Goal: Task Accomplishment & Management: Manage account settings

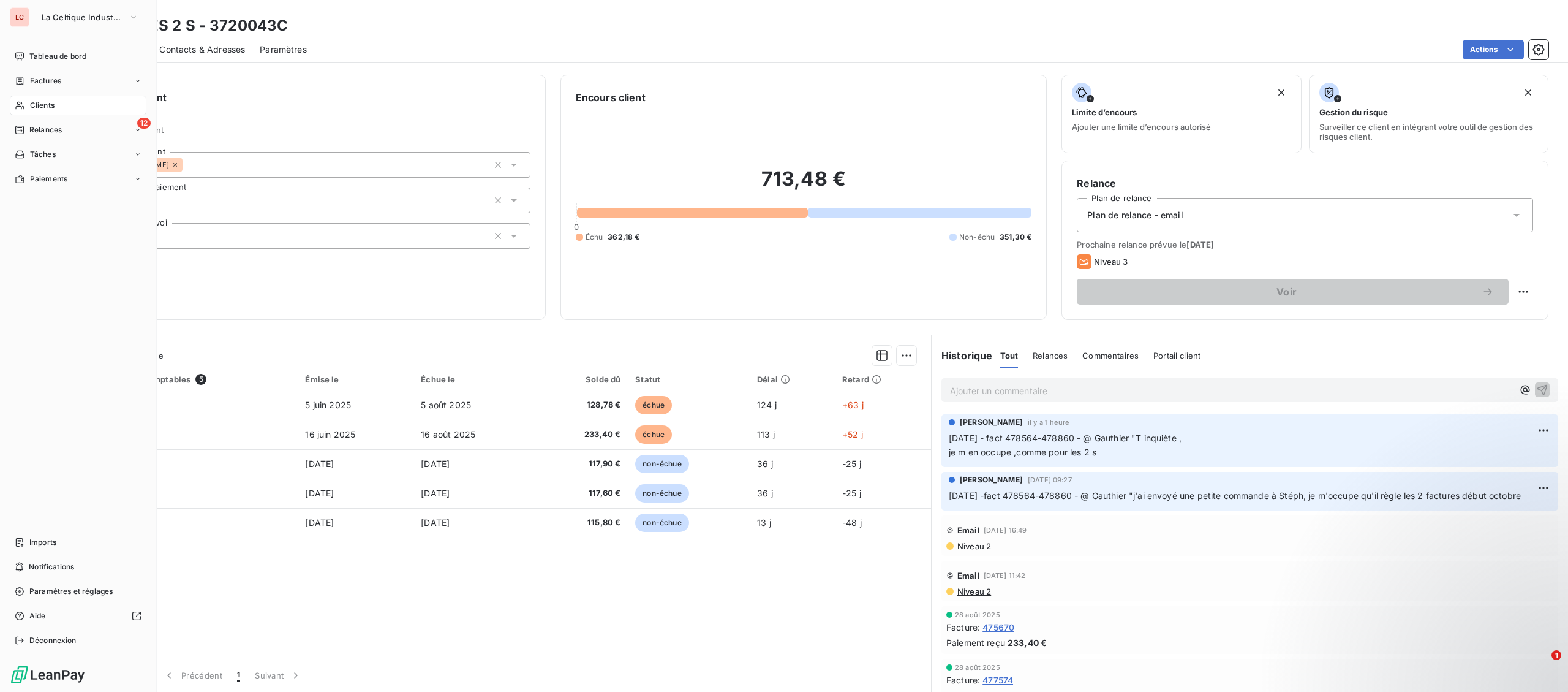
click at [30, 15] on div "LC La Celtique Industrielle" at bounding box center [78, 17] width 136 height 20
click at [67, 15] on span "La Celtique Industrielle" at bounding box center [83, 17] width 82 height 10
click at [75, 81] on span "CTC" at bounding box center [113, 79] width 109 height 12
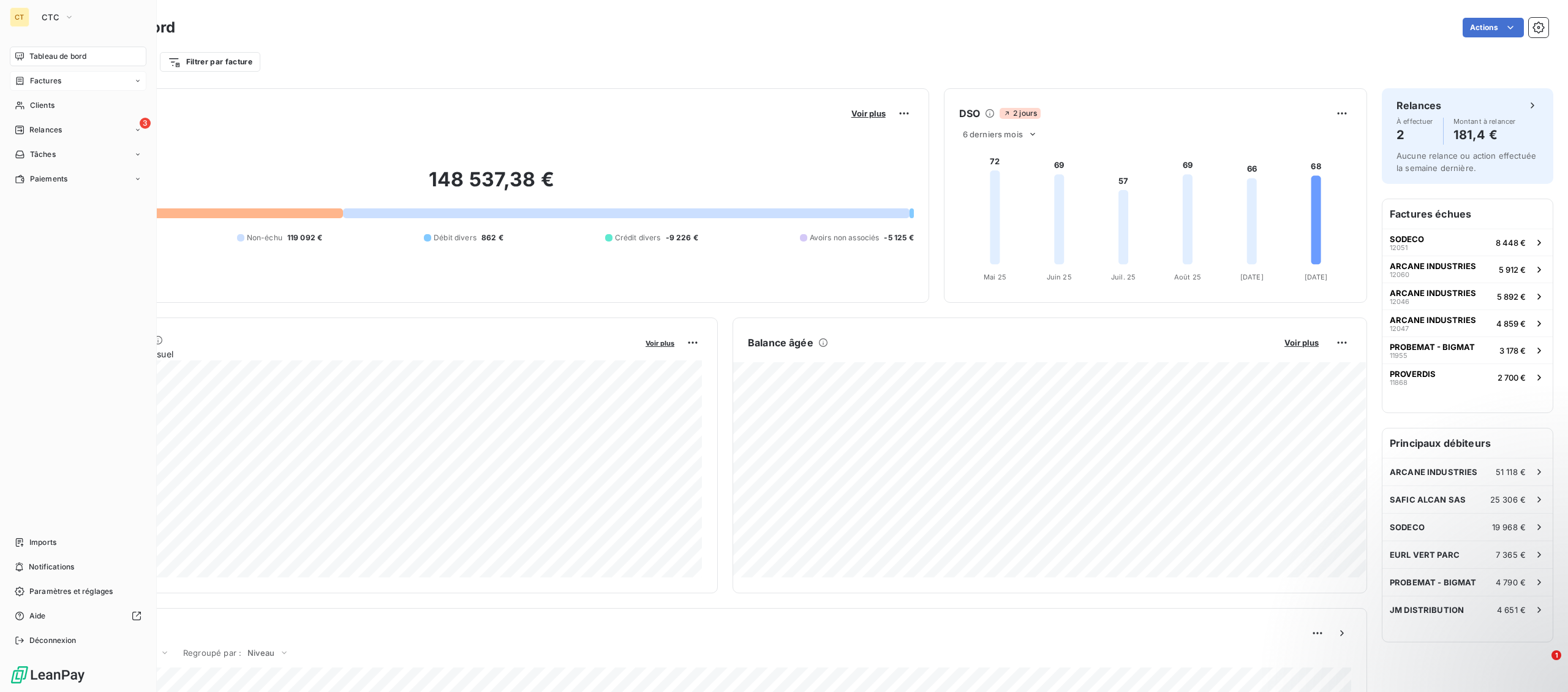
click at [42, 80] on span "Factures" at bounding box center [45, 80] width 31 height 11
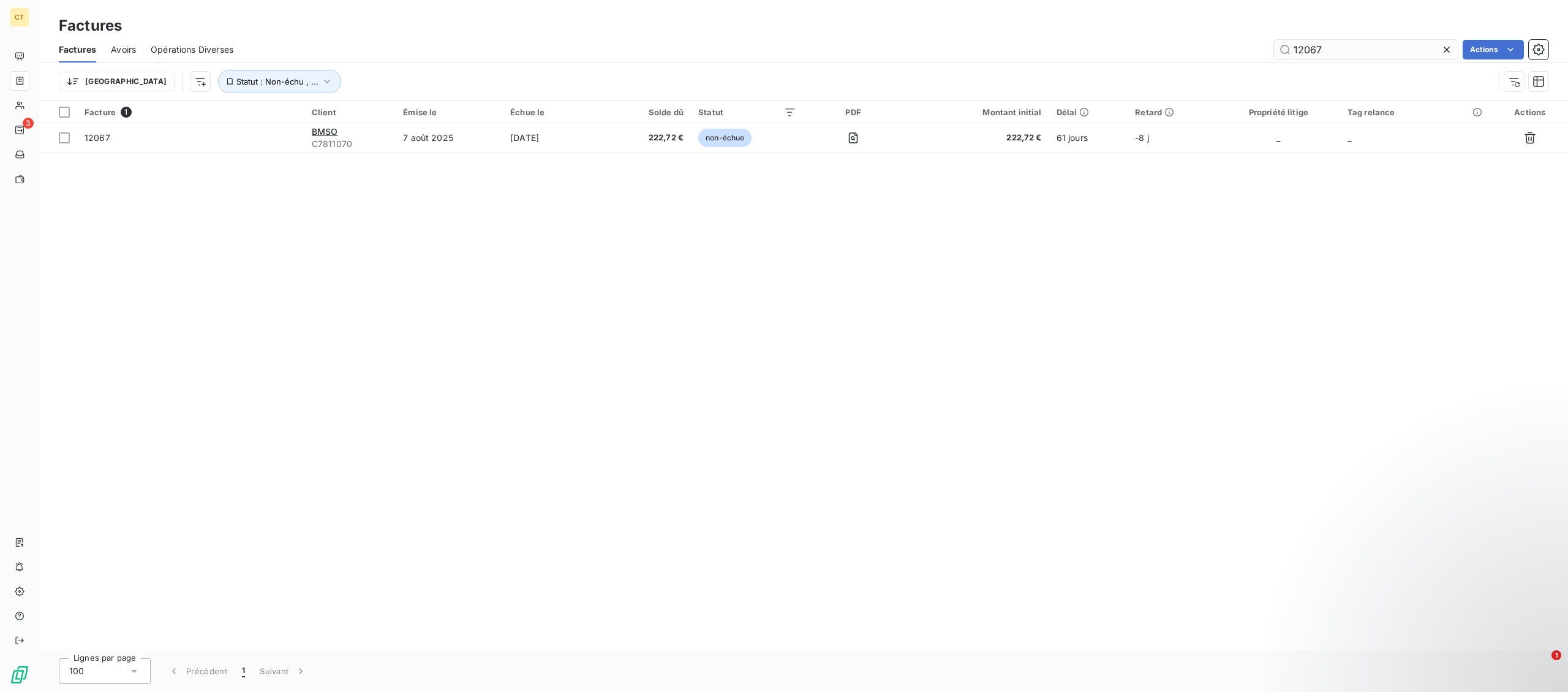
drag, startPoint x: 1379, startPoint y: 45, endPoint x: 1230, endPoint y: 41, distance: 149.1
click at [1274, 41] on input "12067" at bounding box center [1366, 49] width 184 height 20
click at [1274, 45] on input "12059" at bounding box center [1366, 49] width 184 height 20
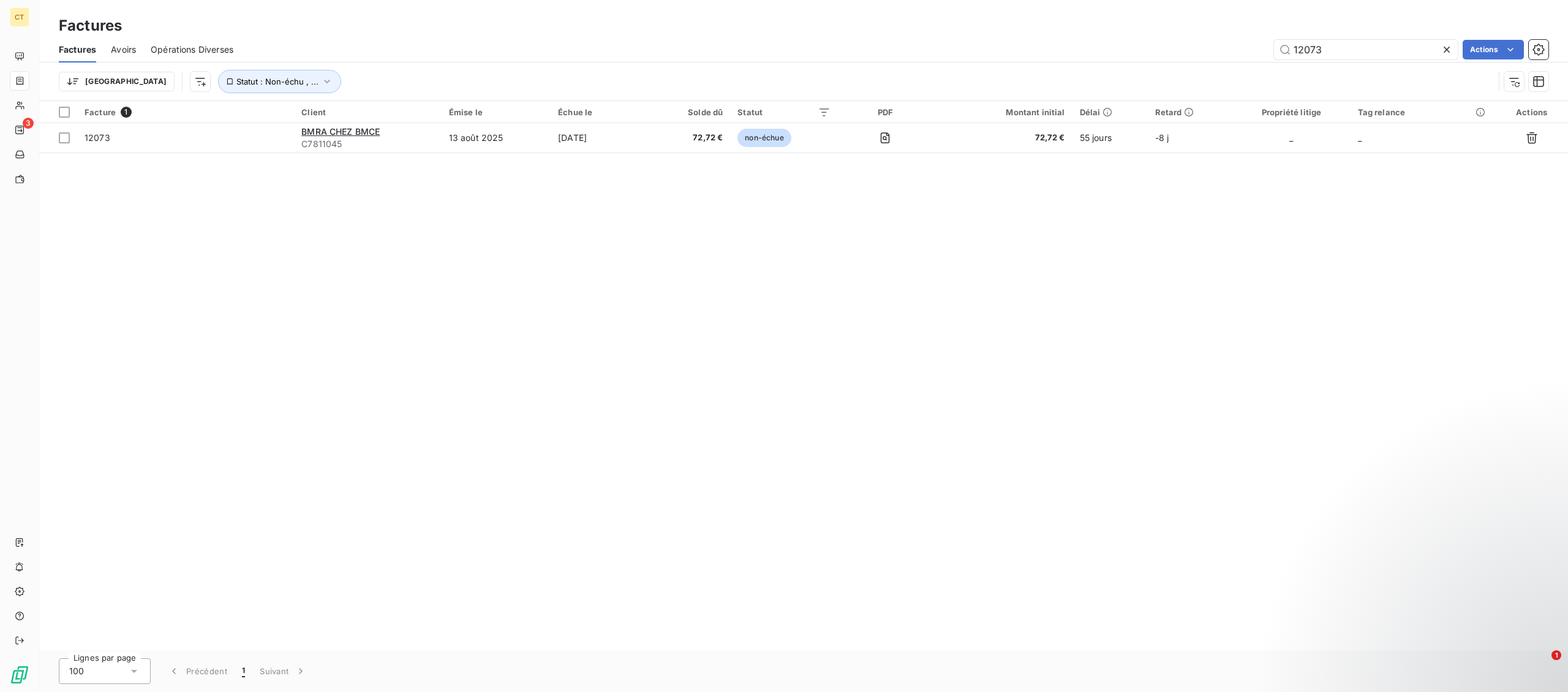
click at [1377, 34] on div "Factures" at bounding box center [804, 25] width 1529 height 22
click at [1372, 47] on input "12073" at bounding box center [1366, 49] width 184 height 20
click at [1363, 49] on input "12064" at bounding box center [1366, 49] width 184 height 20
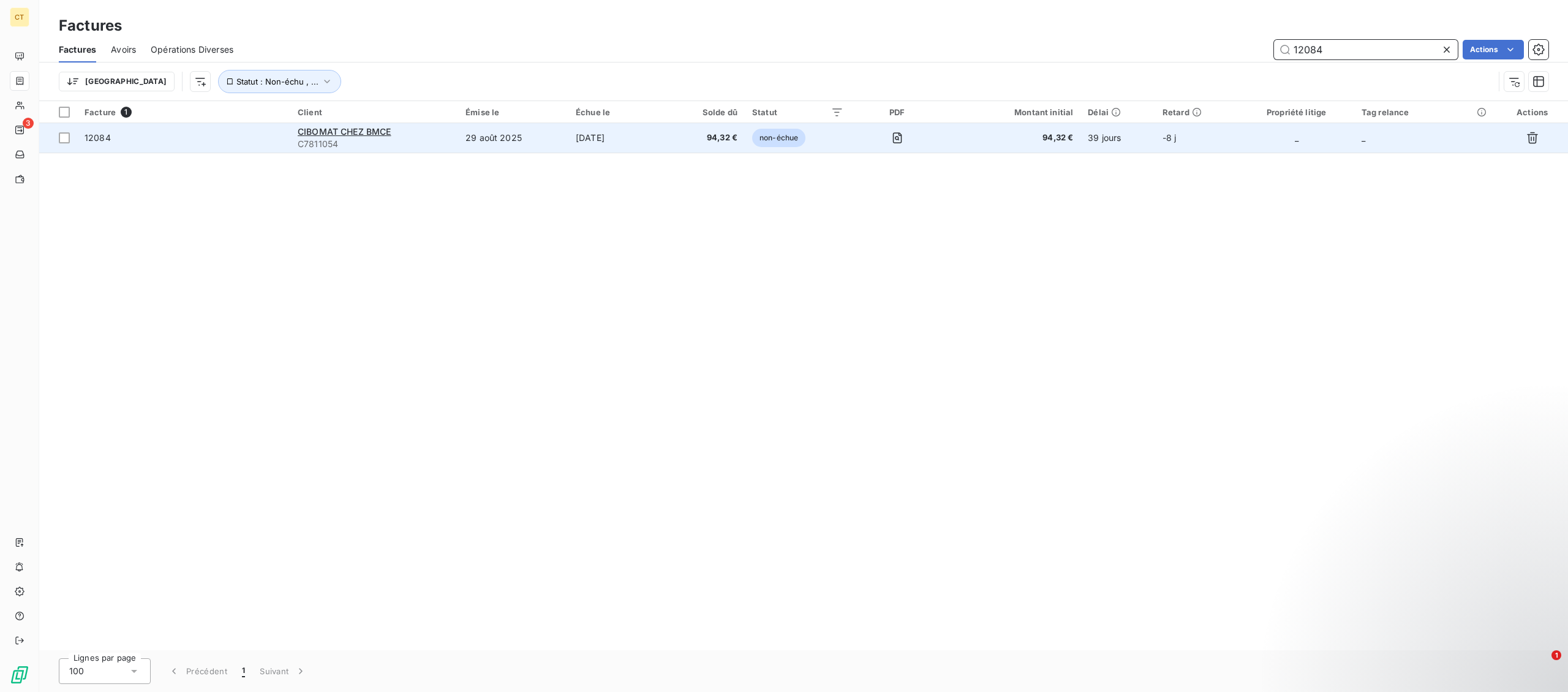
type input "12084"
click at [500, 138] on td "29 août 2025" at bounding box center [513, 138] width 111 height 30
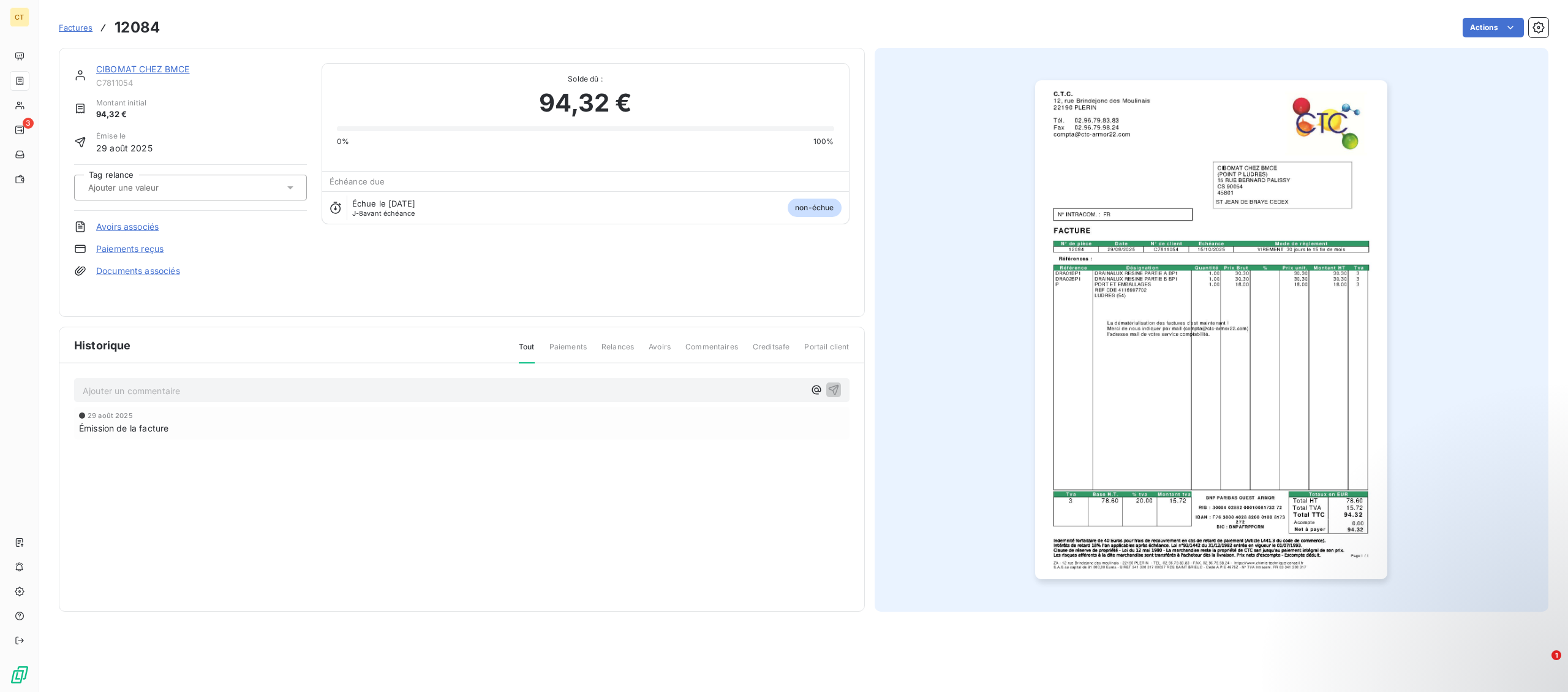
click at [123, 71] on link "CIBOMAT CHEZ BMCE" at bounding box center [143, 69] width 93 height 10
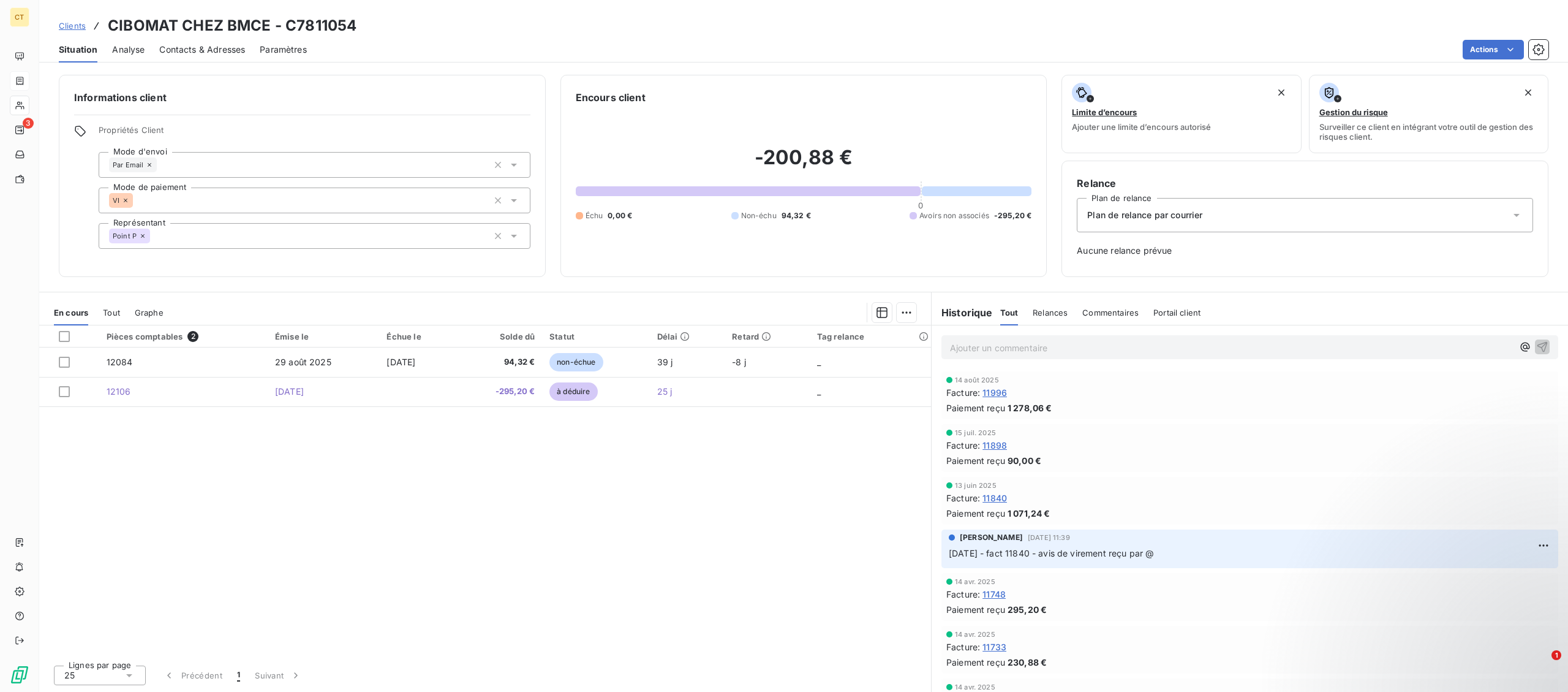
click at [991, 358] on div "Ajouter un commentaire ﻿" at bounding box center [1250, 347] width 617 height 24
click at [991, 350] on p "Ajouter un commentaire ﻿" at bounding box center [1231, 348] width 563 height 15
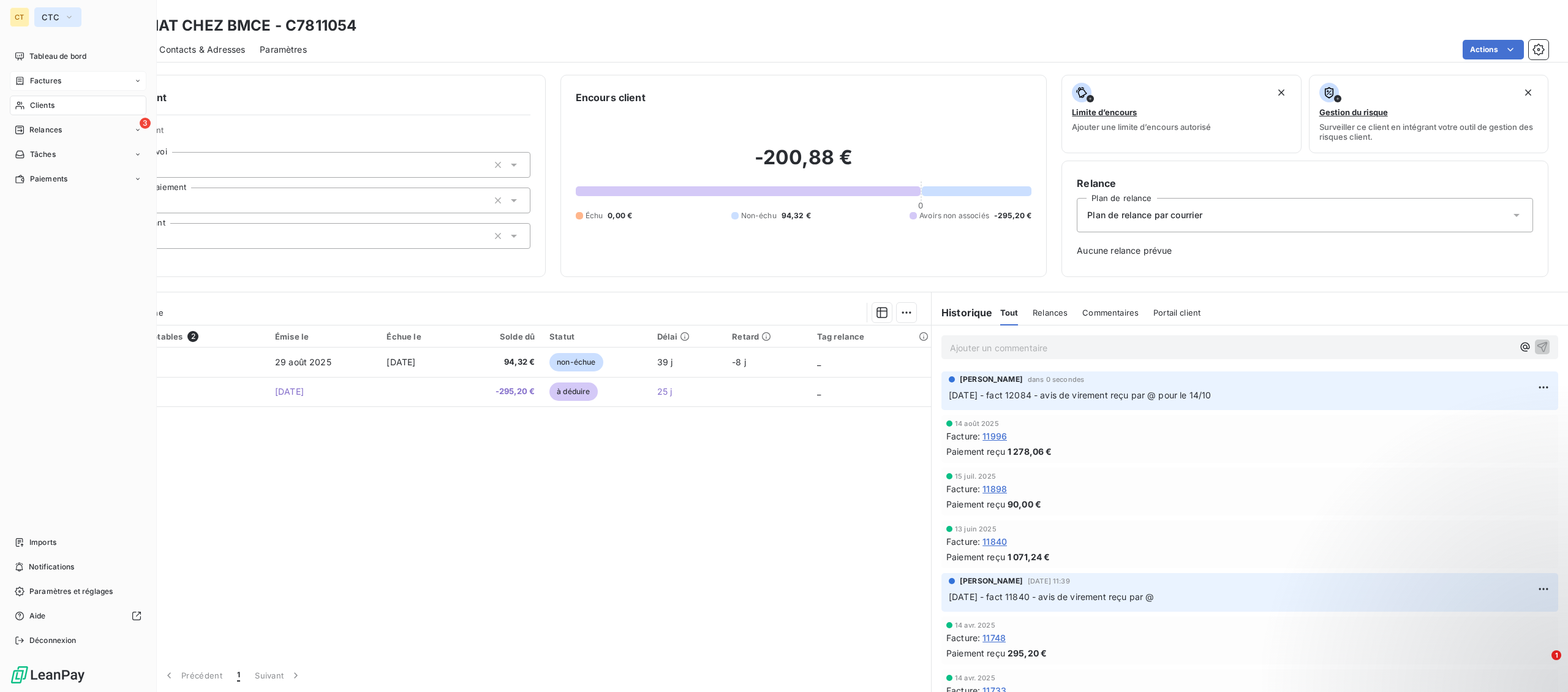
click at [61, 16] on button "CTC" at bounding box center [57, 17] width 47 height 20
click at [68, 113] on span "La Celtique Industrielle" at bounding box center [113, 109] width 109 height 12
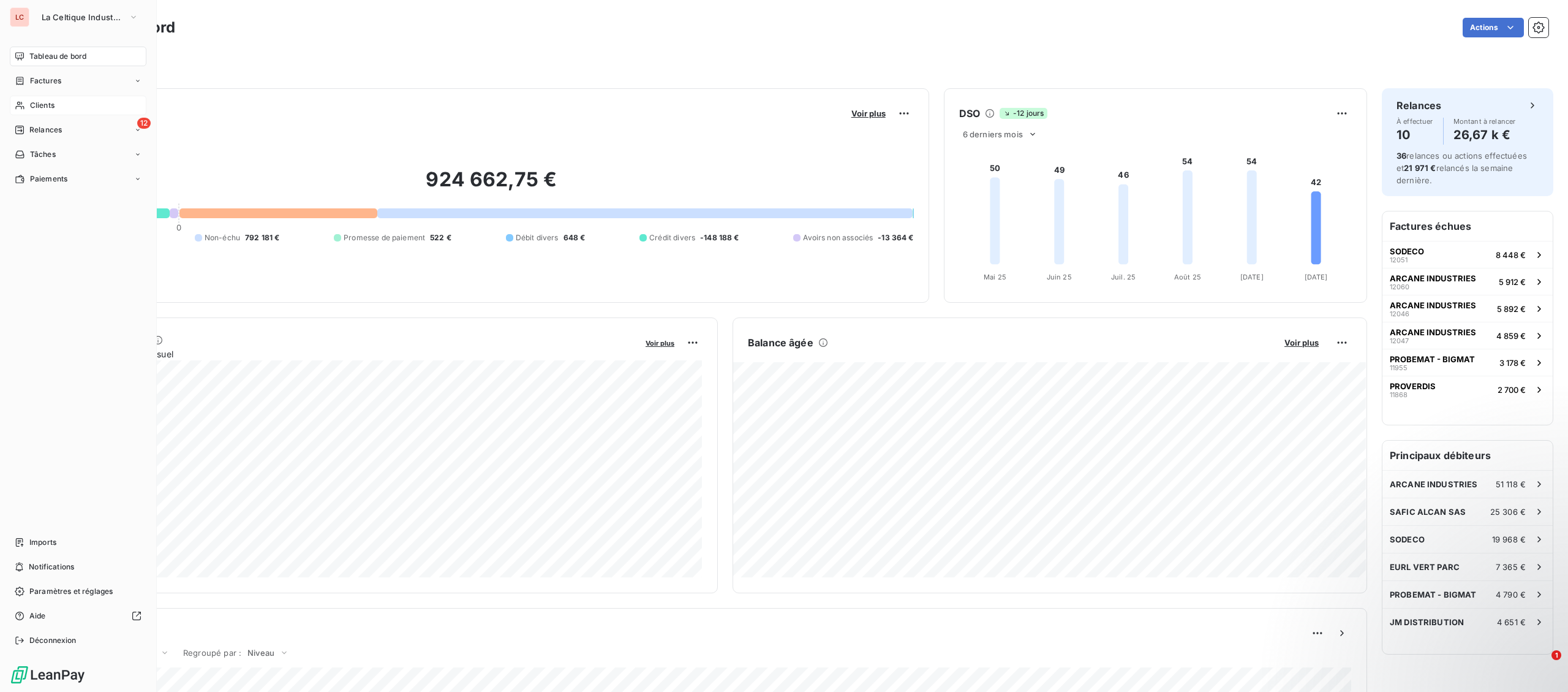
click at [33, 107] on span "Clients" at bounding box center [42, 105] width 25 height 11
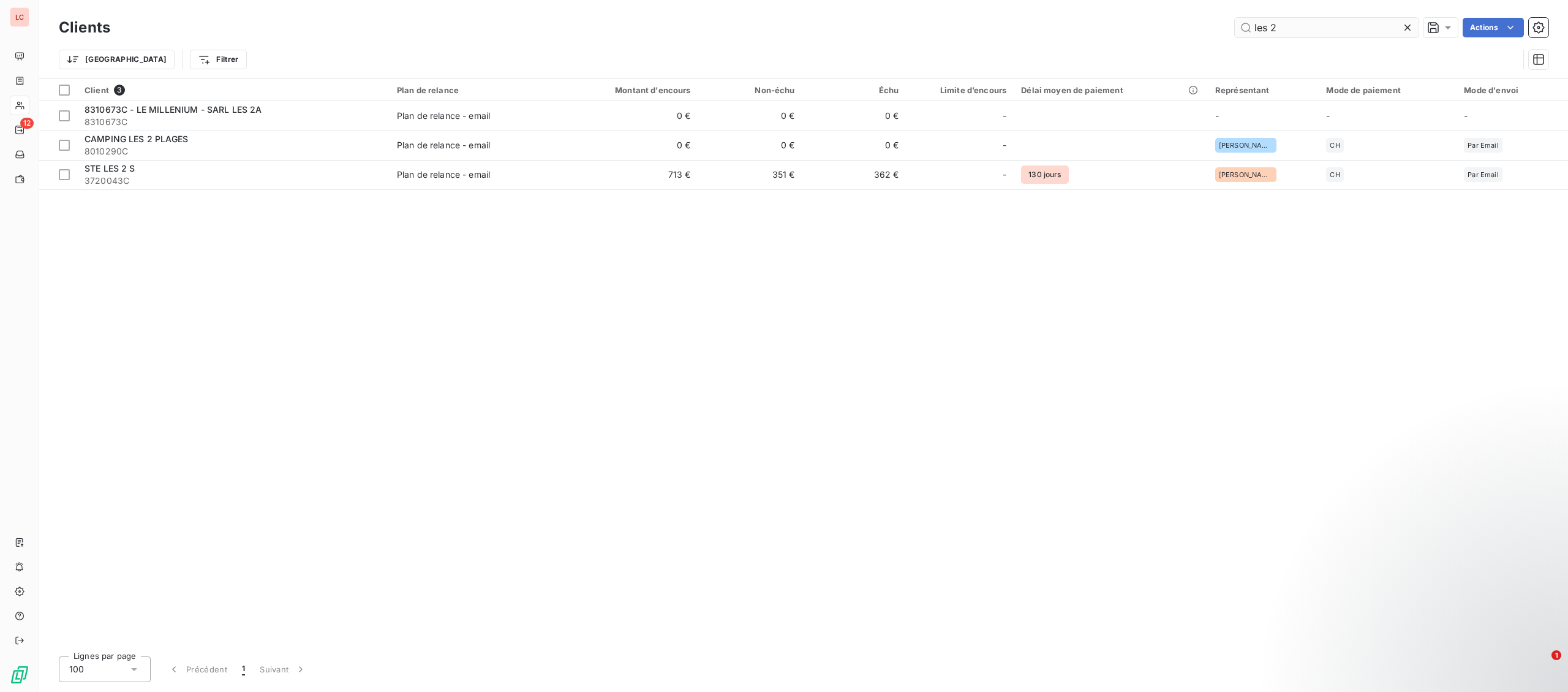
drag, startPoint x: 1122, startPoint y: 30, endPoint x: 1095, endPoint y: 31, distance: 27.0
click at [1235, 31] on input "les 2" at bounding box center [1327, 27] width 184 height 20
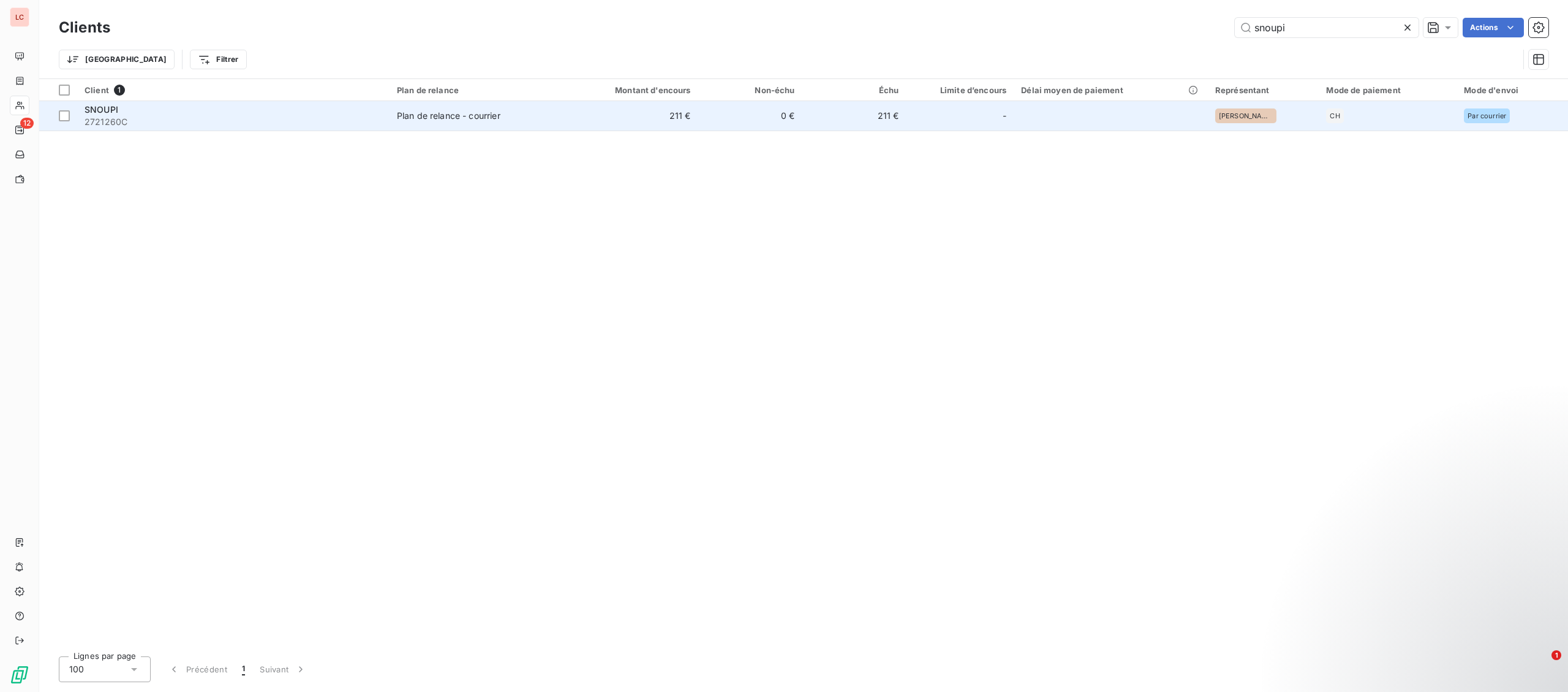
type input "snoupi"
click at [282, 121] on span "2721260C" at bounding box center [233, 121] width 298 height 12
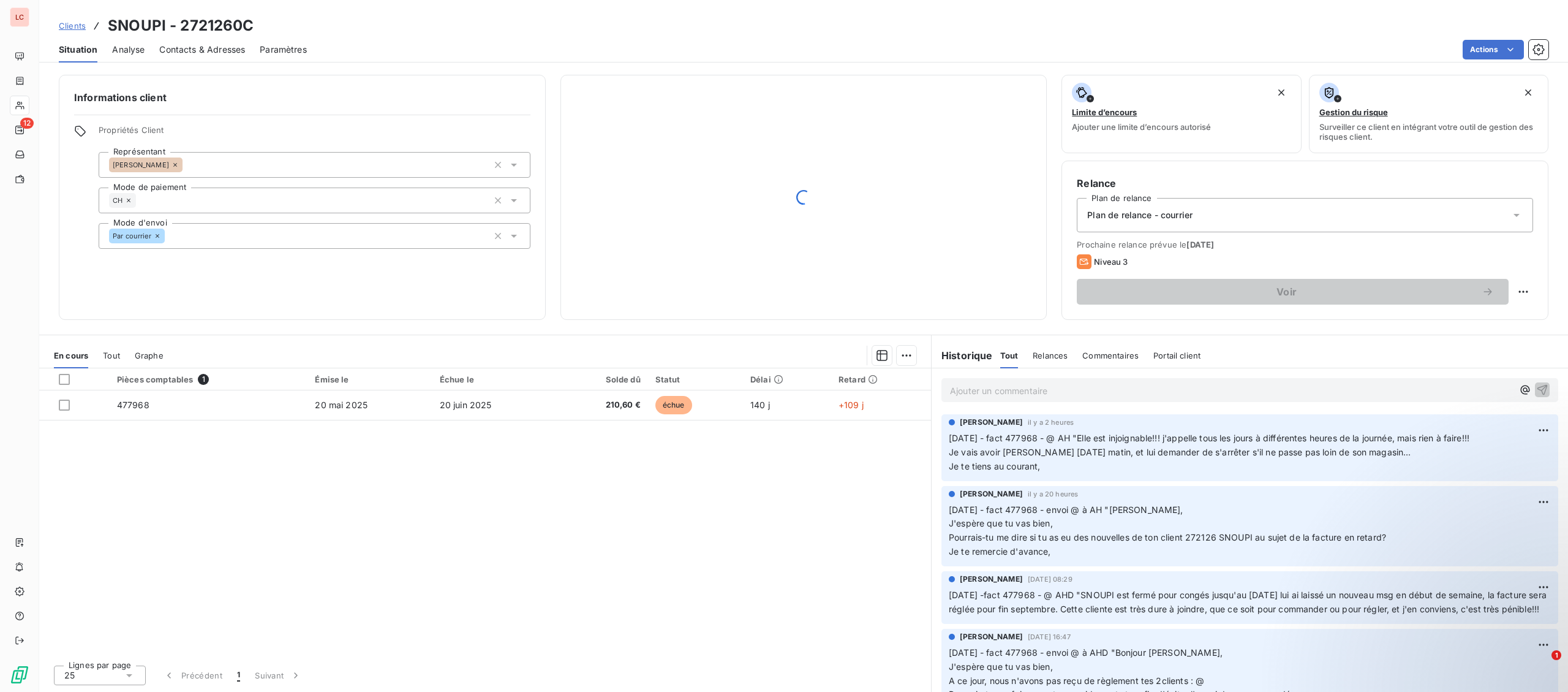
click at [1083, 396] on p "Ajouter un commentaire ﻿" at bounding box center [1231, 391] width 563 height 15
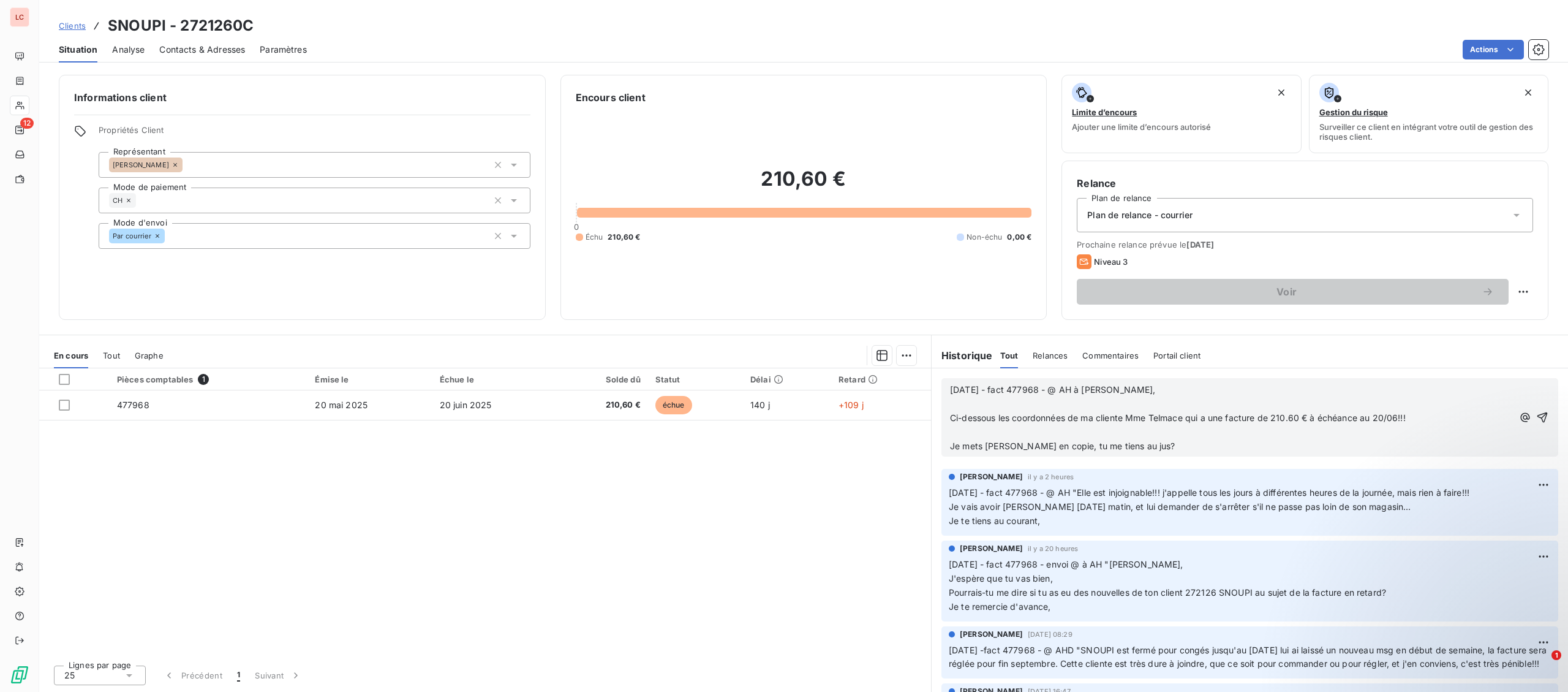
click at [1237, 397] on p "[DATE] - fact 477968 - @ AH à [PERSON_NAME]," at bounding box center [1231, 390] width 563 height 14
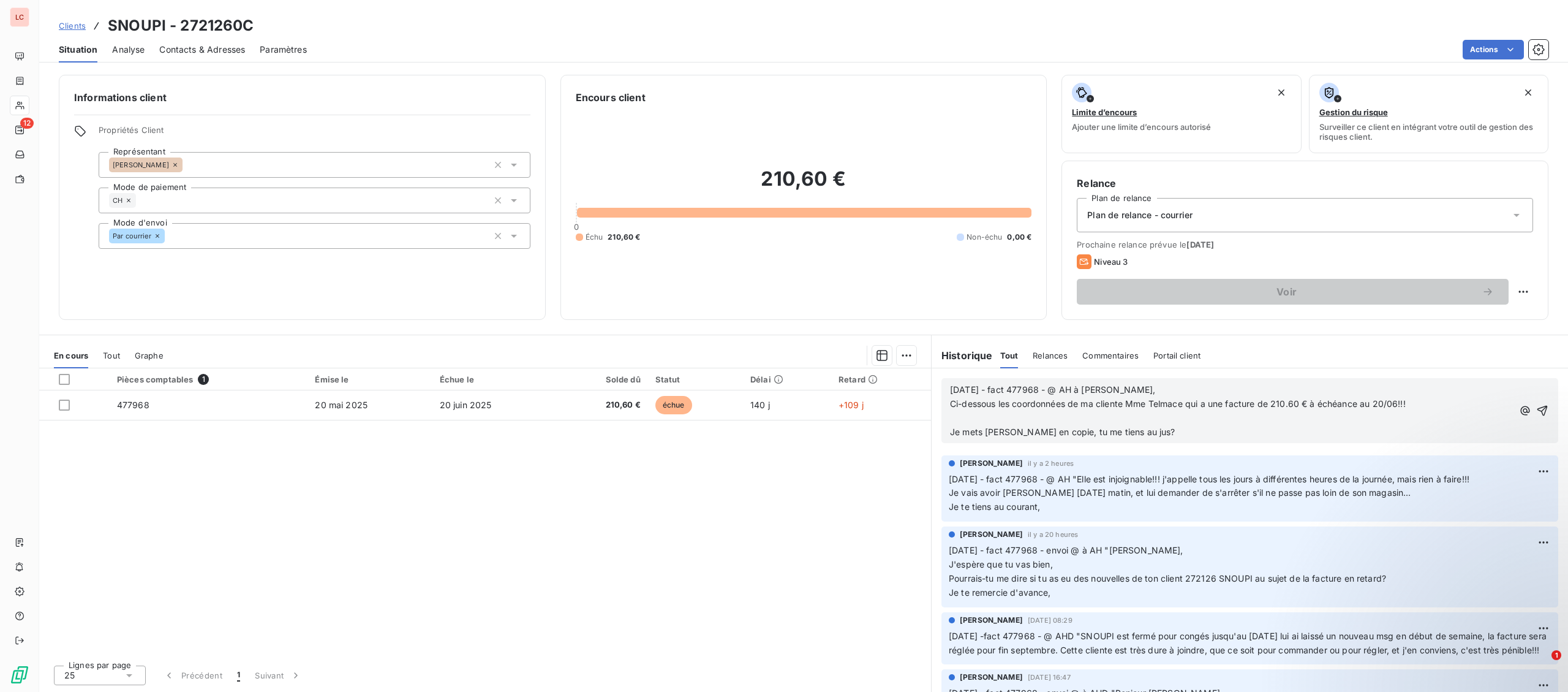
click at [1224, 416] on p "﻿" at bounding box center [1231, 418] width 563 height 14
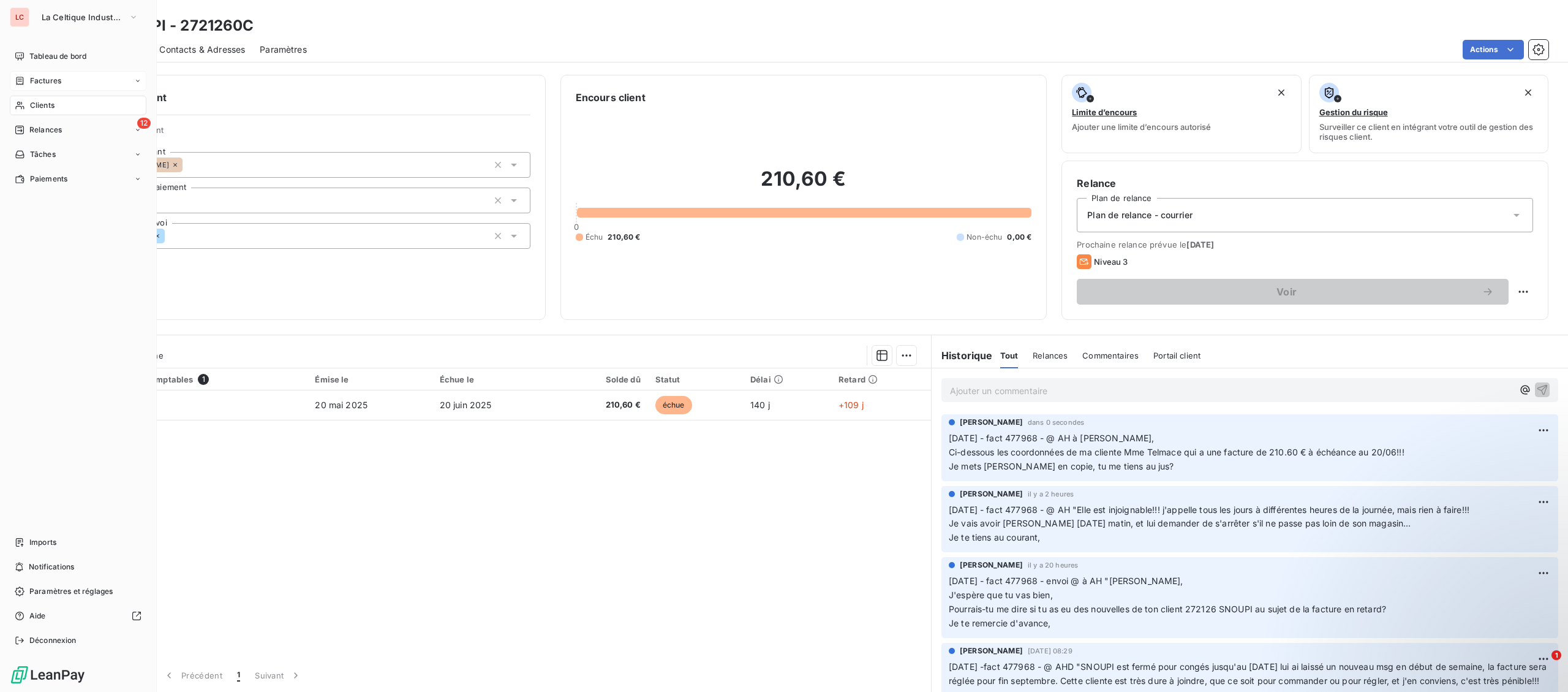
click at [21, 75] on div "Factures" at bounding box center [78, 80] width 136 height 20
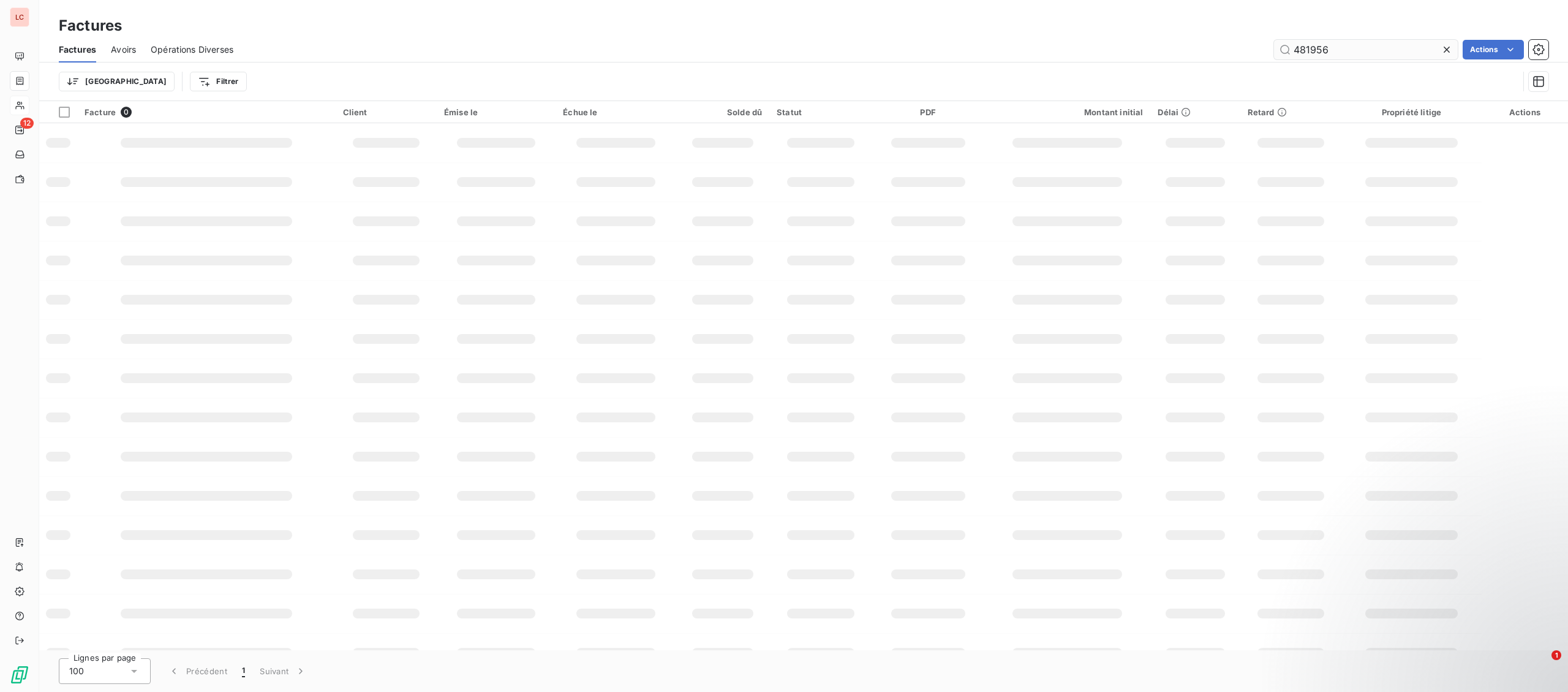
drag, startPoint x: 1338, startPoint y: 51, endPoint x: 1181, endPoint y: 49, distance: 157.0
click at [1274, 49] on input "481956" at bounding box center [1366, 49] width 184 height 20
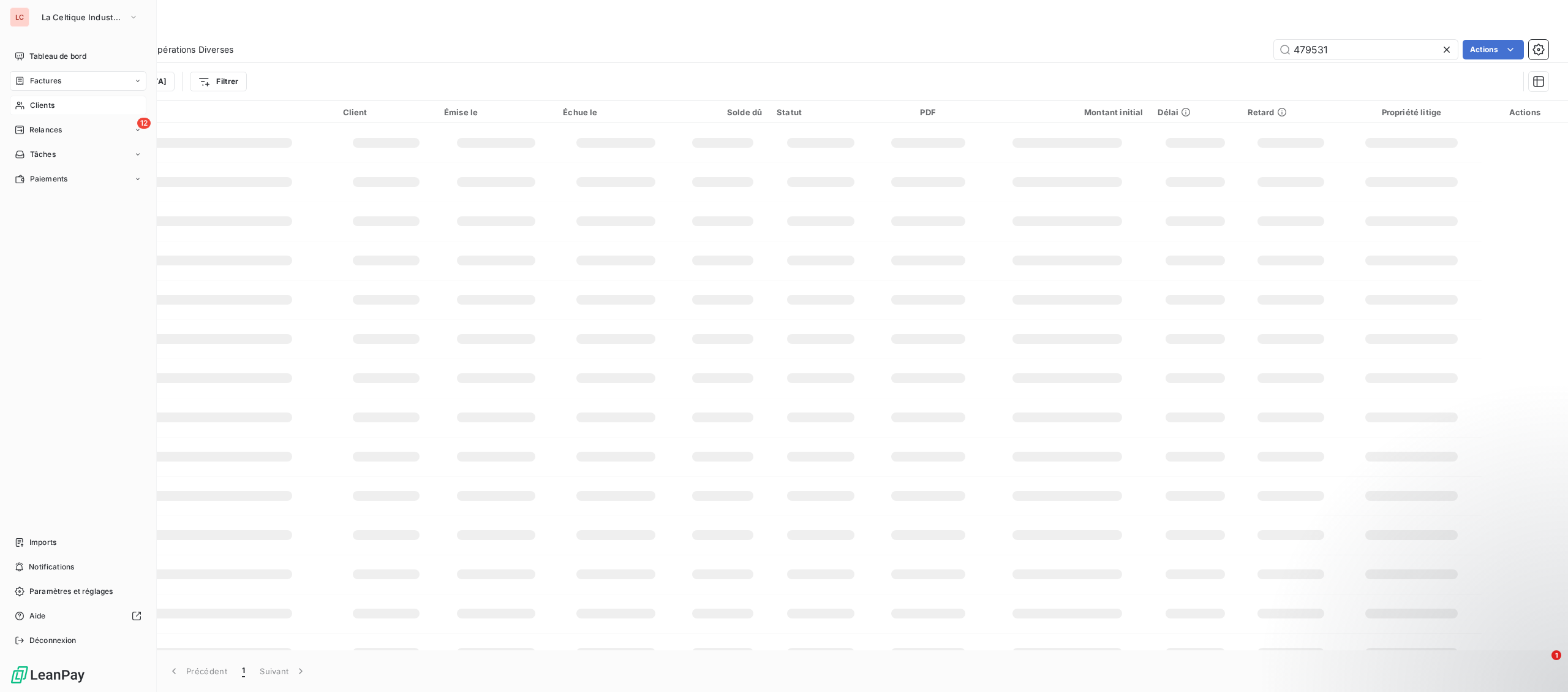
type input "479531"
click at [44, 106] on span "Clients" at bounding box center [42, 105] width 25 height 11
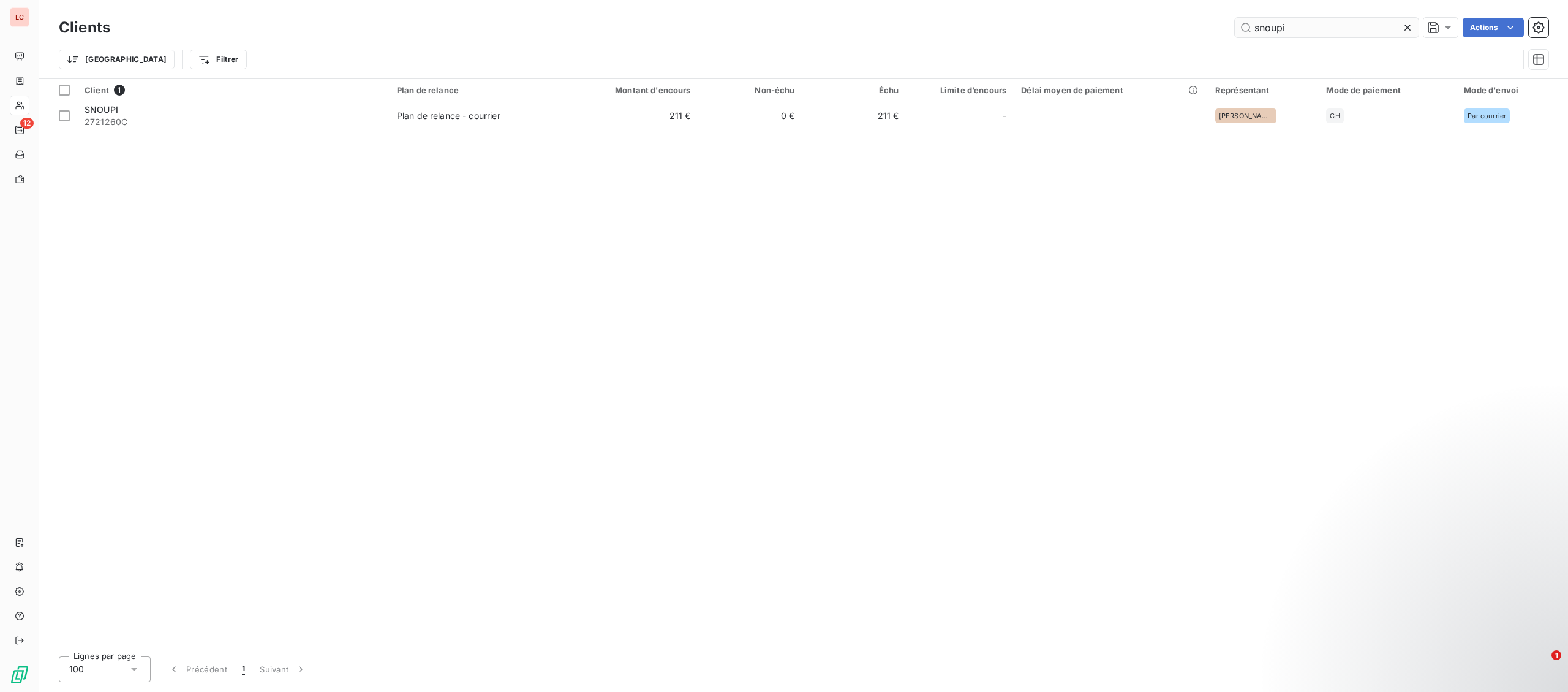
drag, startPoint x: 1296, startPoint y: 32, endPoint x: 957, endPoint y: 39, distance: 339.1
click at [1235, 37] on input "snoupi" at bounding box center [1327, 27] width 184 height 20
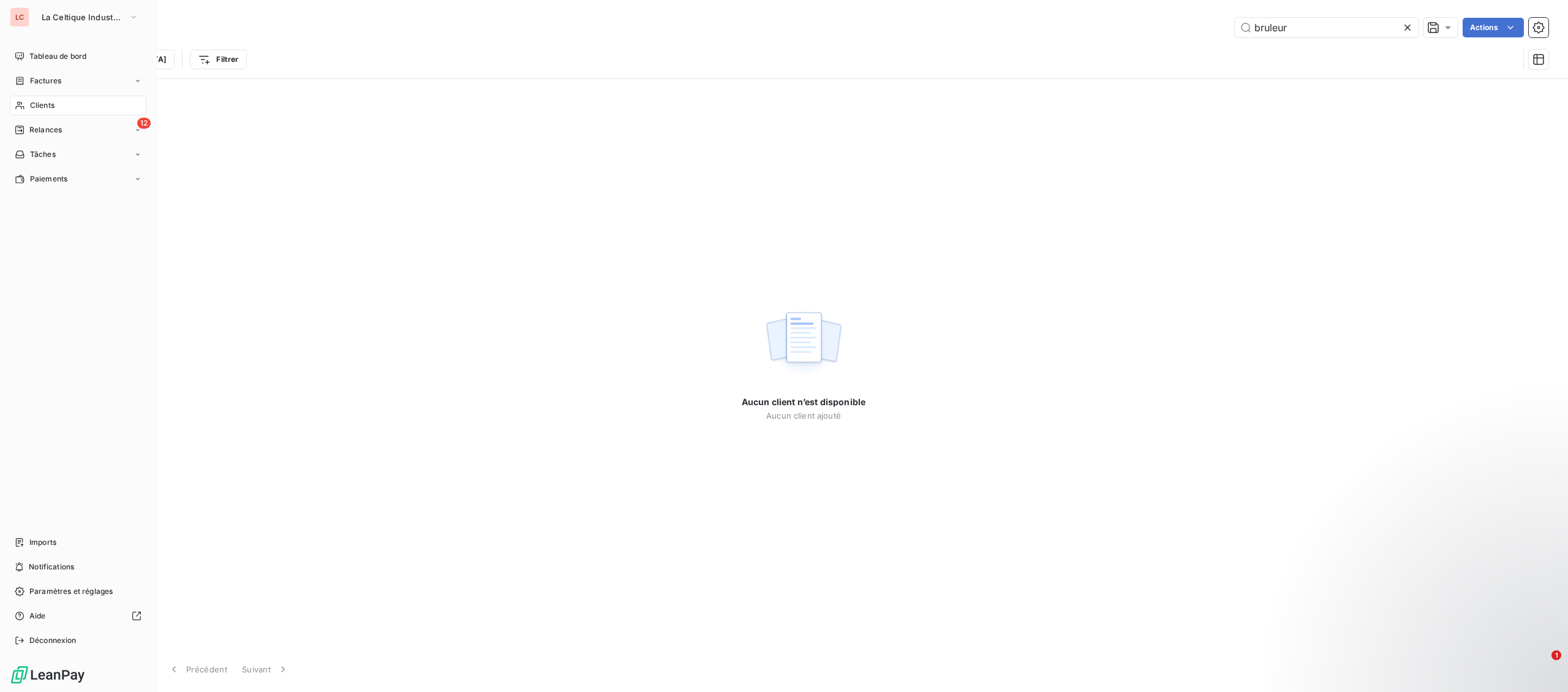
click at [33, 107] on span "Clients" at bounding box center [42, 105] width 25 height 11
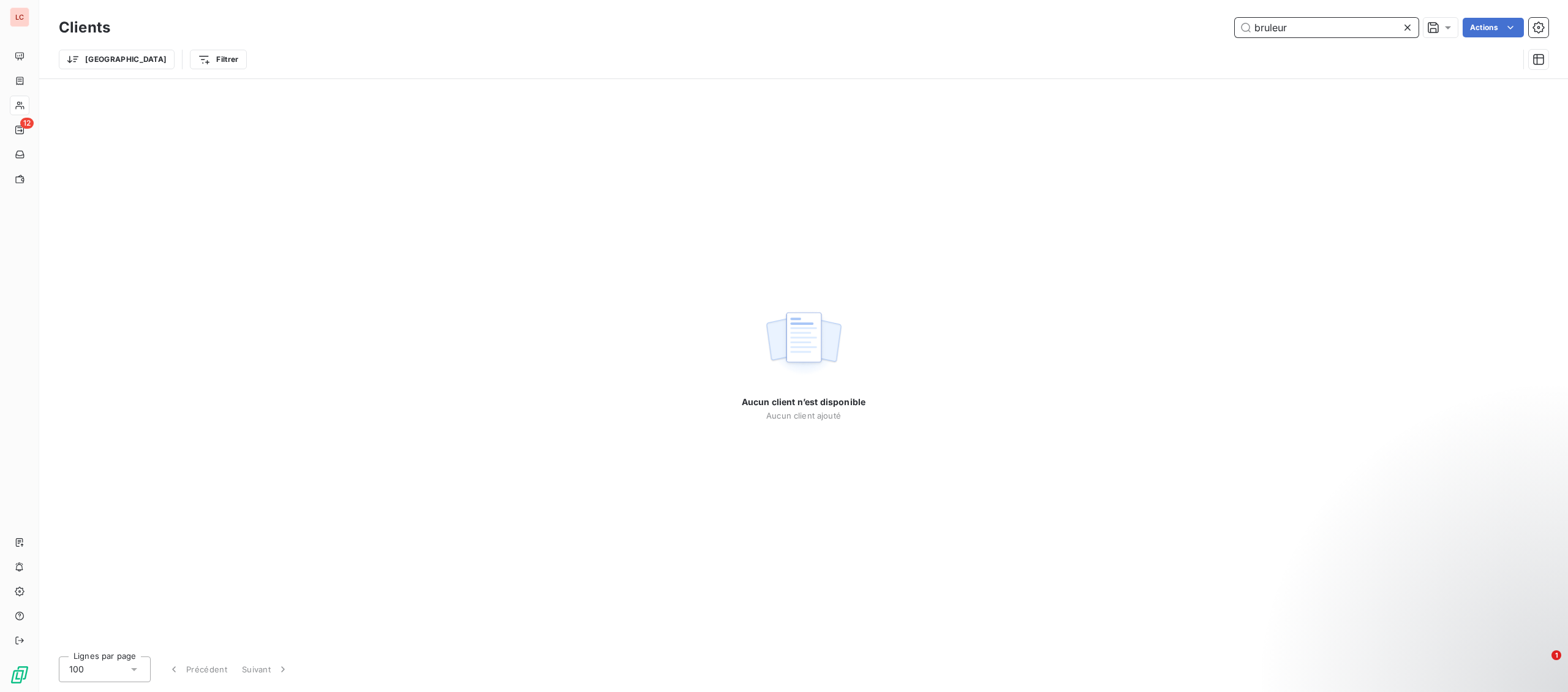
drag, startPoint x: 1340, startPoint y: 22, endPoint x: 943, endPoint y: 20, distance: 397.0
click at [1235, 20] on input "bruleur" at bounding box center [1327, 27] width 184 height 20
click at [1265, 30] on input "960136" at bounding box center [1327, 27] width 184 height 20
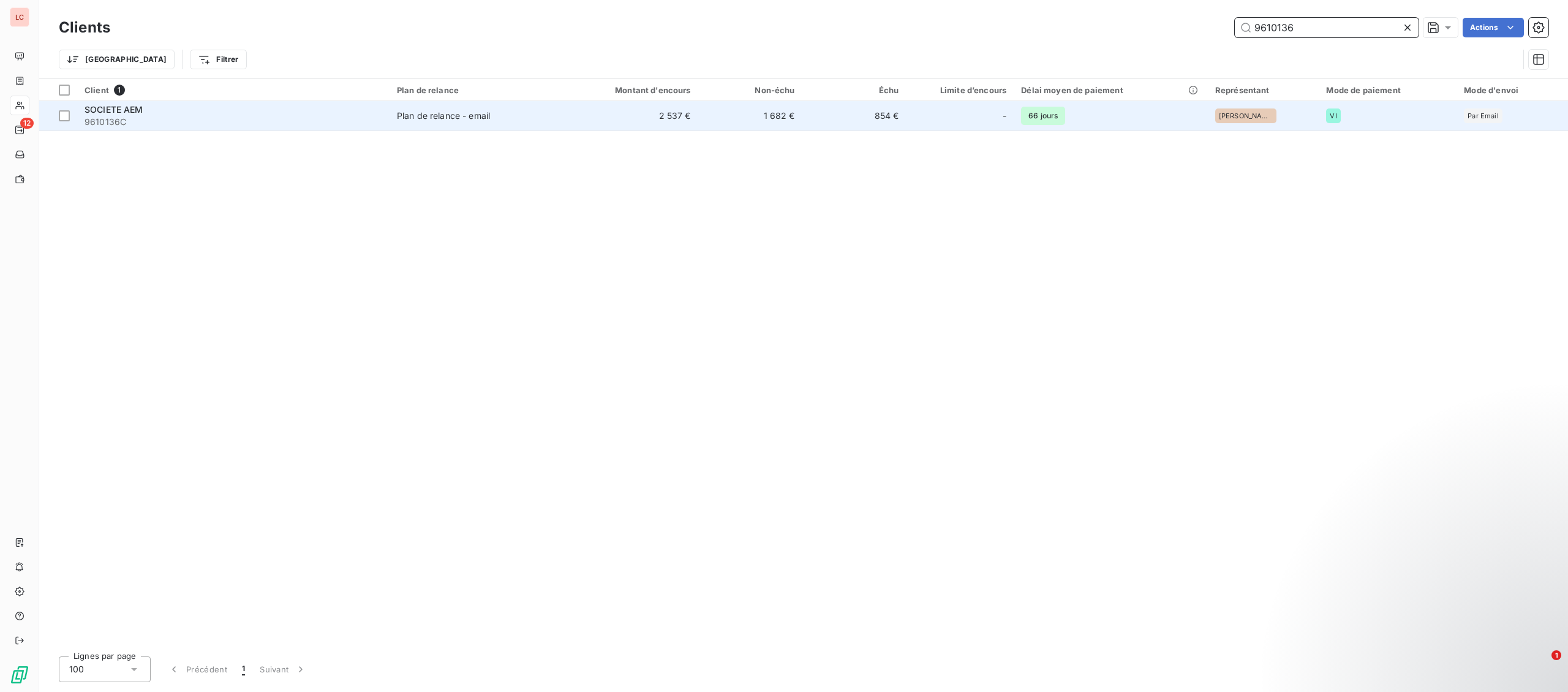
type input "9610136"
click at [529, 112] on span "Plan de relance - email" at bounding box center [474, 116] width 154 height 12
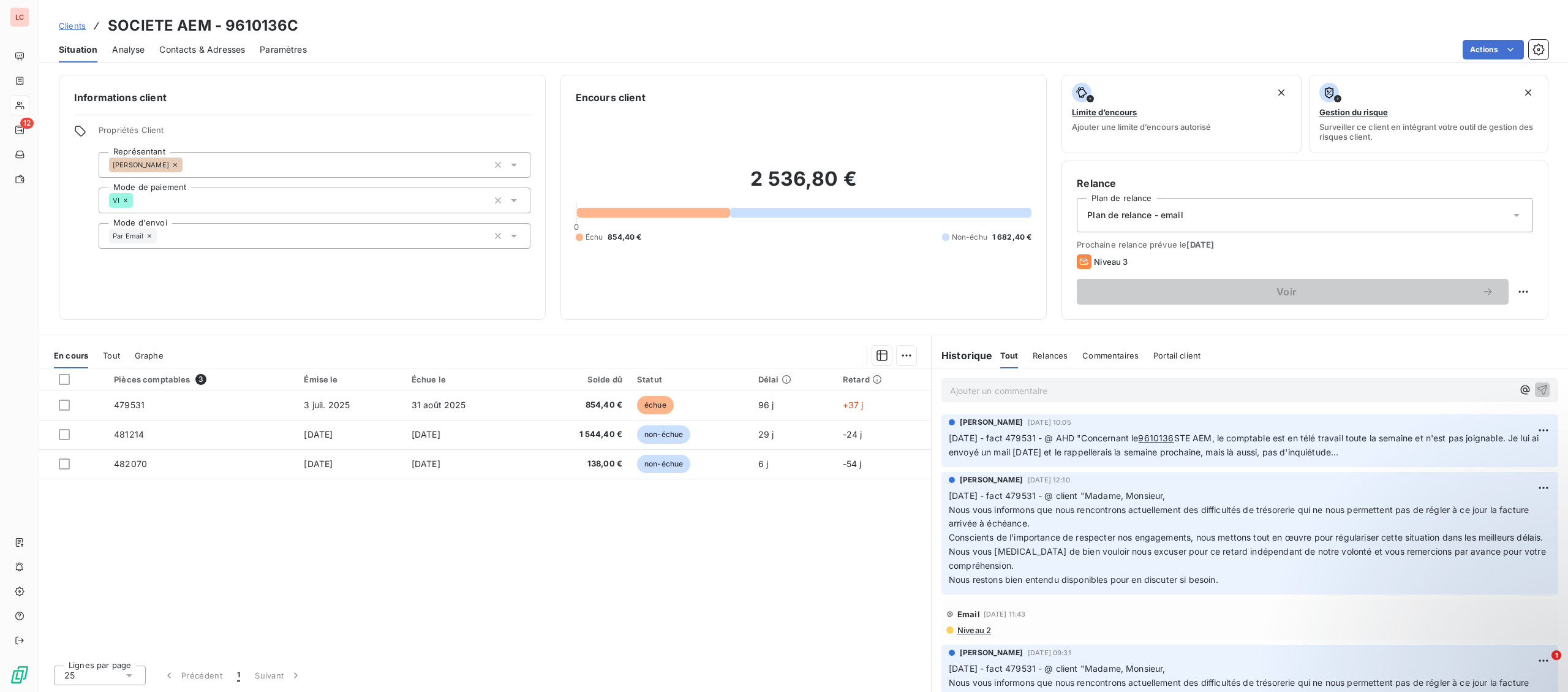
click at [1151, 389] on p "Ajouter un commentaire ﻿" at bounding box center [1231, 391] width 563 height 15
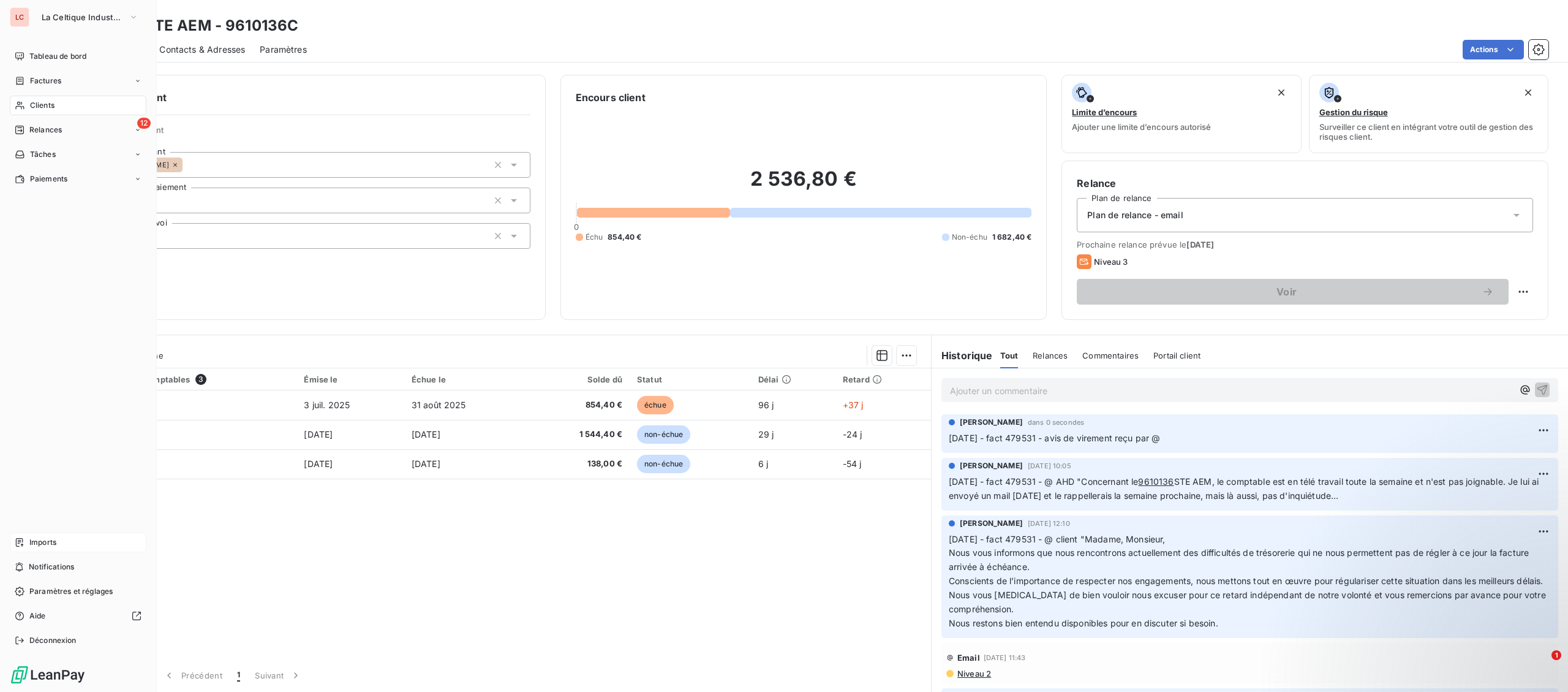
click at [41, 544] on span "Imports" at bounding box center [43, 542] width 27 height 11
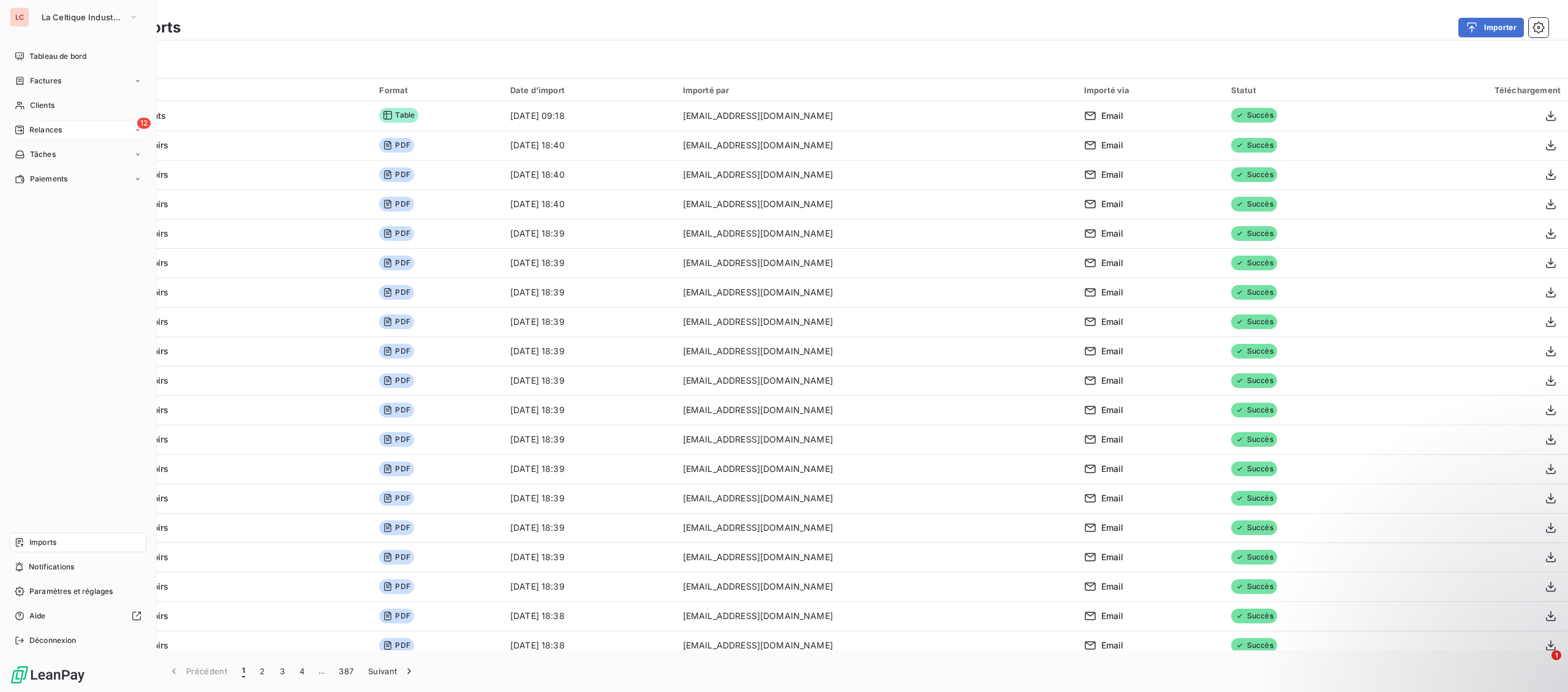
click at [15, 128] on div "LC La Celtique Industrielle Tableau de bord Factures Clients 12 Relances Tâches…" at bounding box center [78, 346] width 157 height 692
click at [21, 123] on div "12 Relances" at bounding box center [78, 130] width 136 height 20
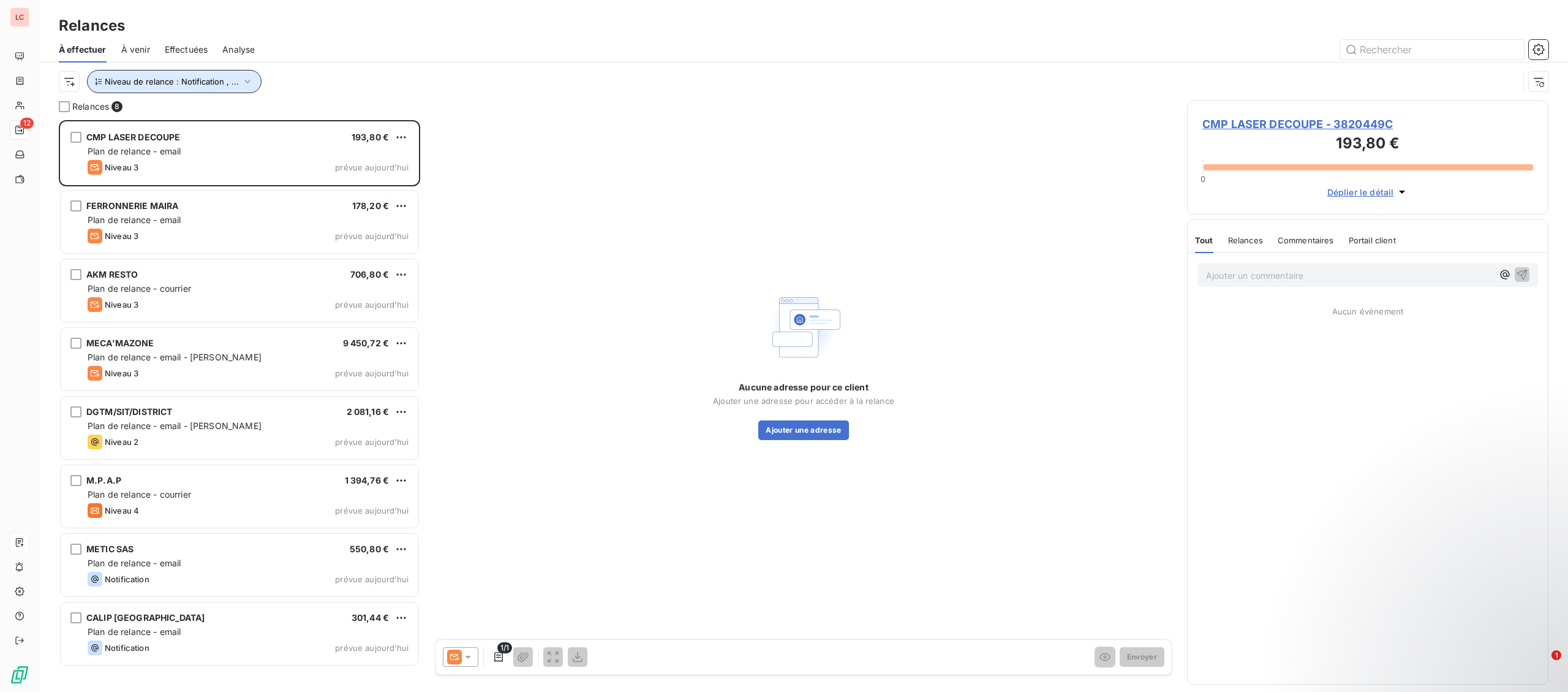
click at [196, 73] on button "Niveau de relance : Notification , ..." at bounding box center [174, 82] width 174 height 23
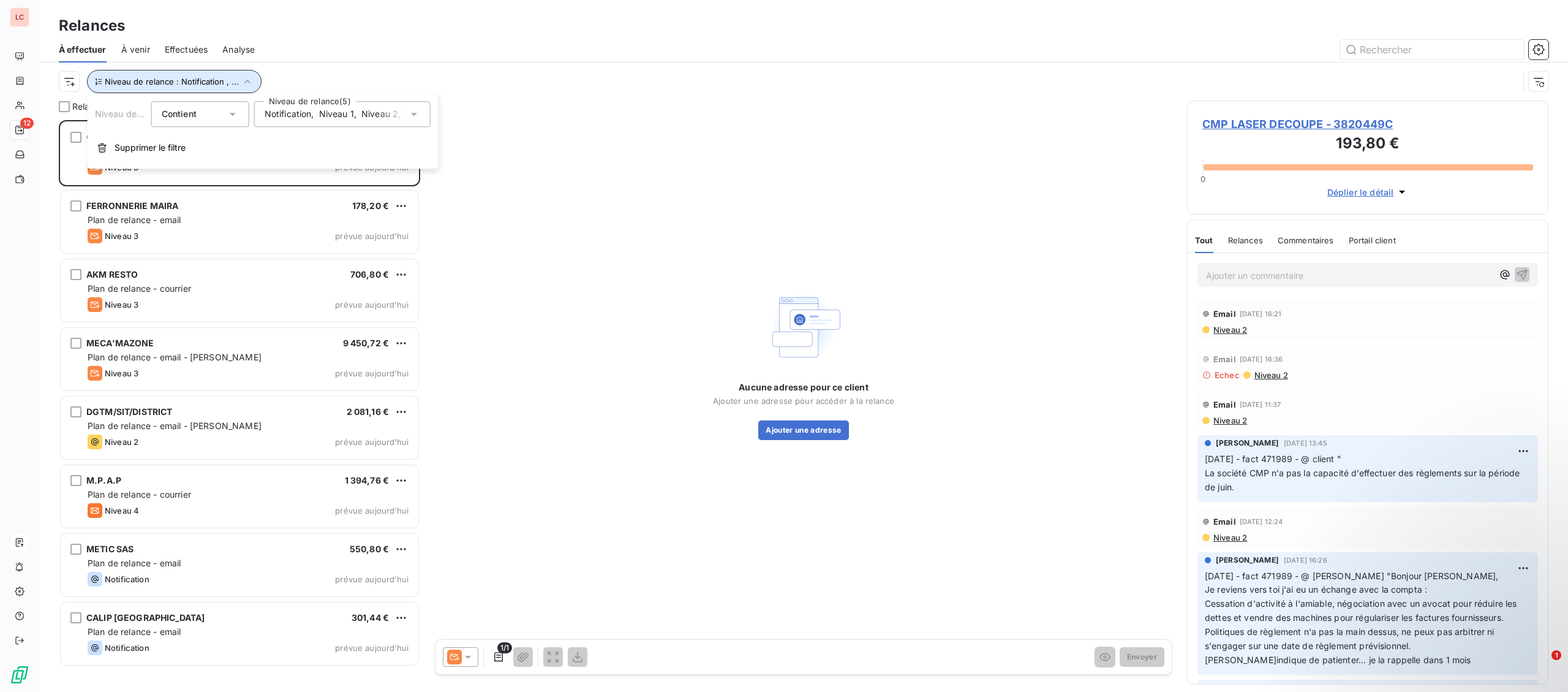
scroll to position [572, 361]
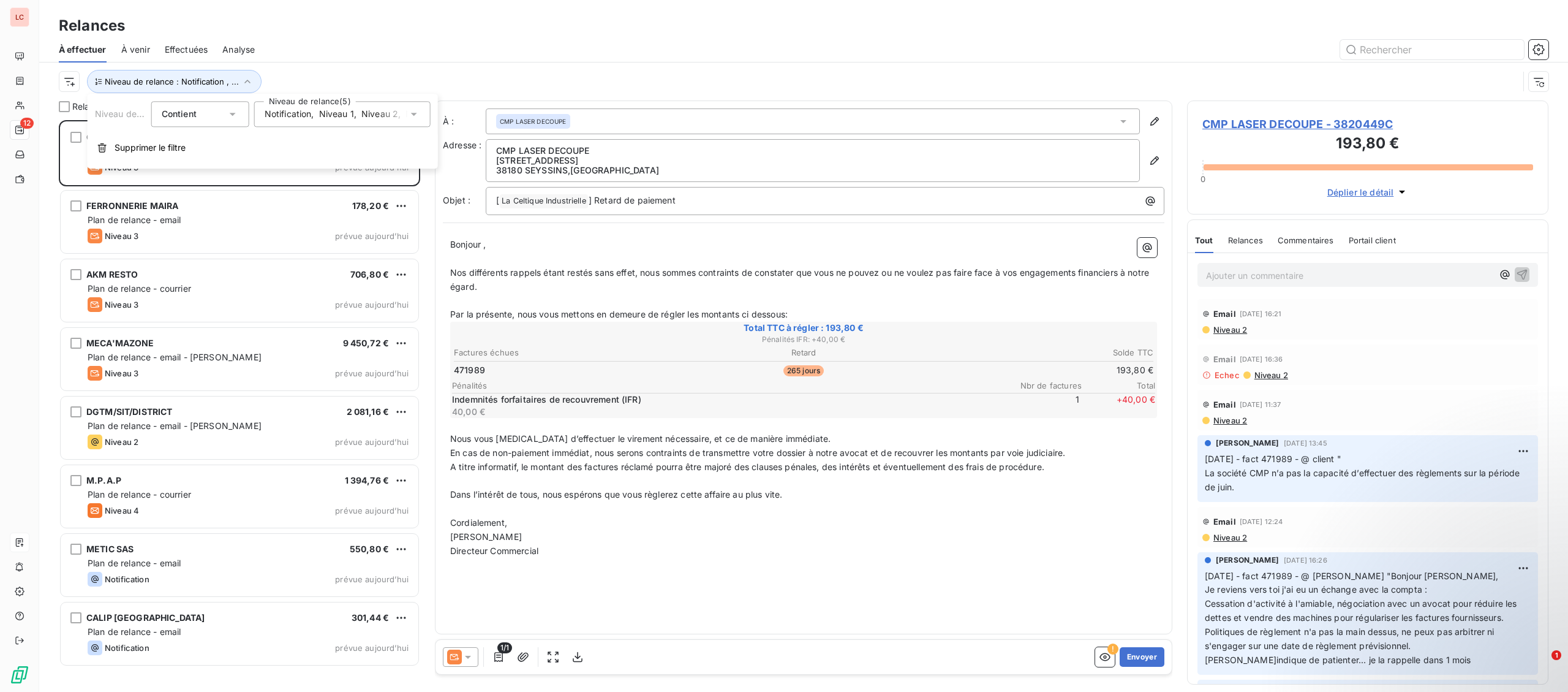
click at [341, 116] on span "Niveau 1" at bounding box center [336, 114] width 35 height 12
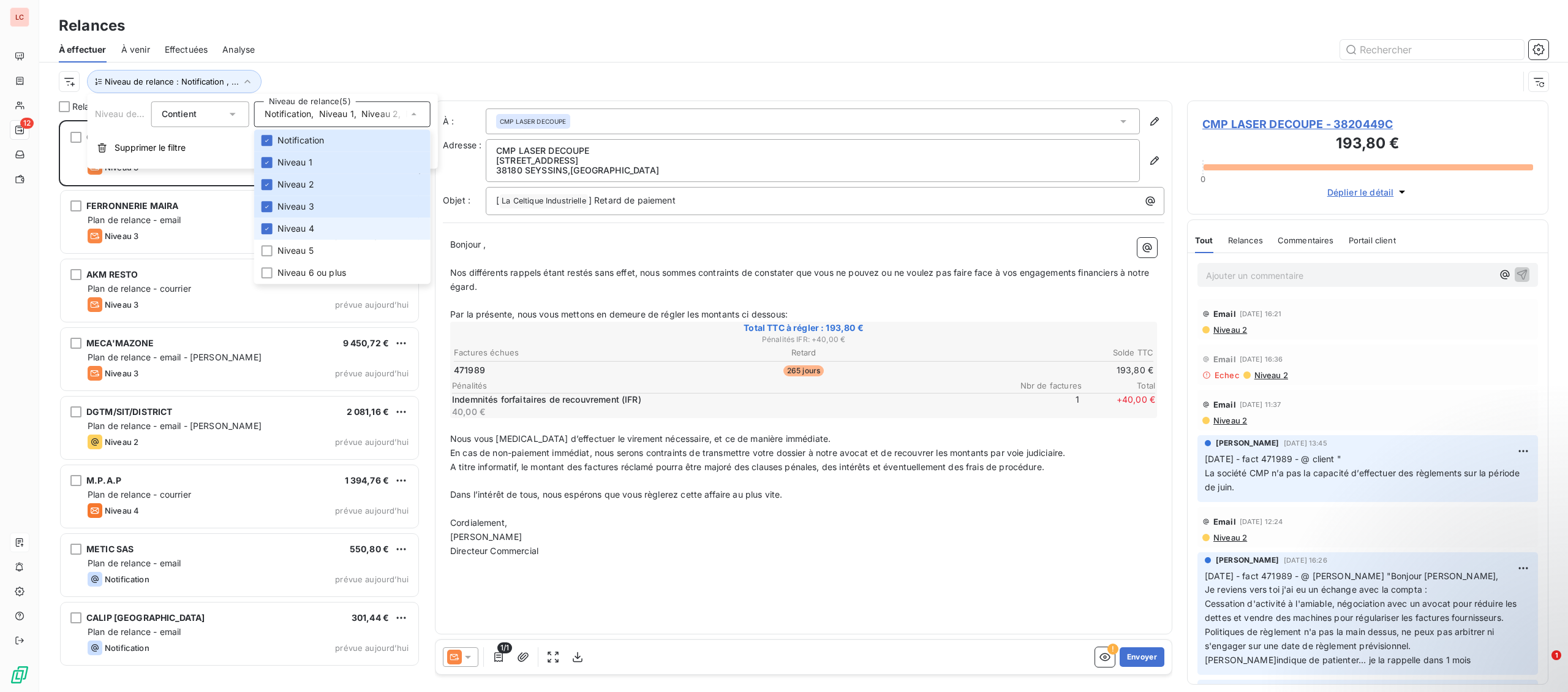
click at [328, 231] on li "Niveau 4" at bounding box center [342, 228] width 176 height 22
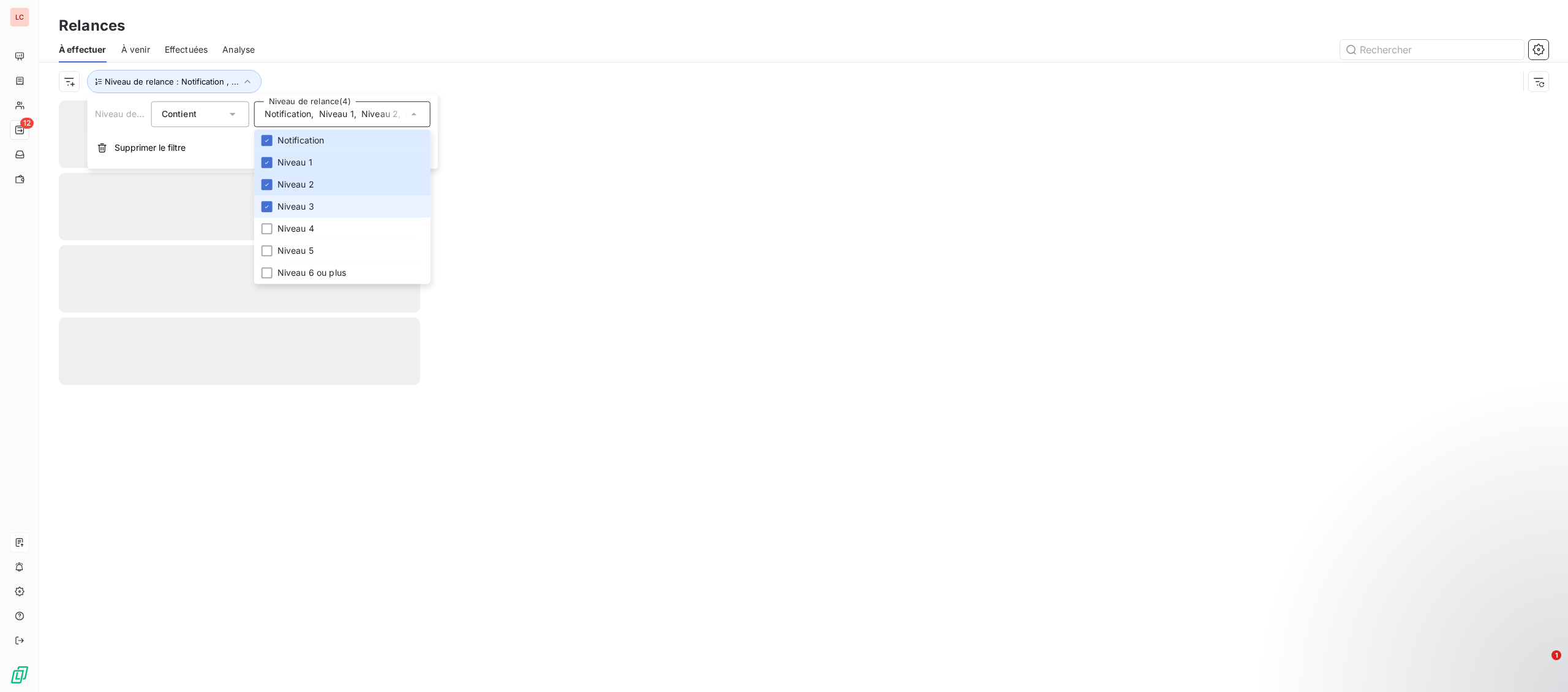
click at [311, 207] on span "Niveau 3" at bounding box center [296, 206] width 37 height 12
click at [313, 186] on span "Niveau 2" at bounding box center [296, 184] width 37 height 12
click at [315, 162] on li "Niveau 1" at bounding box center [342, 162] width 176 height 22
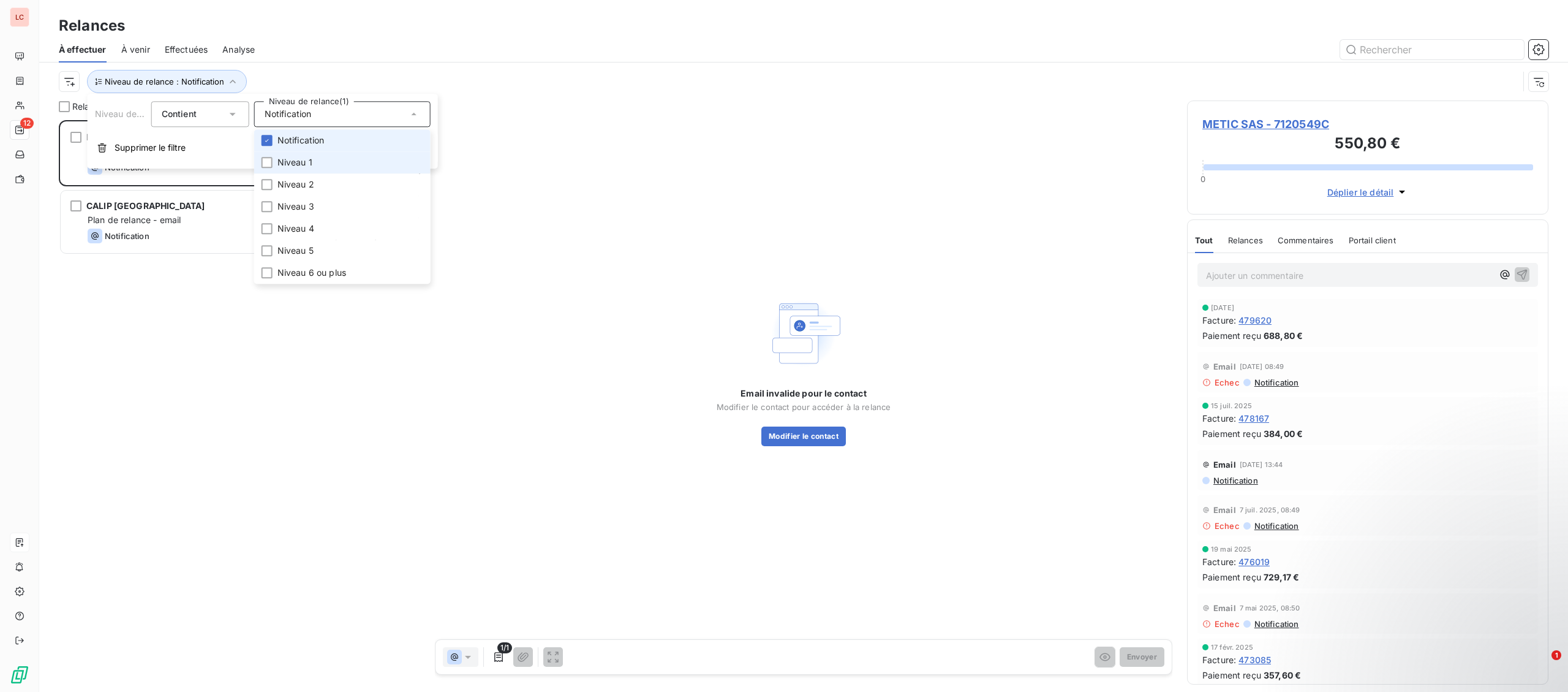
scroll to position [572, 361]
click at [184, 177] on div "METIC SAS 550,80 € Plan de relance - email Notification prévue [DATE]" at bounding box center [239, 153] width 358 height 63
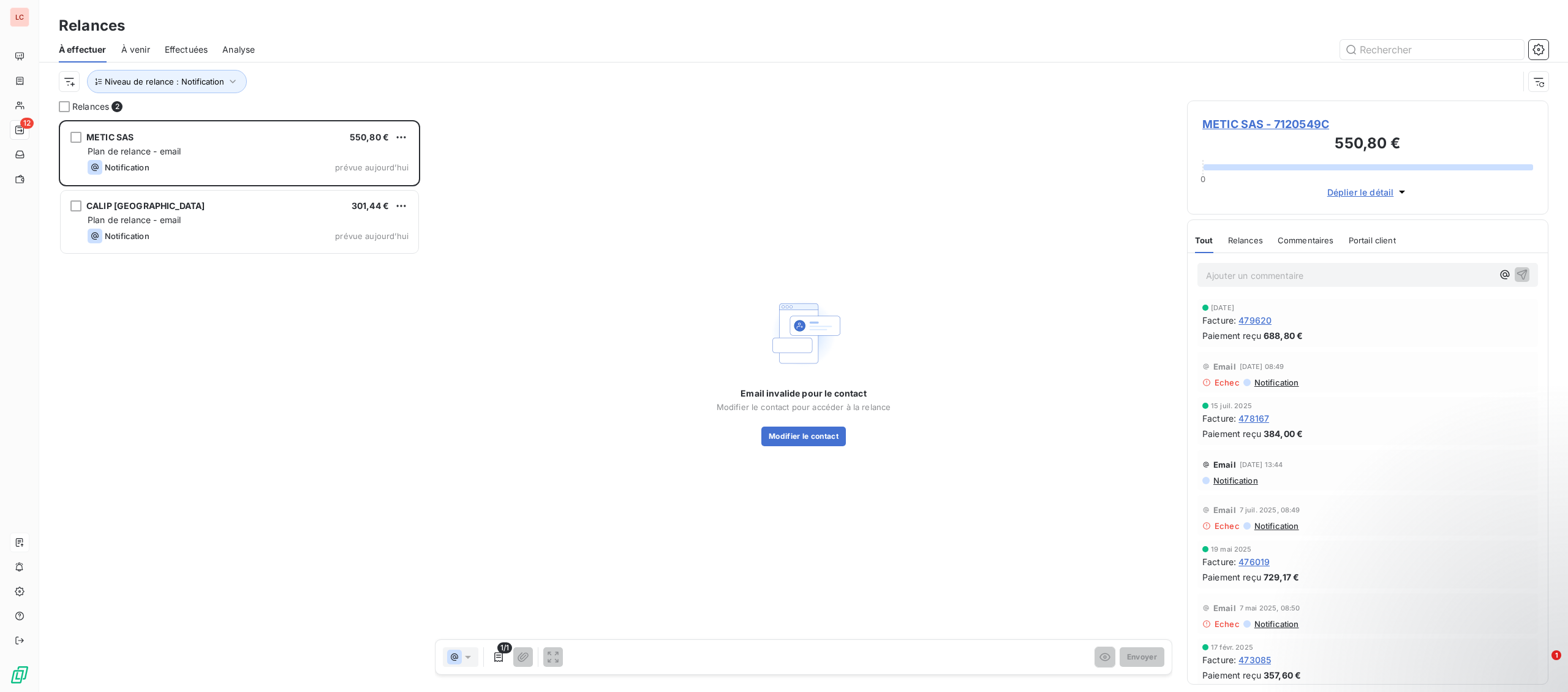
click at [1259, 127] on span "METIC SAS - 7120549C" at bounding box center [1368, 124] width 331 height 16
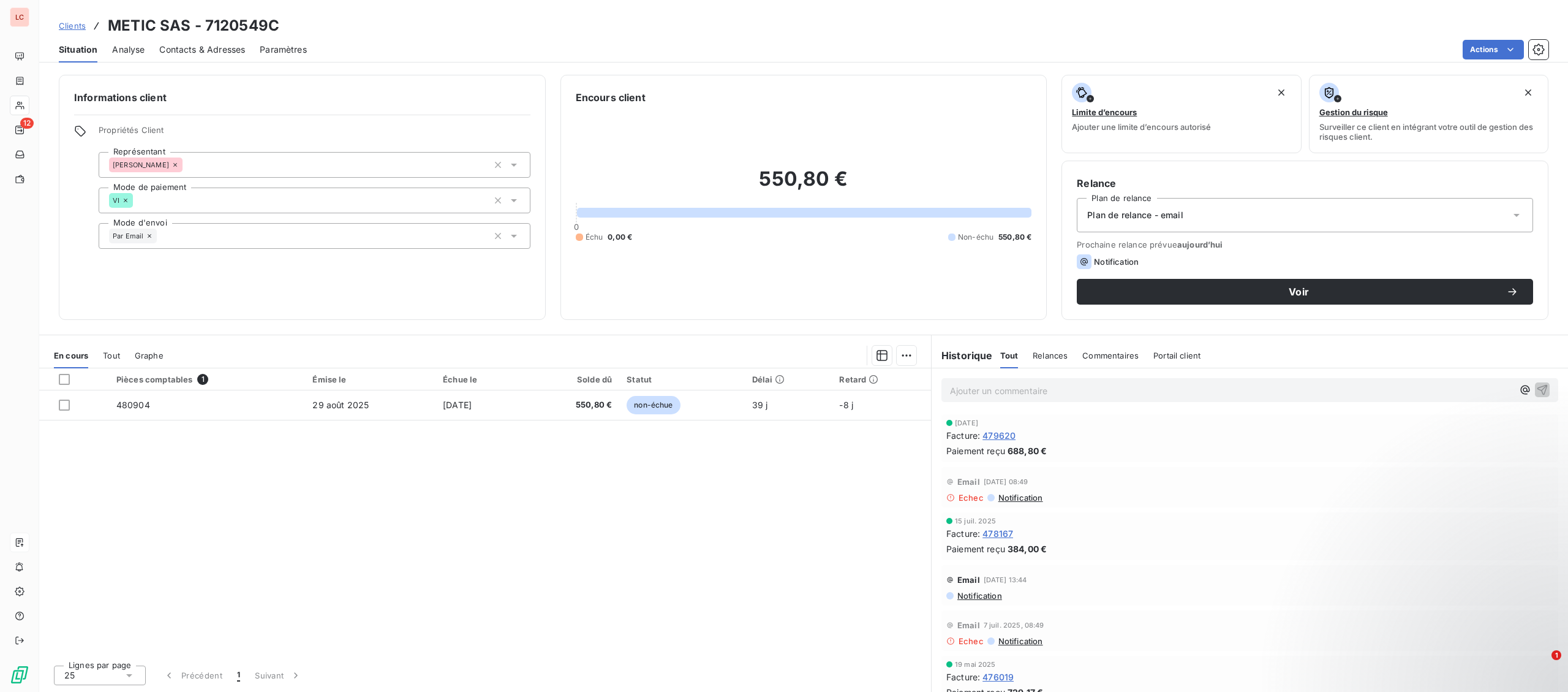
click at [169, 51] on span "Contacts & Adresses" at bounding box center [202, 49] width 86 height 12
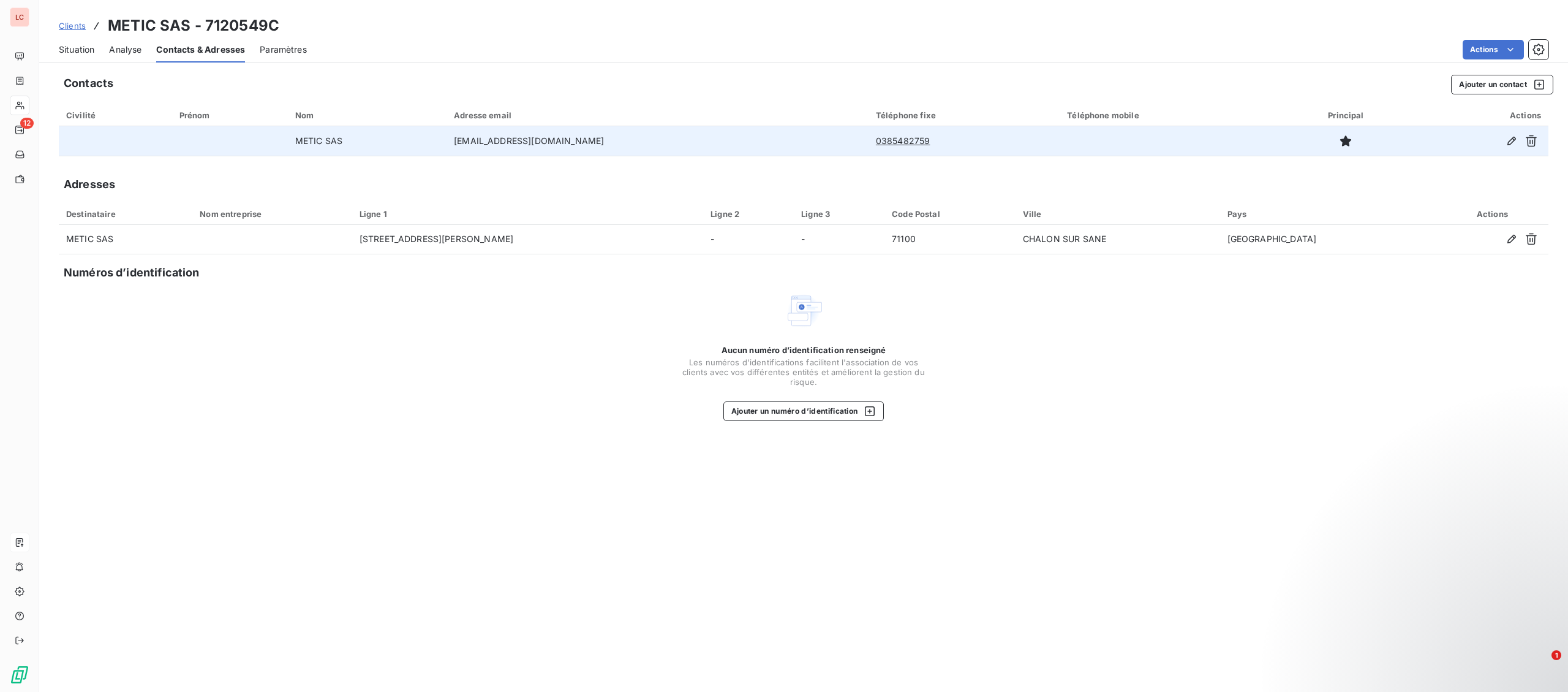
drag, startPoint x: 461, startPoint y: 139, endPoint x: 635, endPoint y: 134, distance: 174.1
click at [447, 139] on td "METIC SAS" at bounding box center [367, 141] width 159 height 30
click at [1514, 135] on icon "button" at bounding box center [1511, 140] width 12 height 12
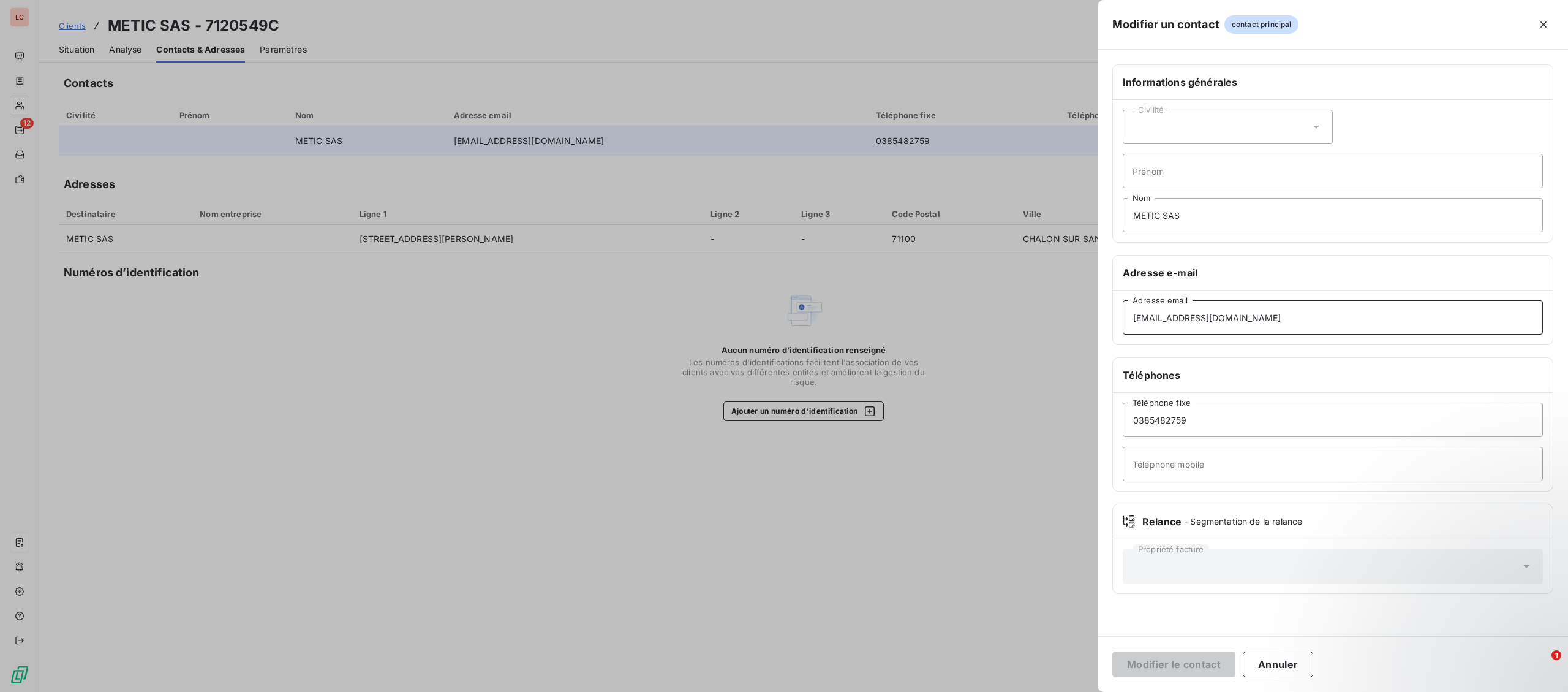
click at [1306, 312] on input "[EMAIL_ADDRESS][DOMAIN_NAME]" at bounding box center [1332, 317] width 420 height 34
drag, startPoint x: 1311, startPoint y: 317, endPoint x: 1028, endPoint y: 309, distance: 283.1
click at [1123, 309] on input "[EMAIL_ADDRESS][DOMAIN_NAME]" at bounding box center [1332, 317] width 420 height 34
paste input "[PERSON_NAME]"
type input "[PERSON_NAME][EMAIL_ADDRESS][DOMAIN_NAME]"
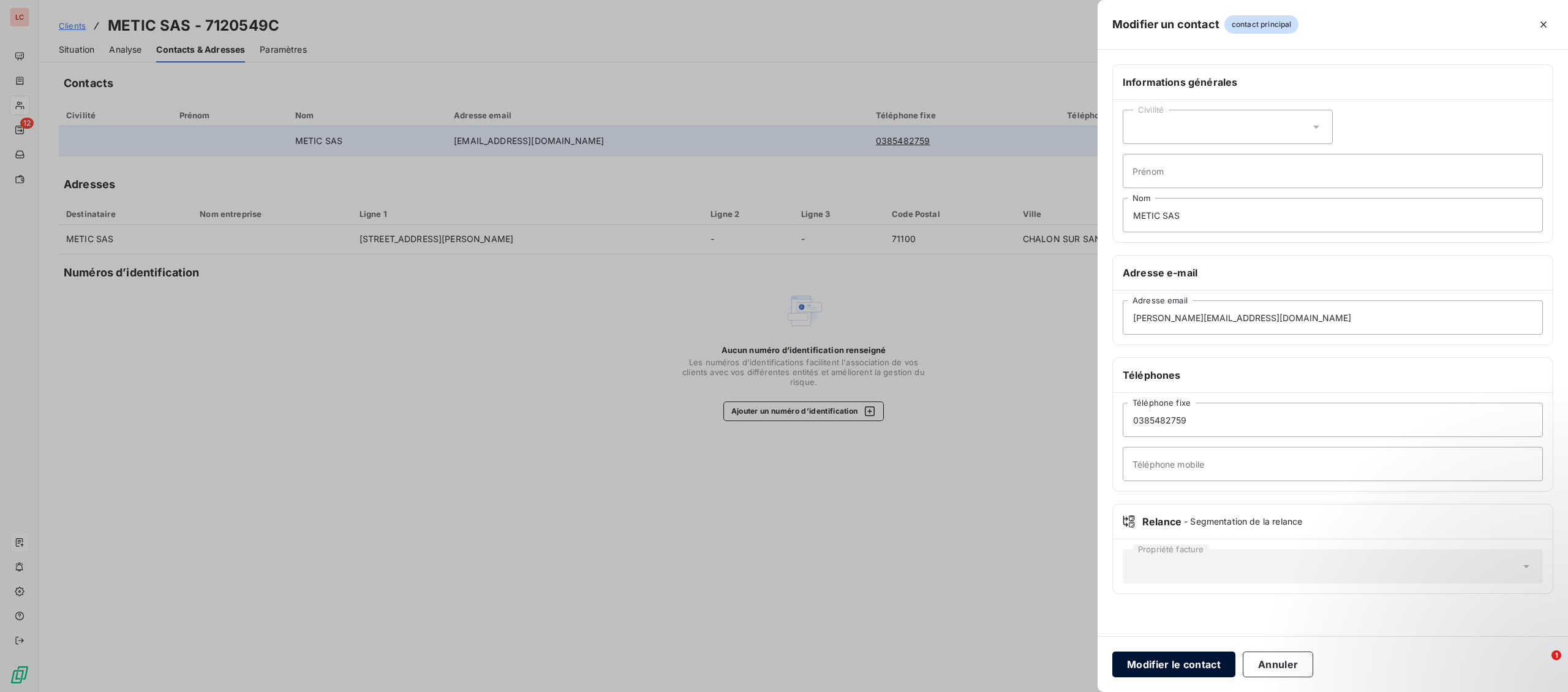
click at [1163, 662] on button "Modifier le contact" at bounding box center [1174, 664] width 123 height 26
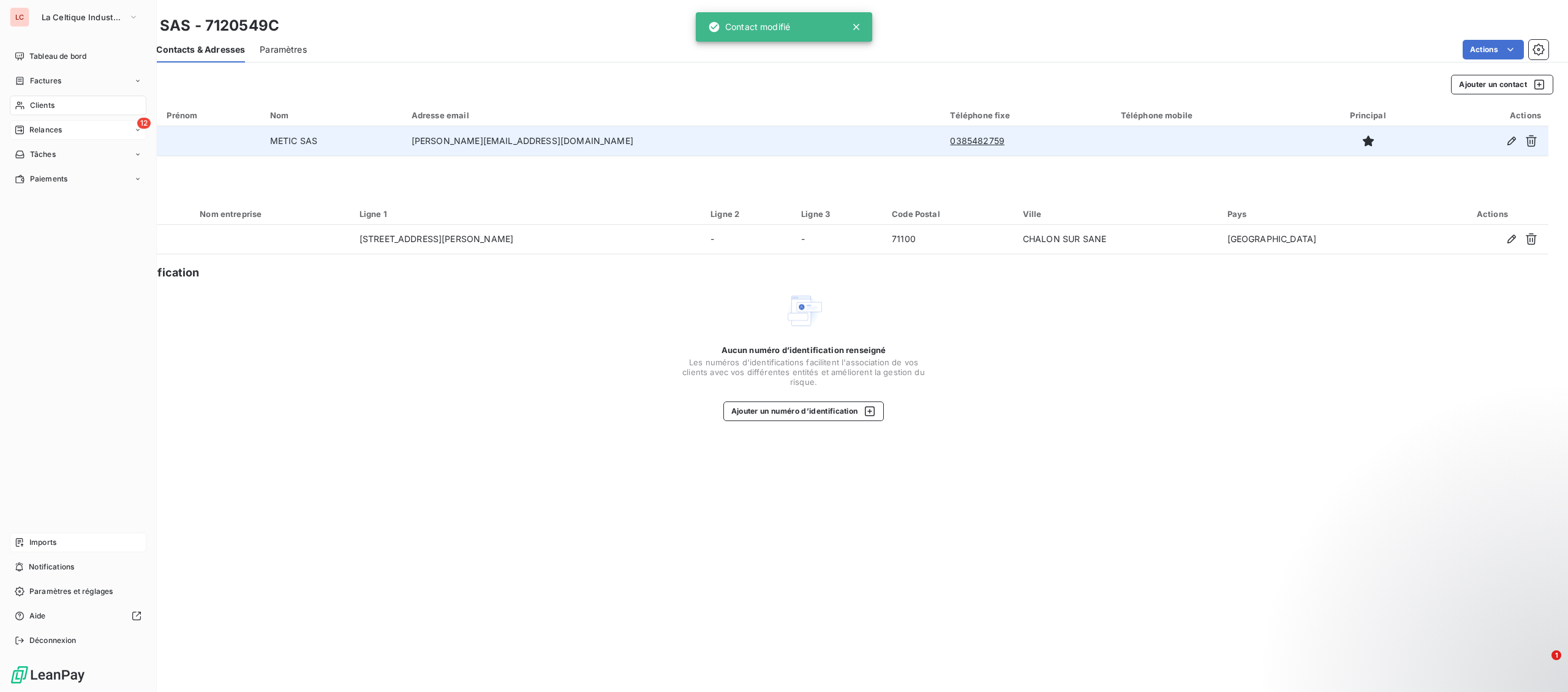
click at [30, 121] on div "12 Relances" at bounding box center [78, 130] width 136 height 20
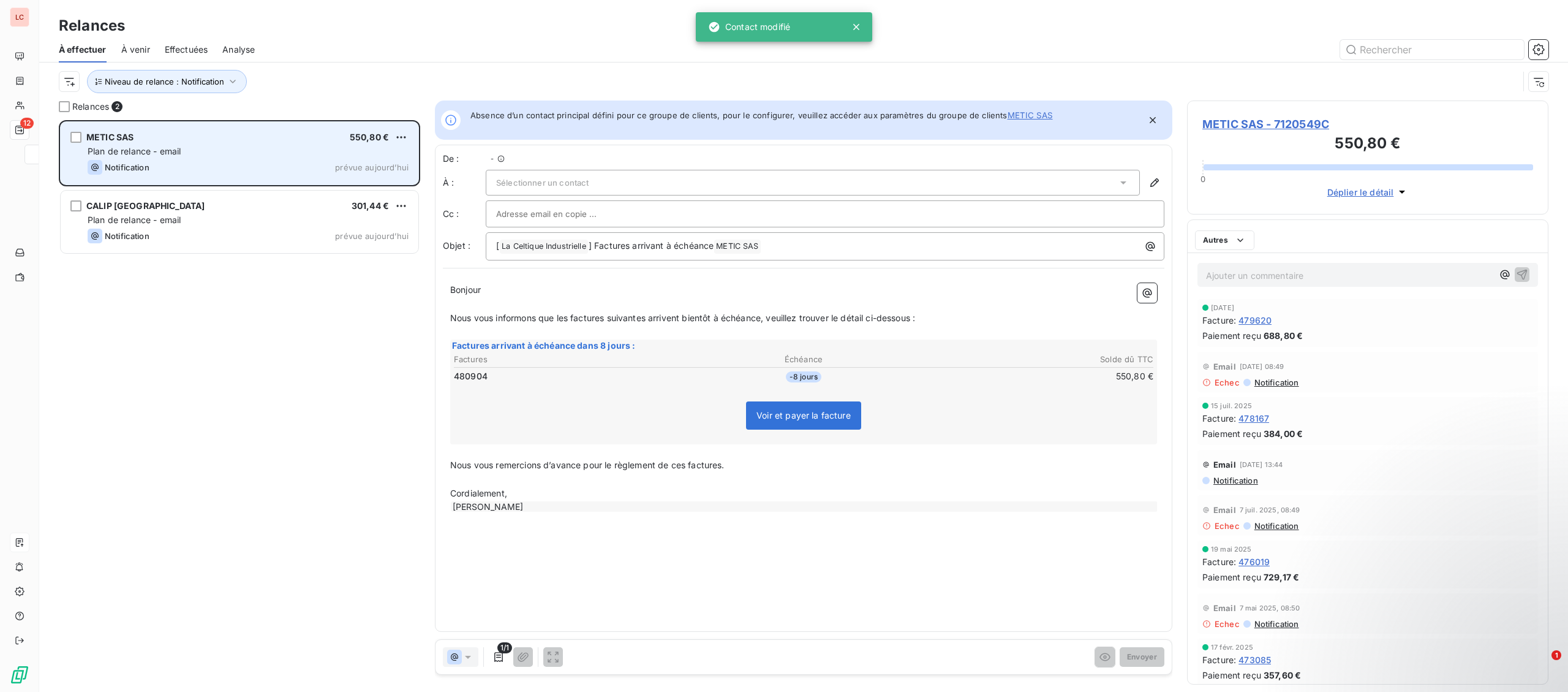
scroll to position [1, 0]
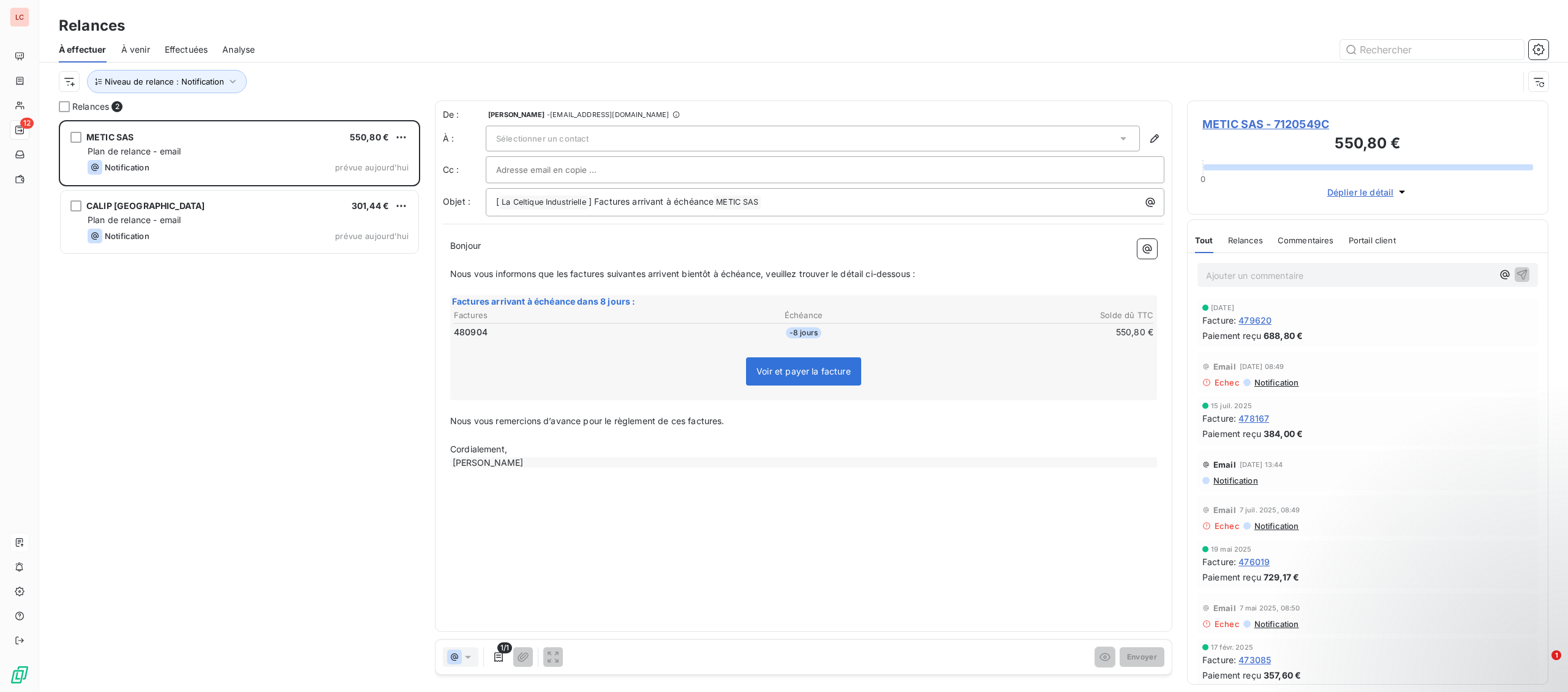
click at [606, 133] on div "Sélectionner un contact" at bounding box center [812, 138] width 654 height 26
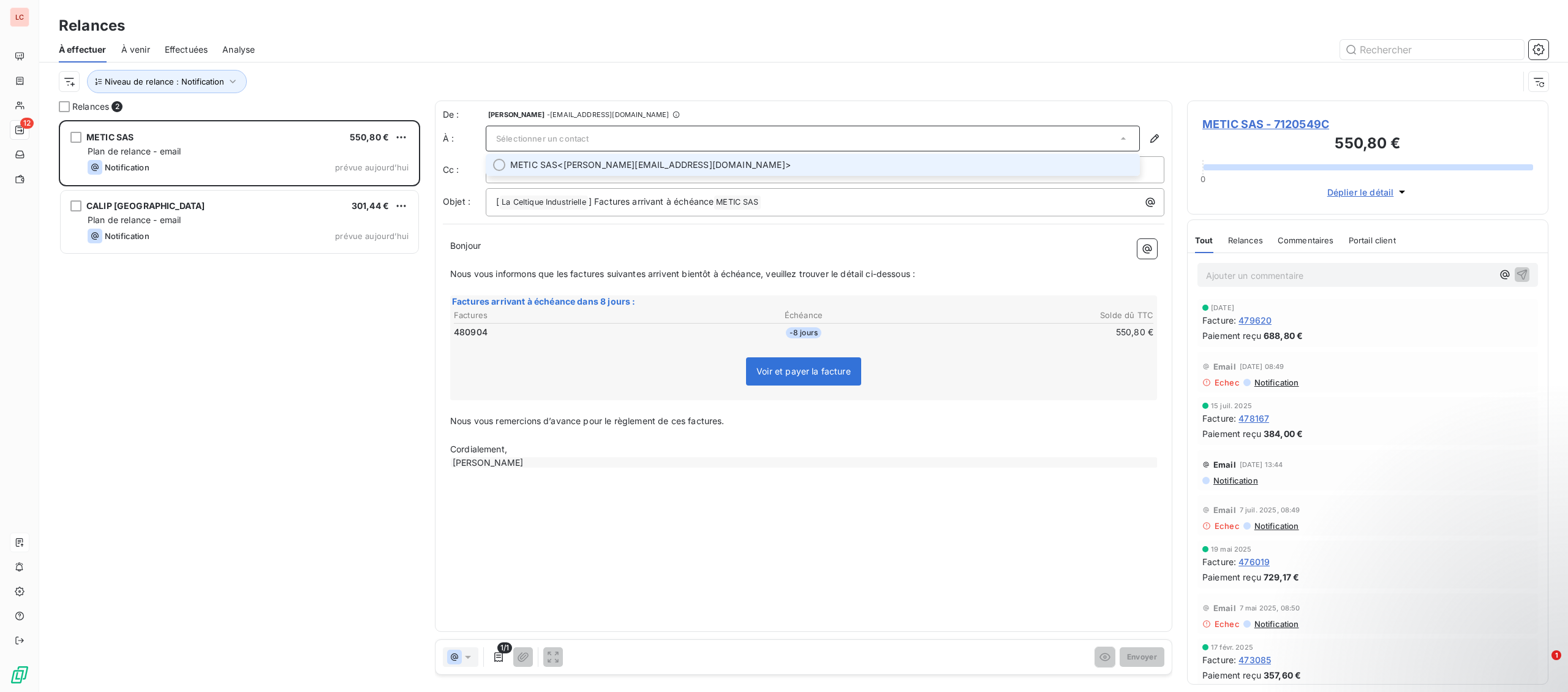
click at [588, 169] on span "METIC SAS <[PERSON_NAME][EMAIL_ADDRESS][DOMAIN_NAME]>" at bounding box center [821, 164] width 622 height 12
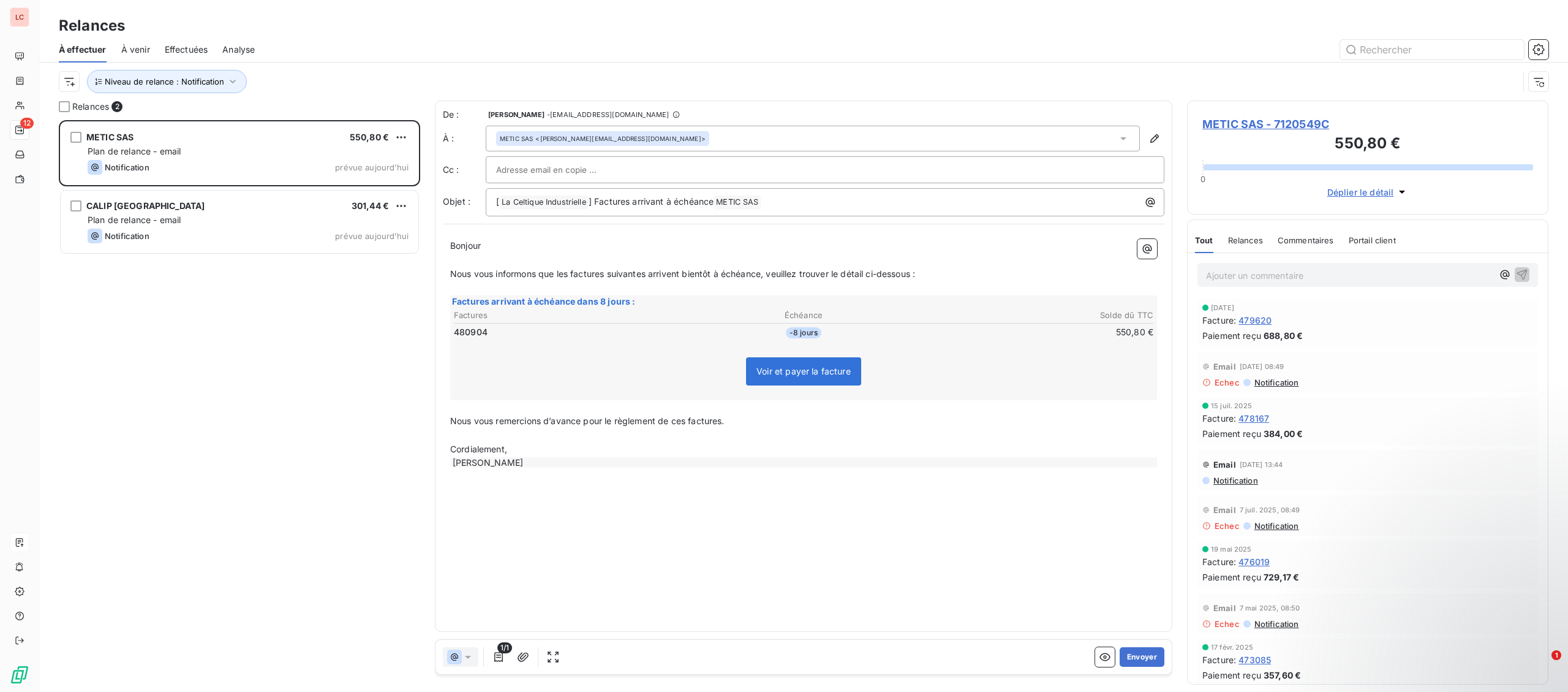
click at [589, 174] on input "text" at bounding box center [562, 169] width 131 height 18
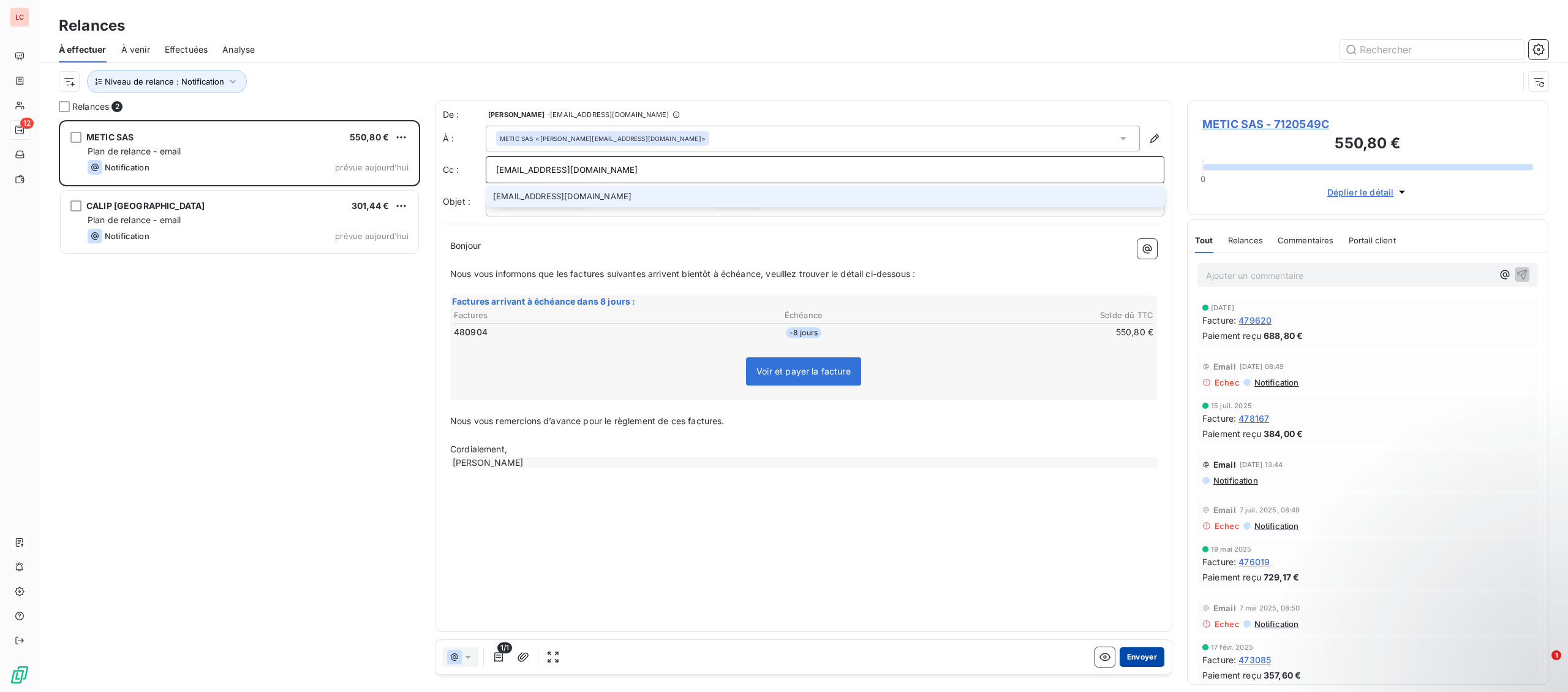
type input "[EMAIL_ADDRESS][DOMAIN_NAME]"
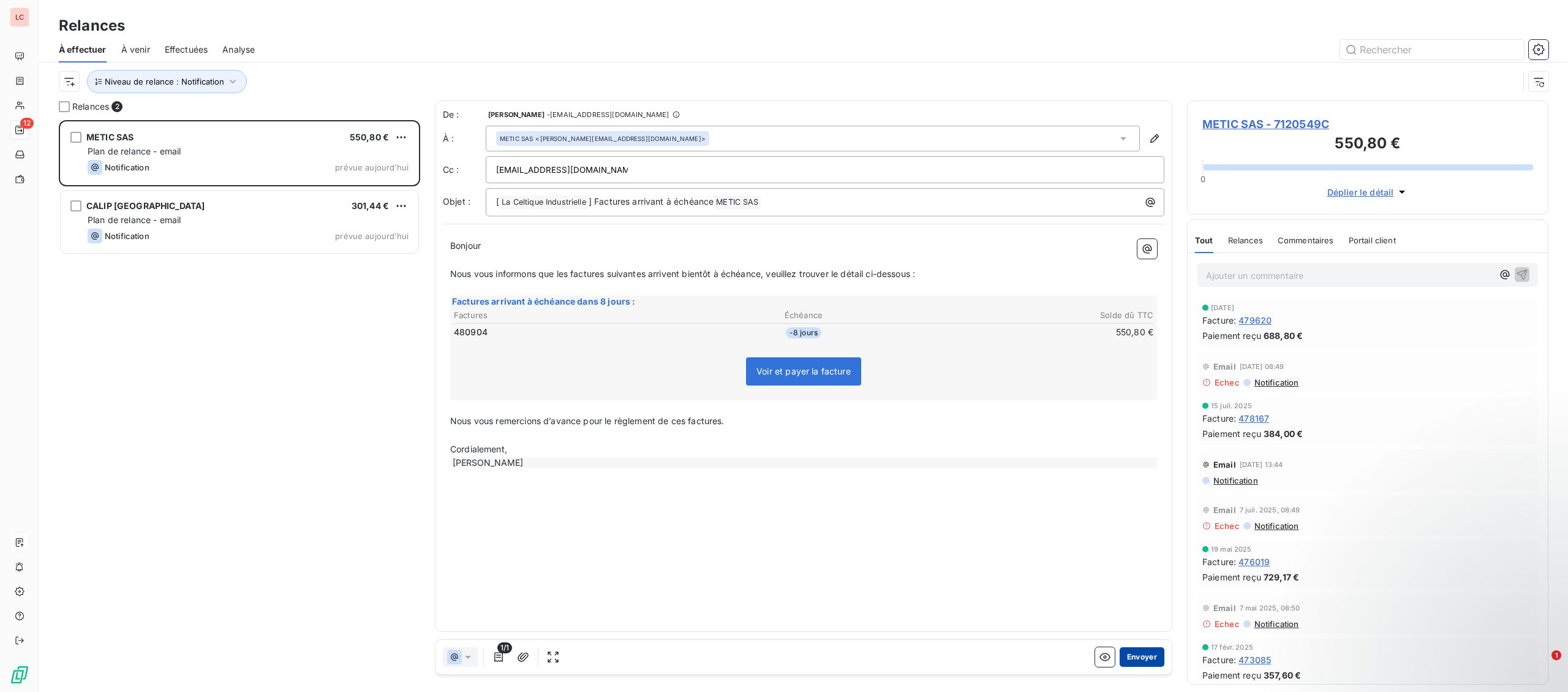
click at [1159, 654] on button "Envoyer" at bounding box center [1142, 657] width 45 height 20
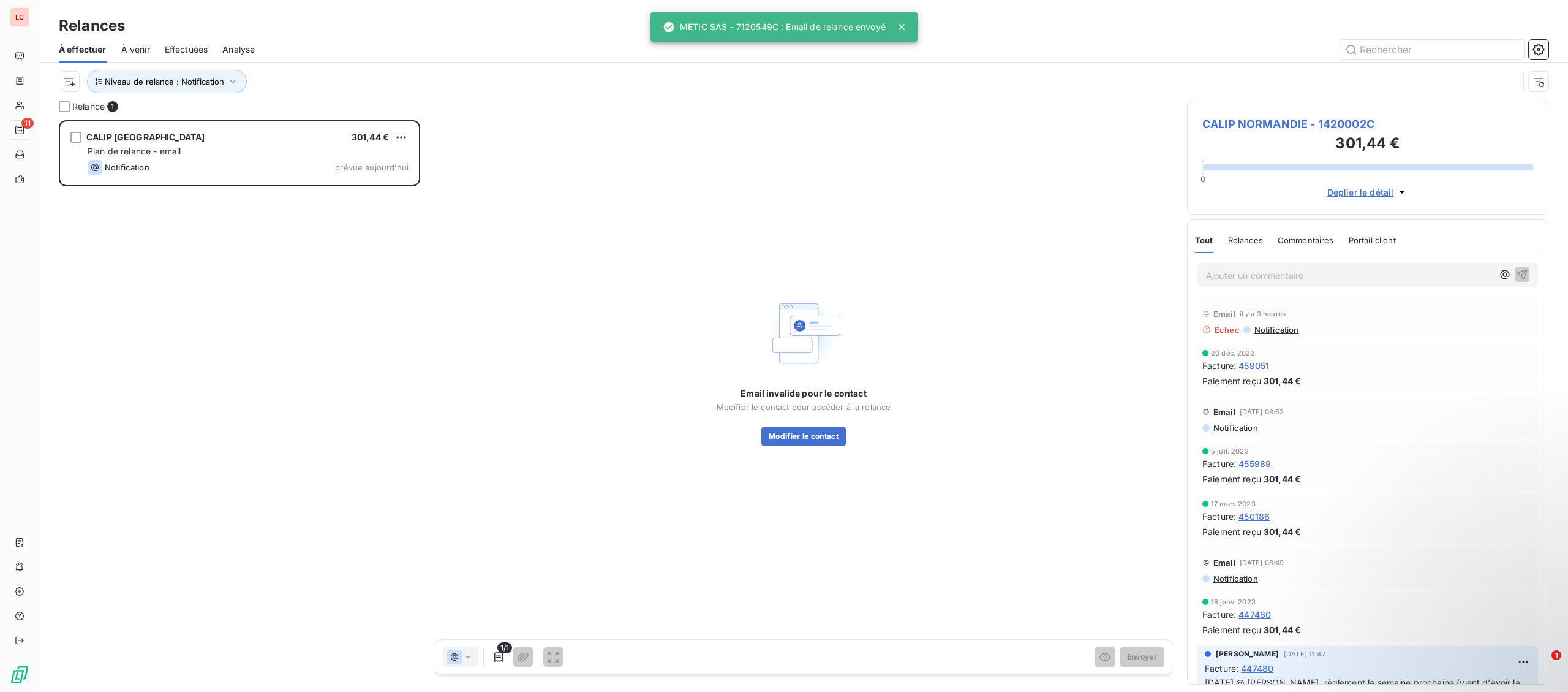
click at [1296, 125] on span "CALIP NORMANDIE - 1420002C" at bounding box center [1368, 124] width 331 height 16
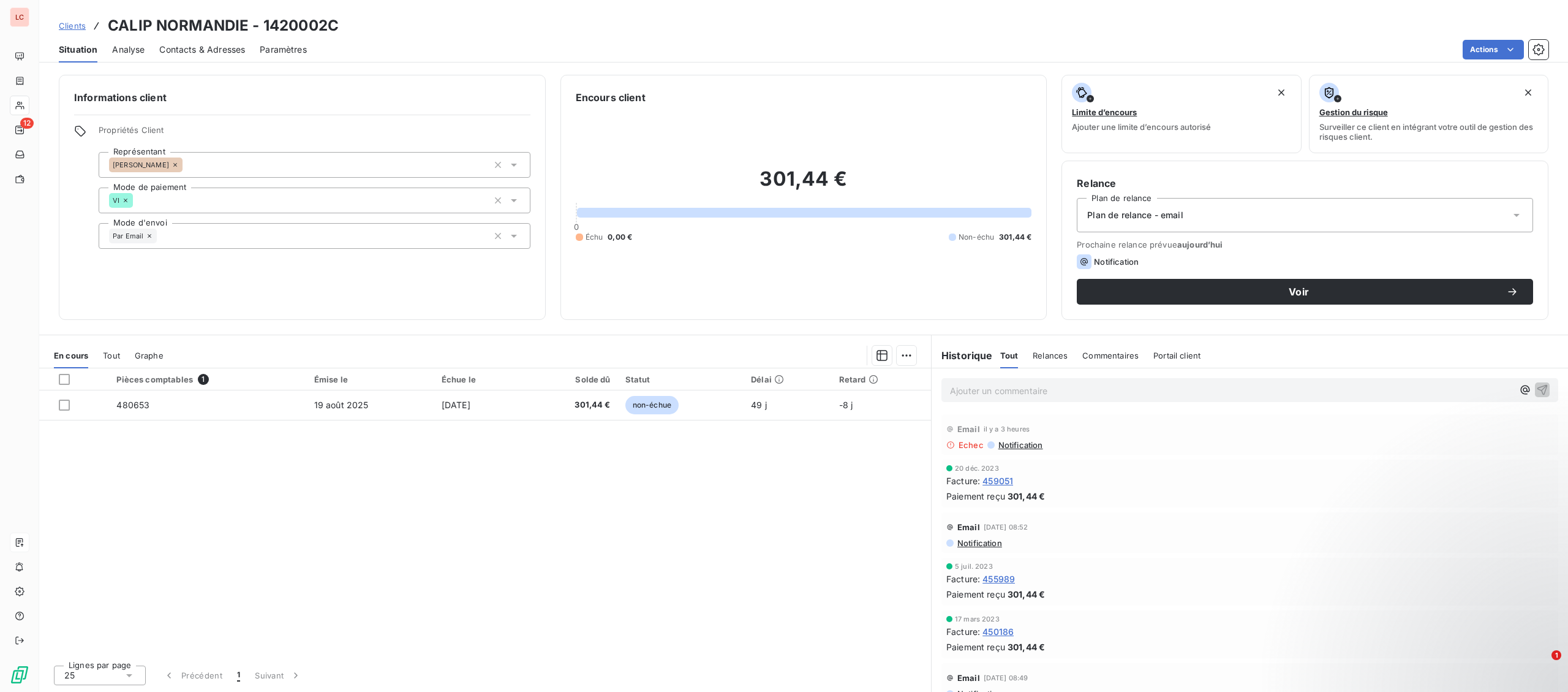
drag, startPoint x: 182, startPoint y: 58, endPoint x: 191, endPoint y: 50, distance: 12.0
click at [190, 53] on div "Contacts & Adresses" at bounding box center [202, 49] width 86 height 26
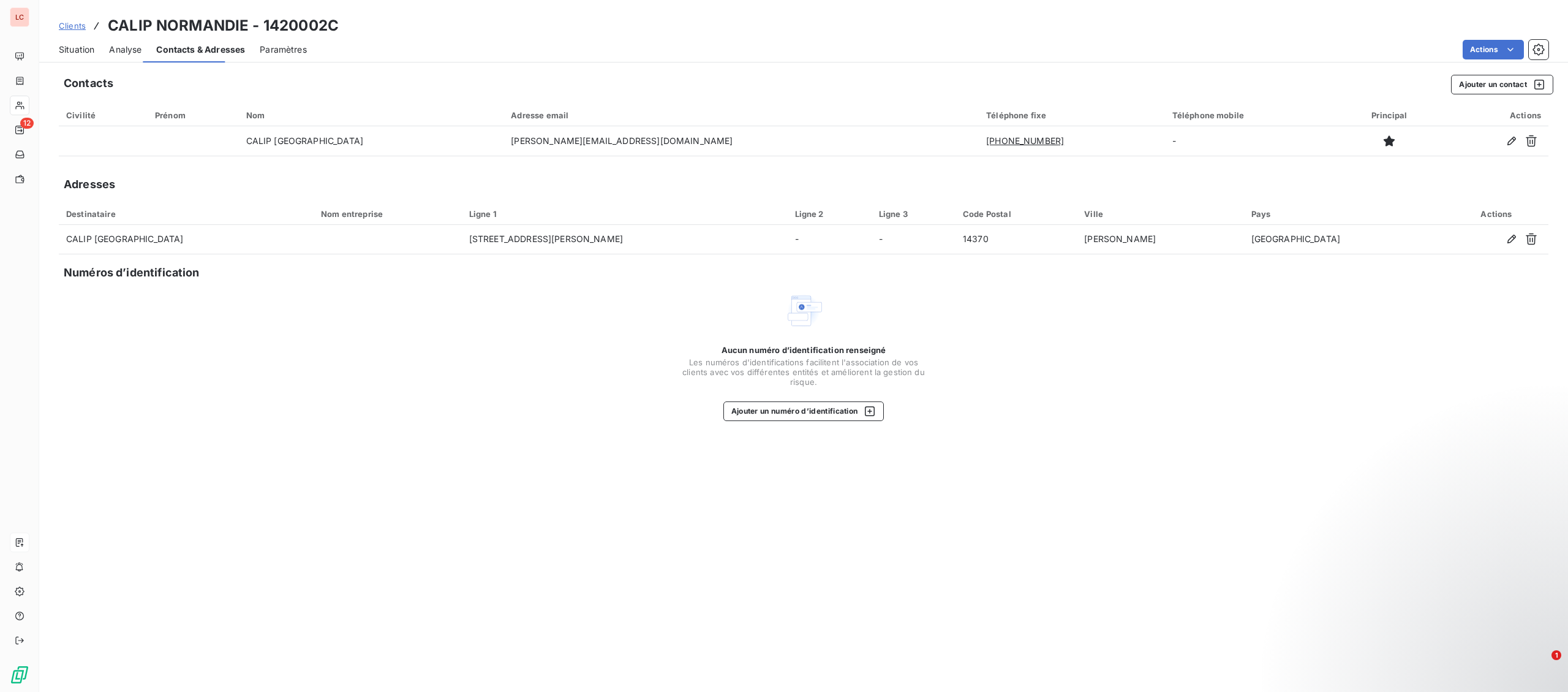
click at [191, 50] on span "Contacts & Adresses" at bounding box center [200, 49] width 89 height 12
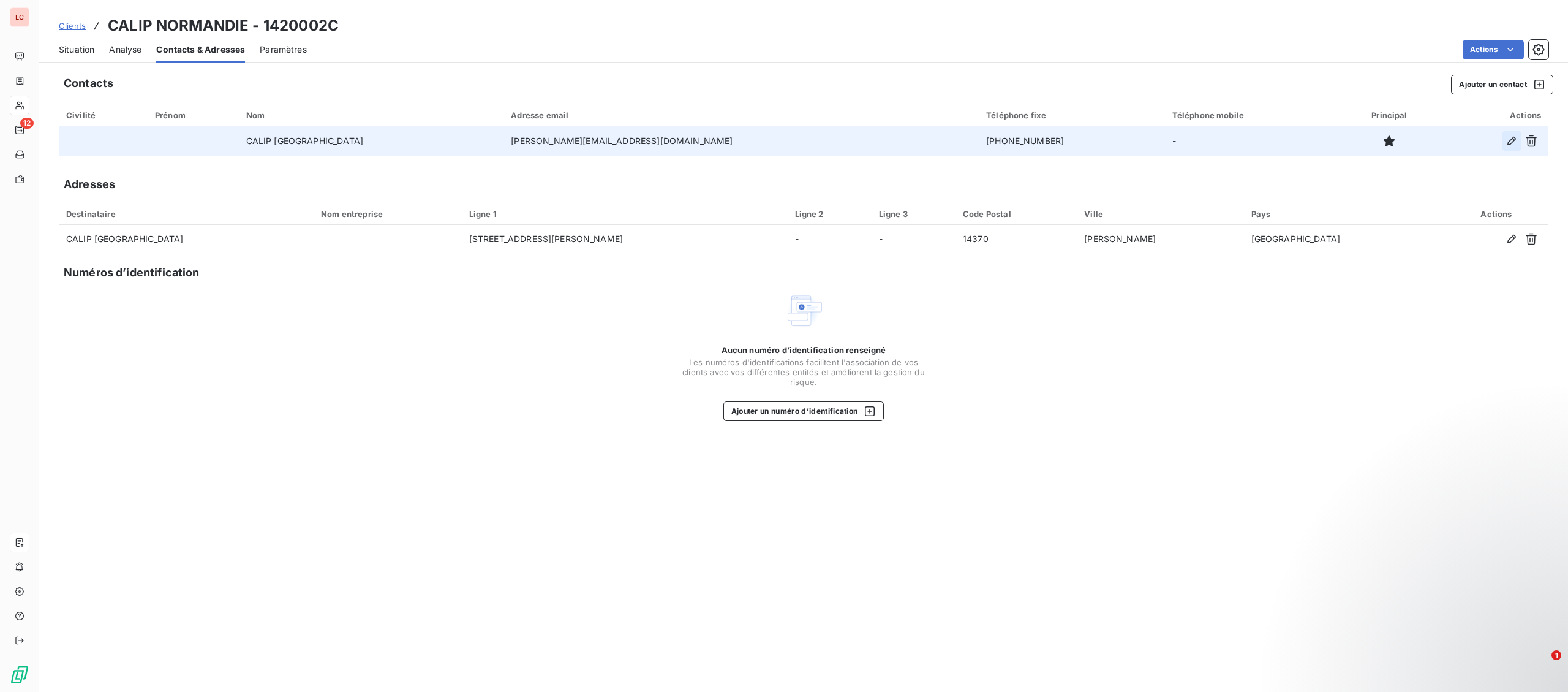
click at [1512, 138] on icon "button" at bounding box center [1512, 141] width 9 height 9
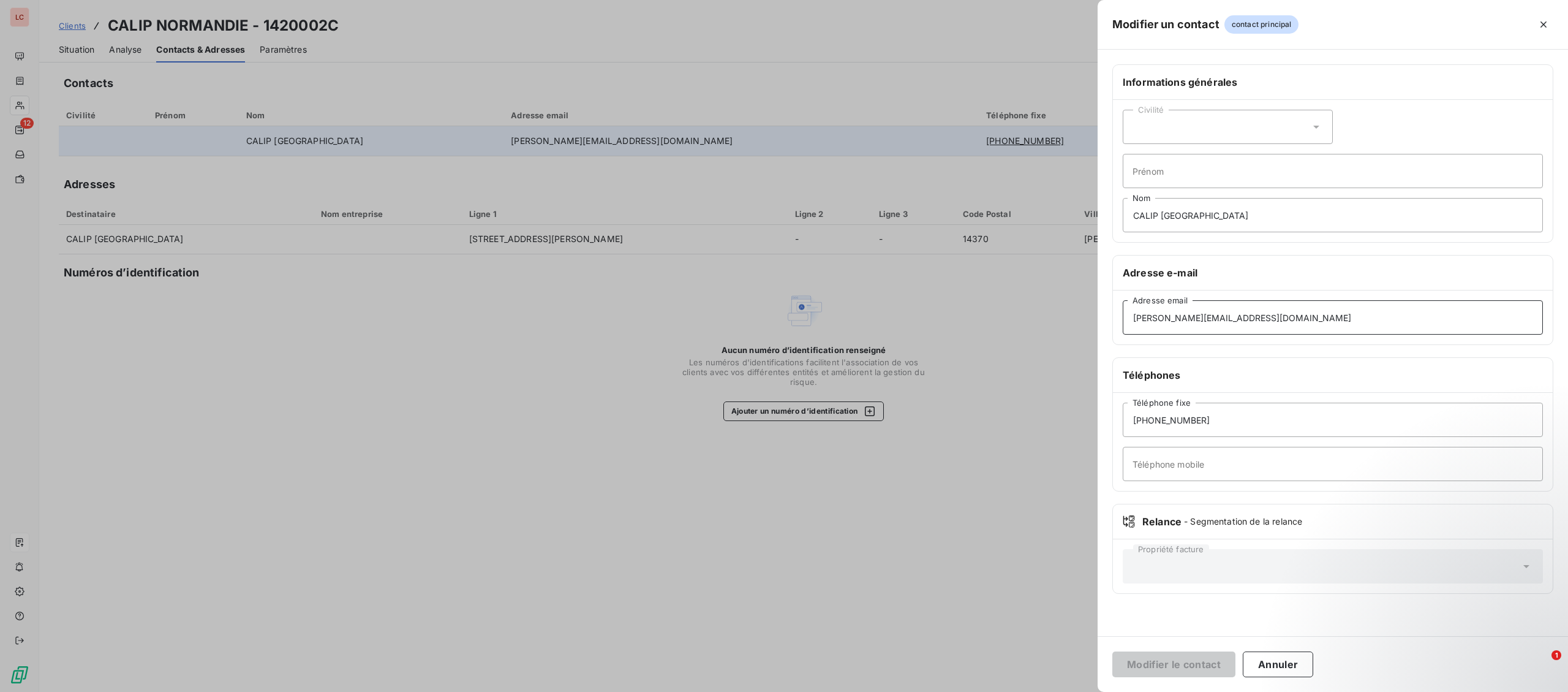
click at [1154, 320] on input "[PERSON_NAME][EMAIL_ADDRESS][DOMAIN_NAME]" at bounding box center [1332, 317] width 420 height 34
drag, startPoint x: 1159, startPoint y: 318, endPoint x: 1097, endPoint y: 315, distance: 62.1
click at [1123, 315] on input "[PERSON_NAME][EMAIL_ADDRESS][DOMAIN_NAME]" at bounding box center [1332, 317] width 420 height 34
type input "[EMAIL_ADDRESS][DOMAIN_NAME]"
click at [1113, 652] on button "Modifier le contact" at bounding box center [1174, 664] width 123 height 26
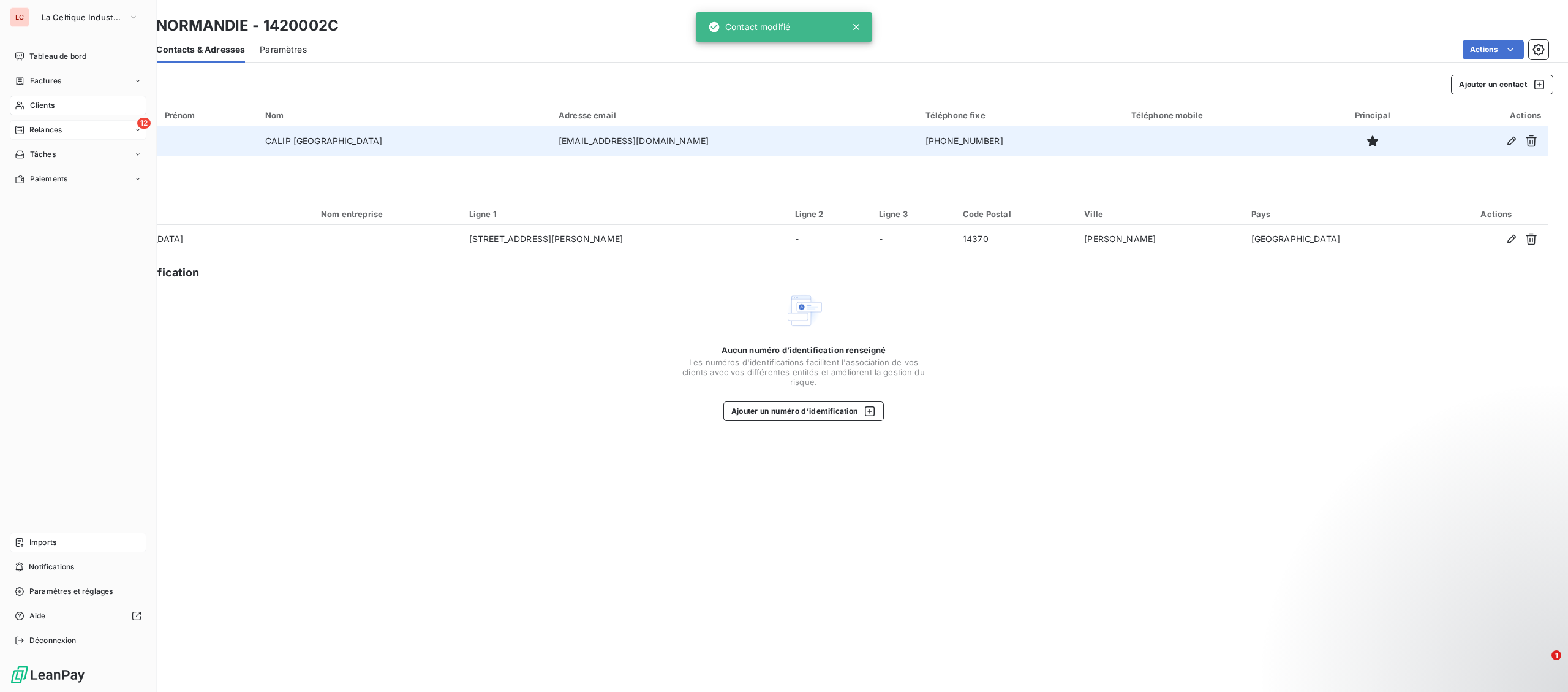
click at [10, 135] on div "12 Relances" at bounding box center [78, 130] width 136 height 20
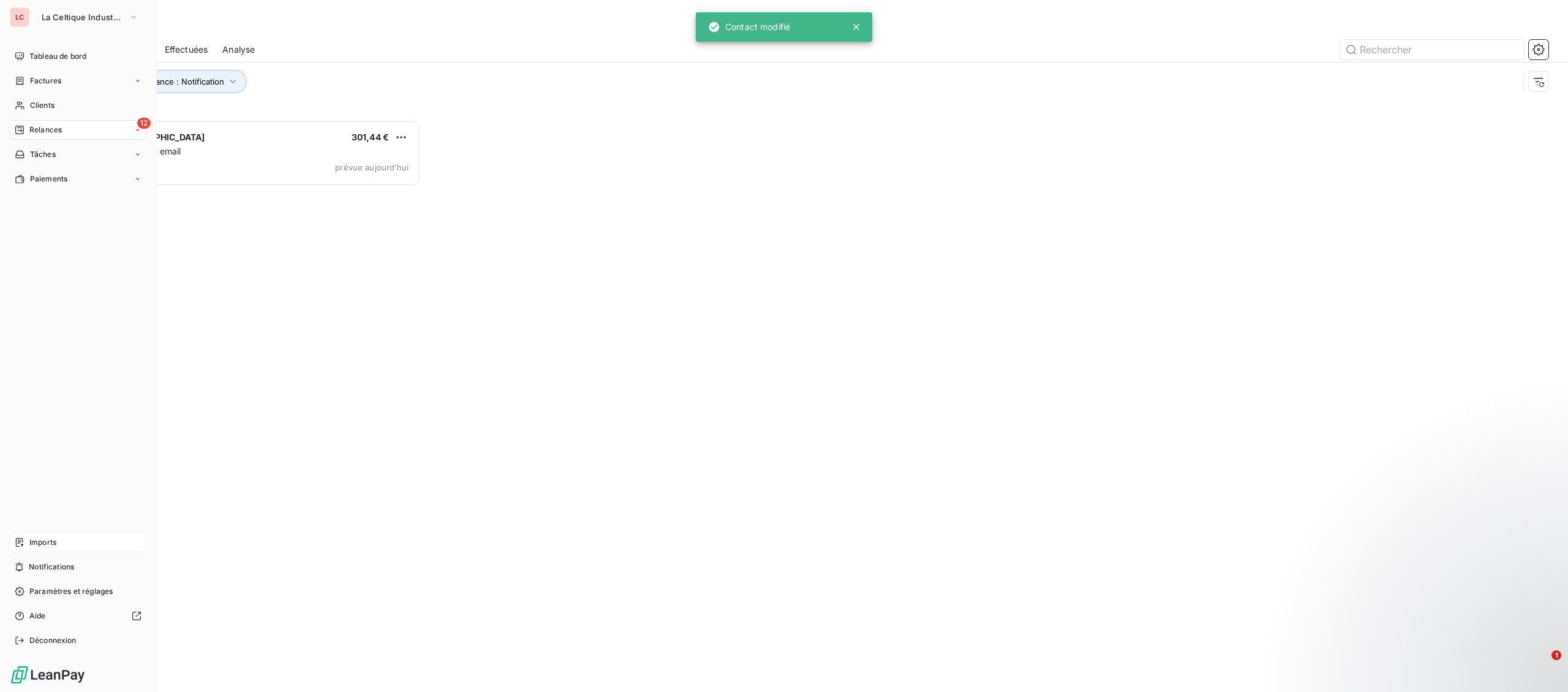
scroll to position [1, 0]
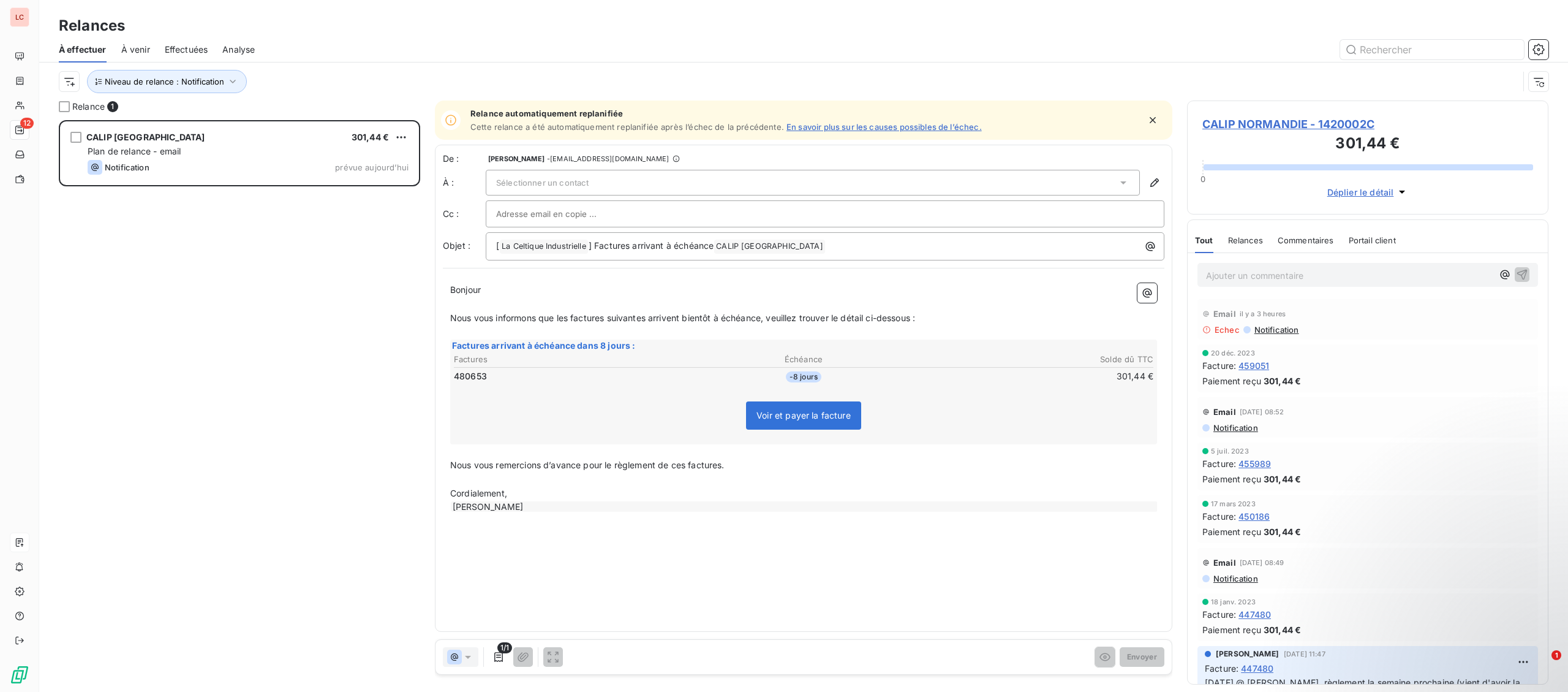
click at [555, 181] on span "Sélectionner un contact" at bounding box center [542, 183] width 92 height 10
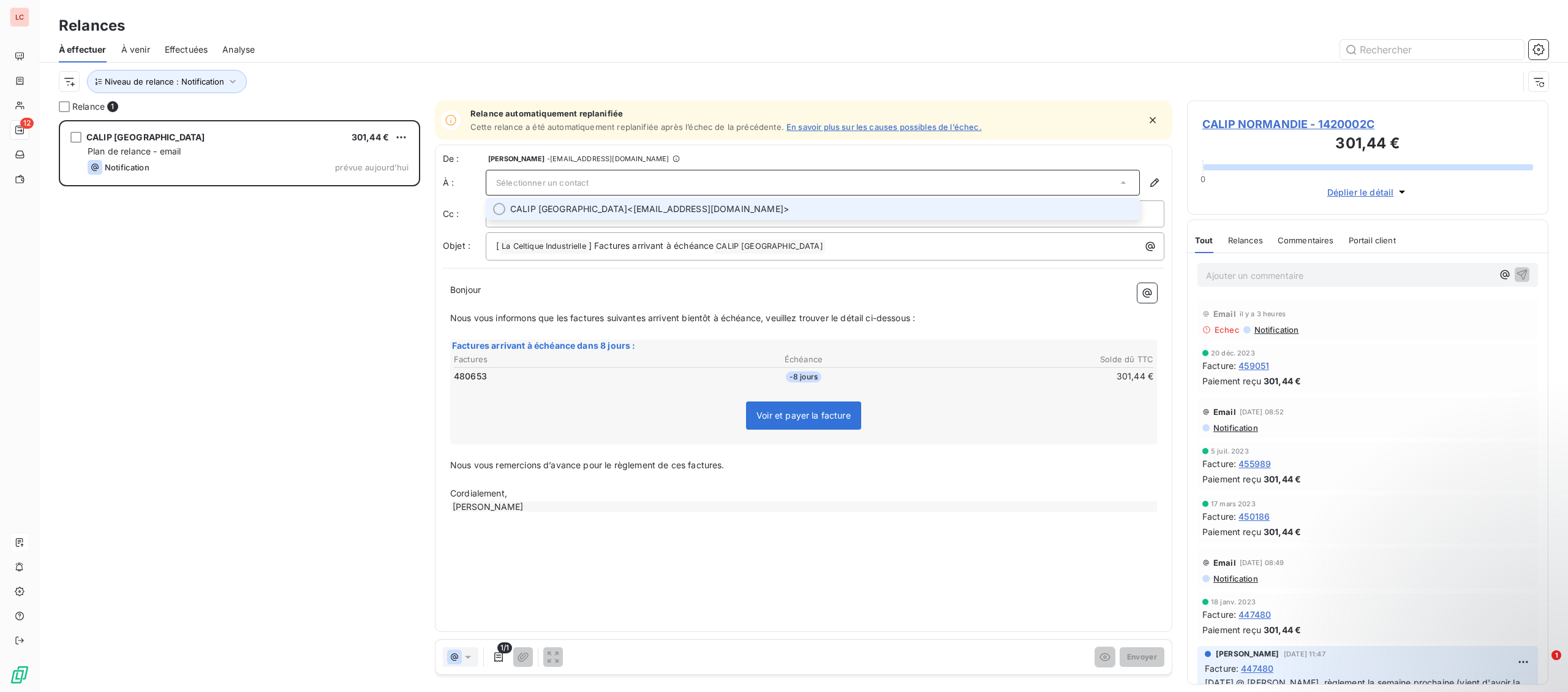
click at [553, 211] on span "CALIP [GEOGRAPHIC_DATA]" at bounding box center [569, 209] width 117 height 12
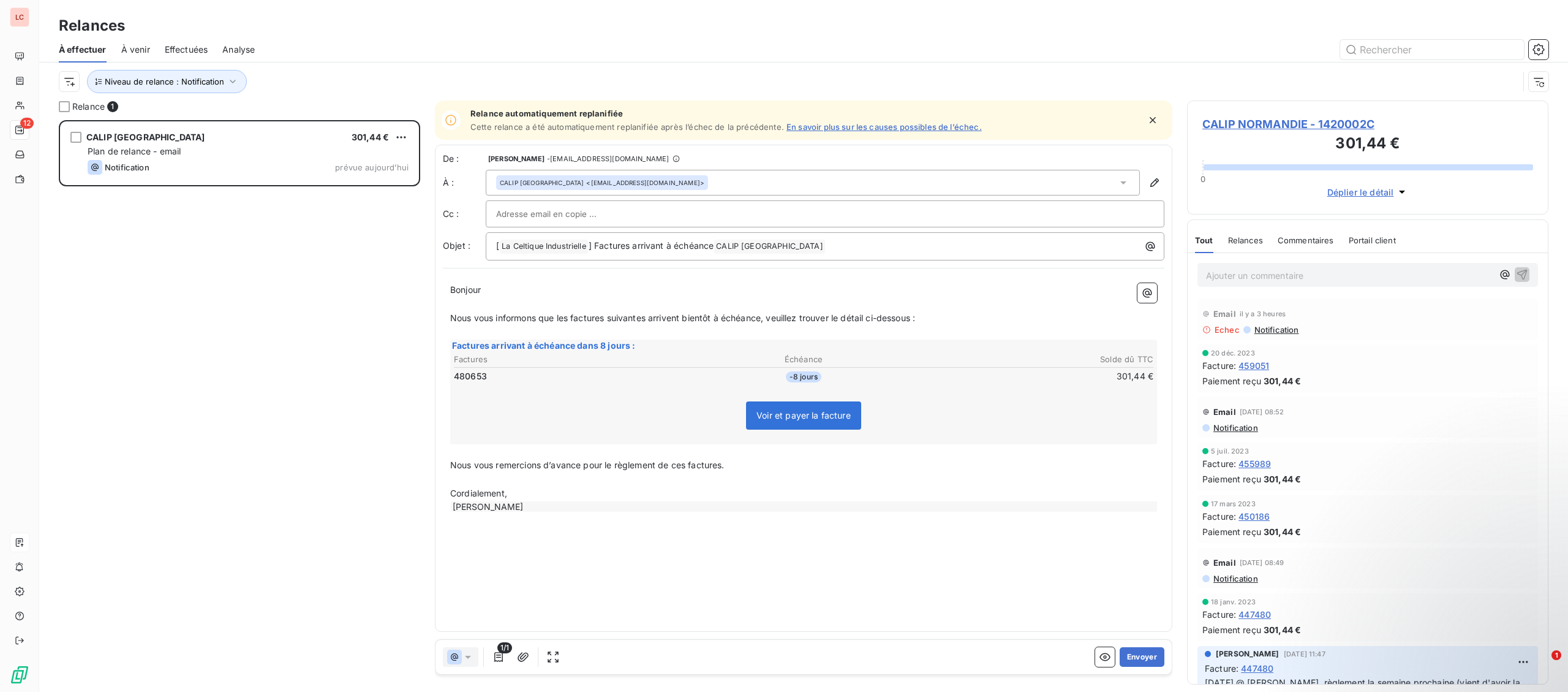
click at [553, 214] on input "text" at bounding box center [562, 214] width 131 height 18
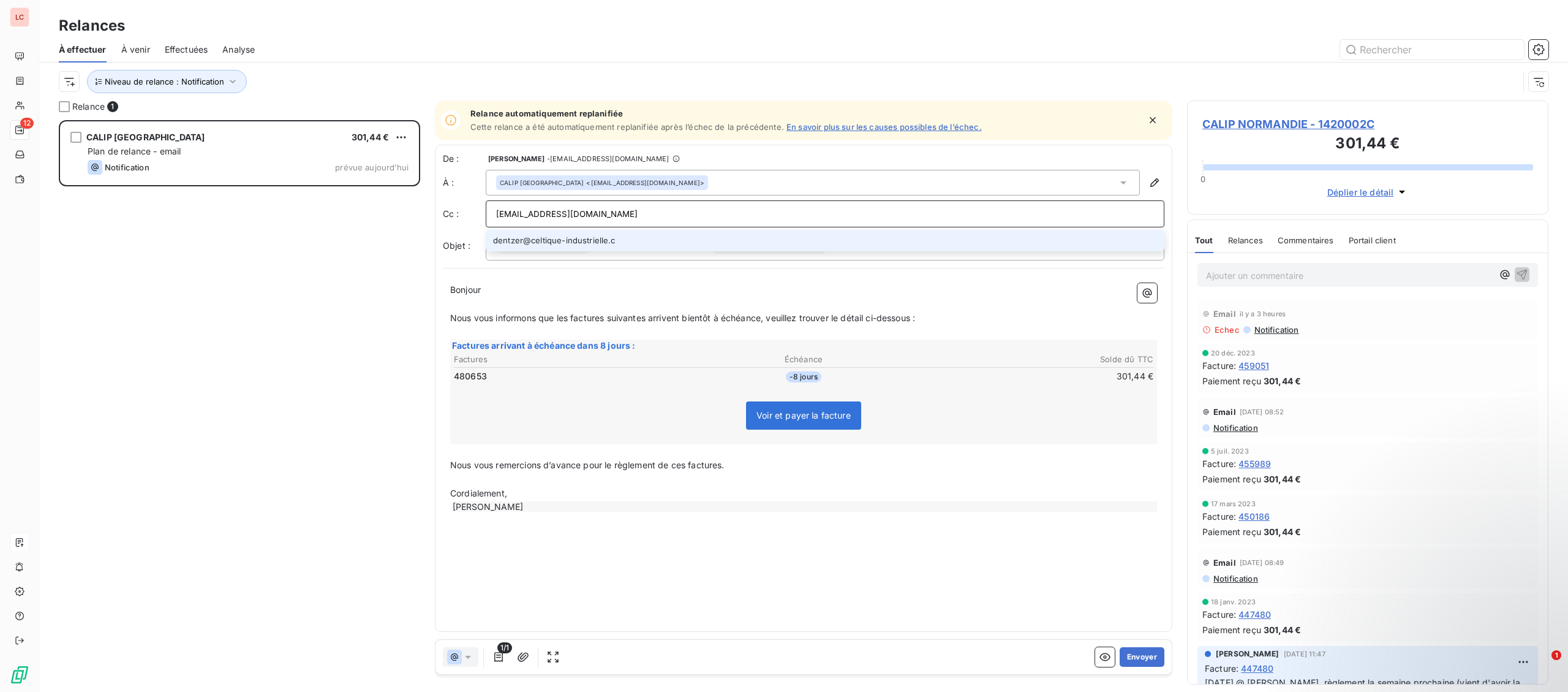
type input "[EMAIL_ADDRESS][DOMAIN_NAME]"
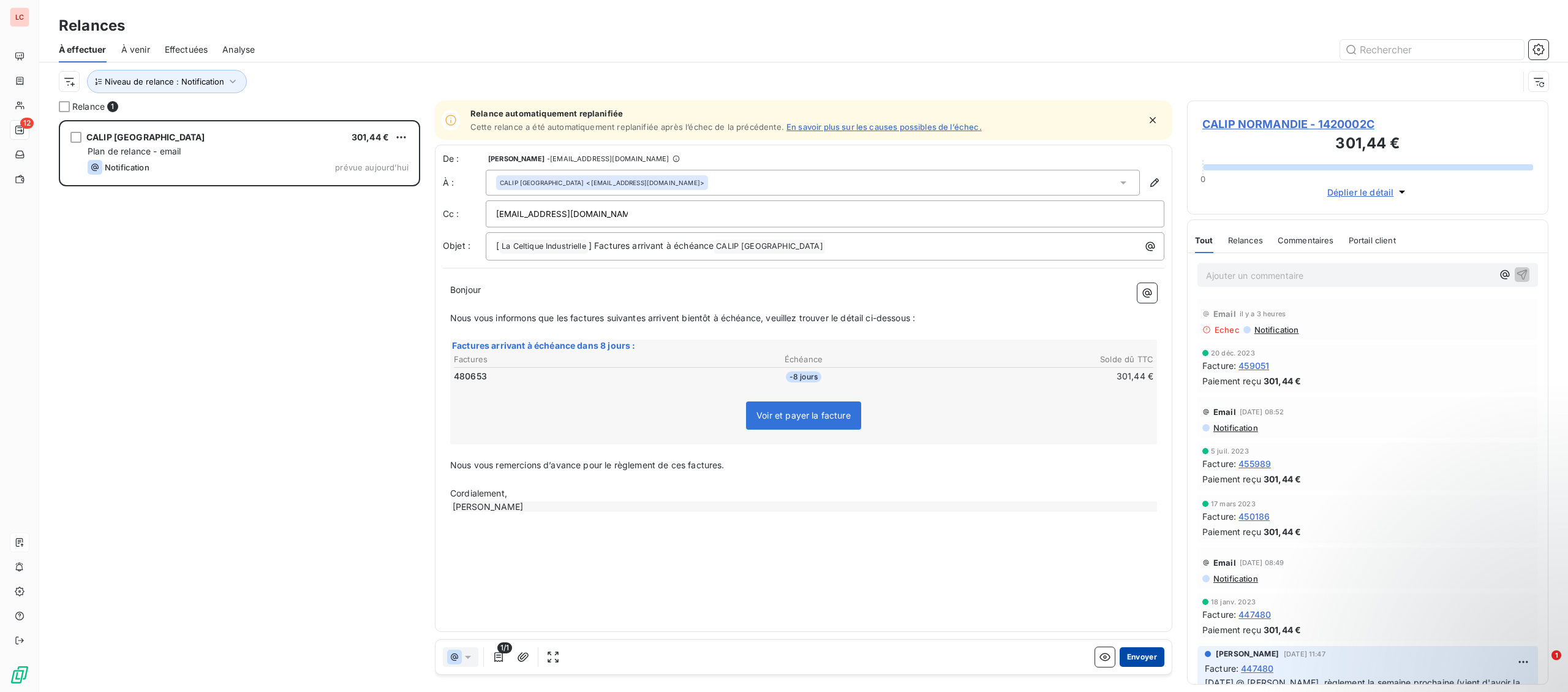
click at [1156, 659] on button "Envoyer" at bounding box center [1142, 657] width 45 height 20
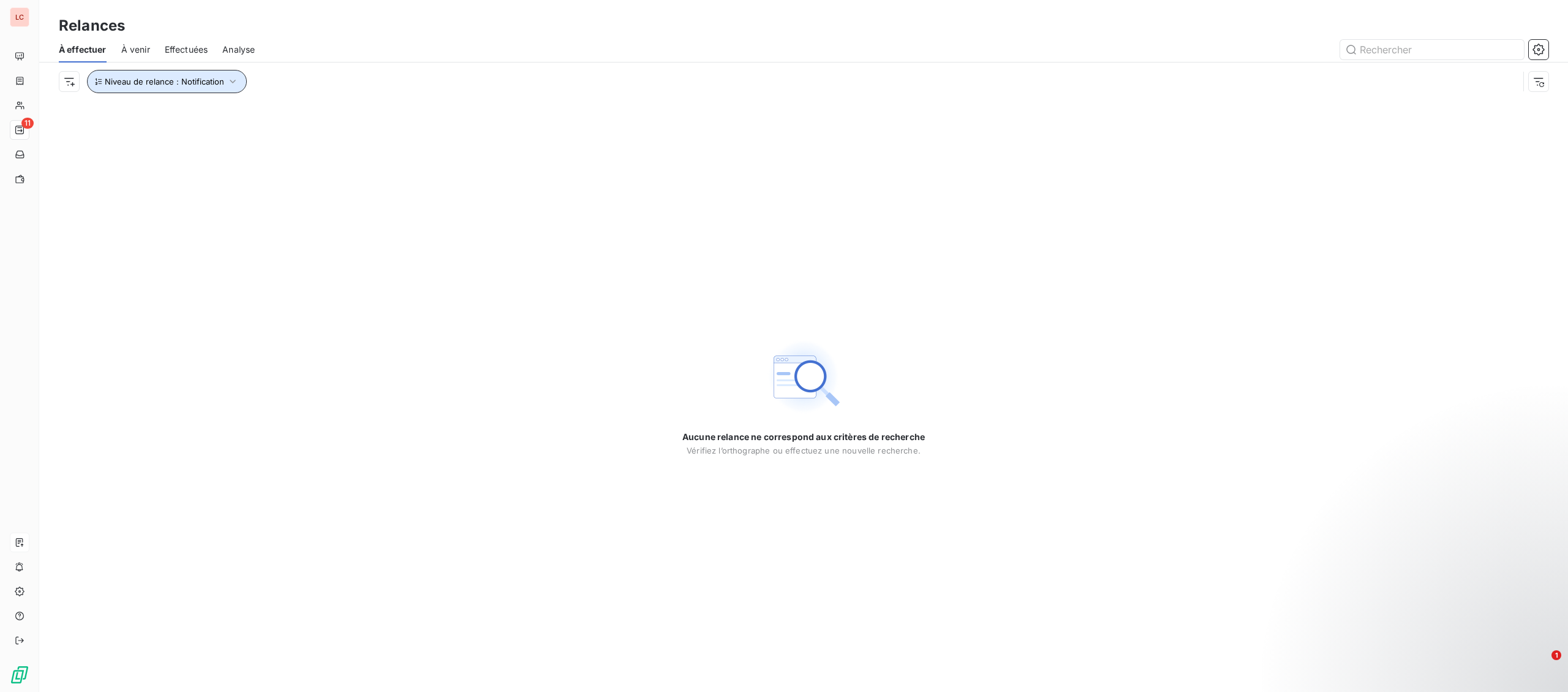
click at [164, 80] on span "Niveau de relance : Notification" at bounding box center [164, 82] width 119 height 10
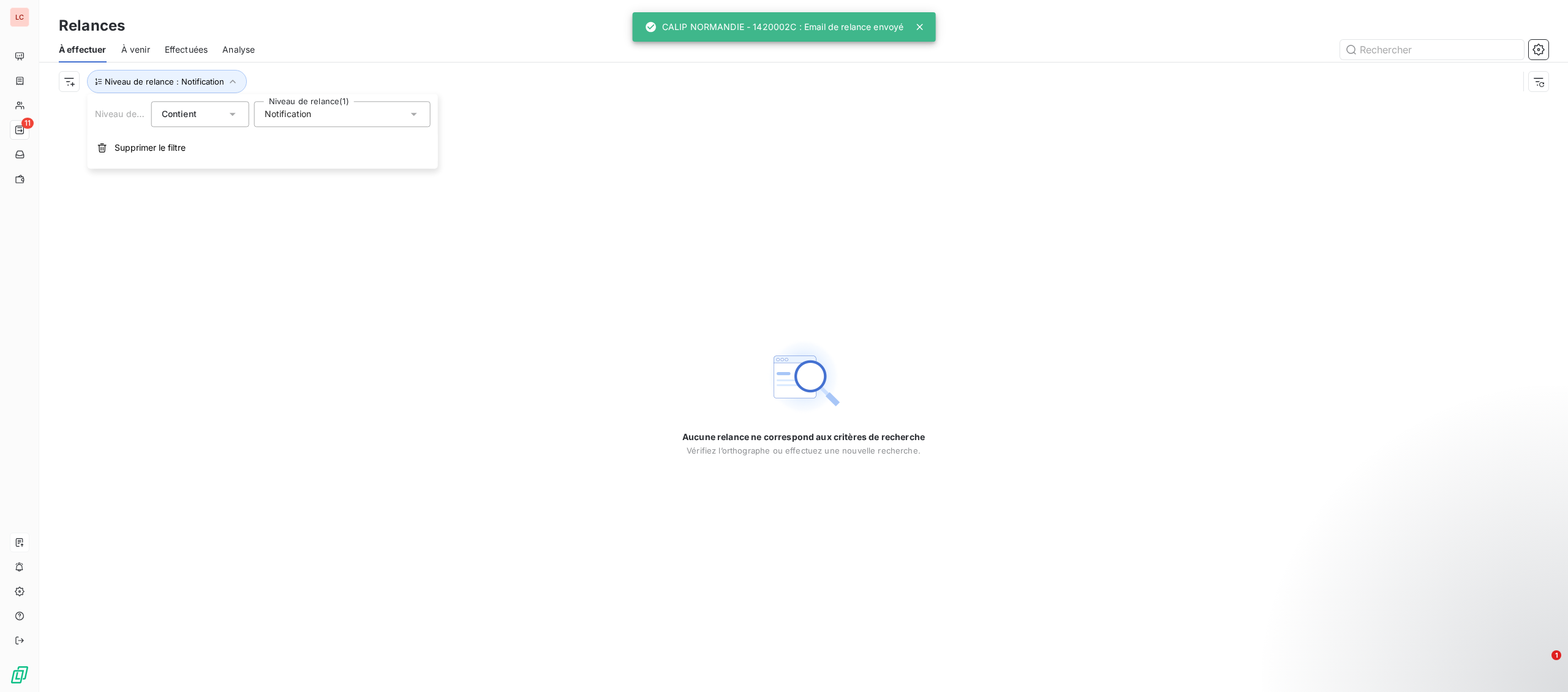
click at [289, 106] on div "Notification" at bounding box center [342, 114] width 176 height 26
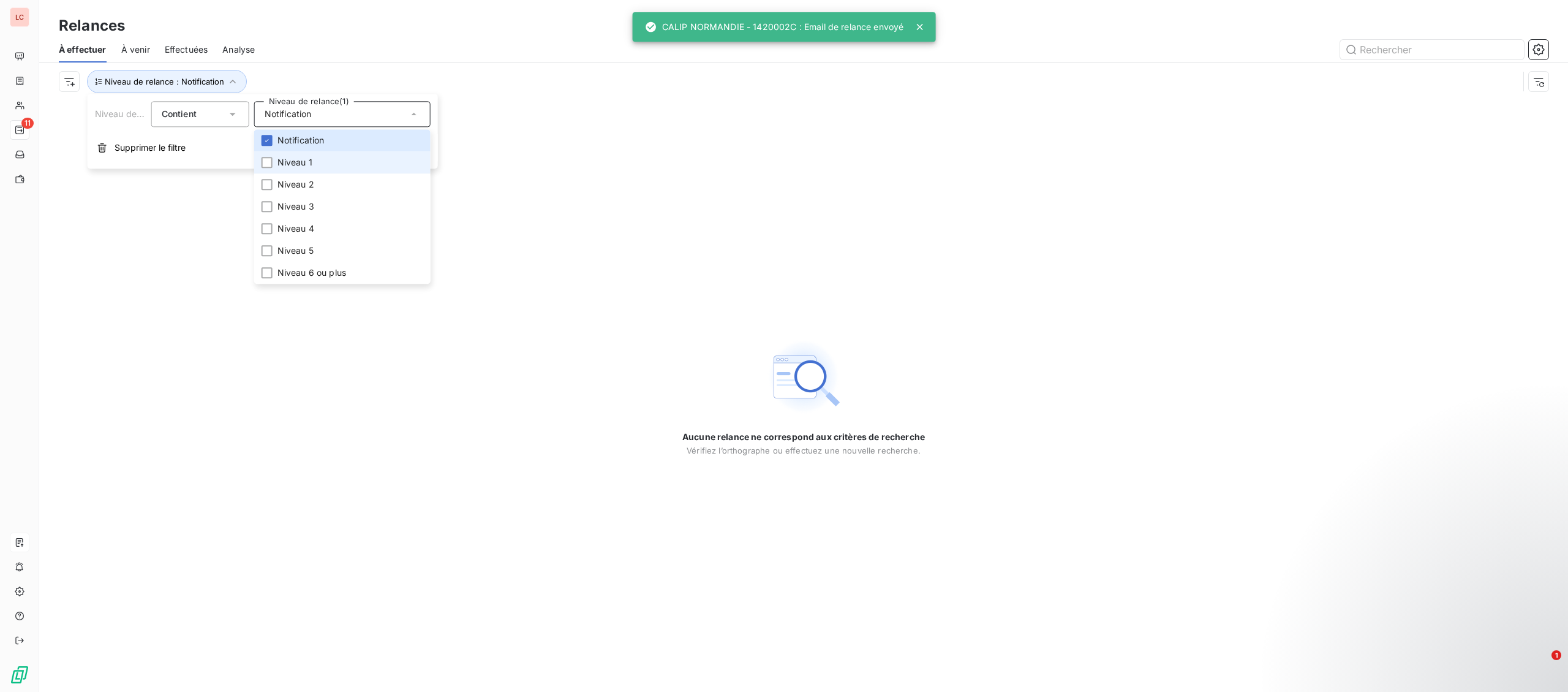
click at [289, 164] on span "Niveau 1" at bounding box center [294, 162] width 35 height 12
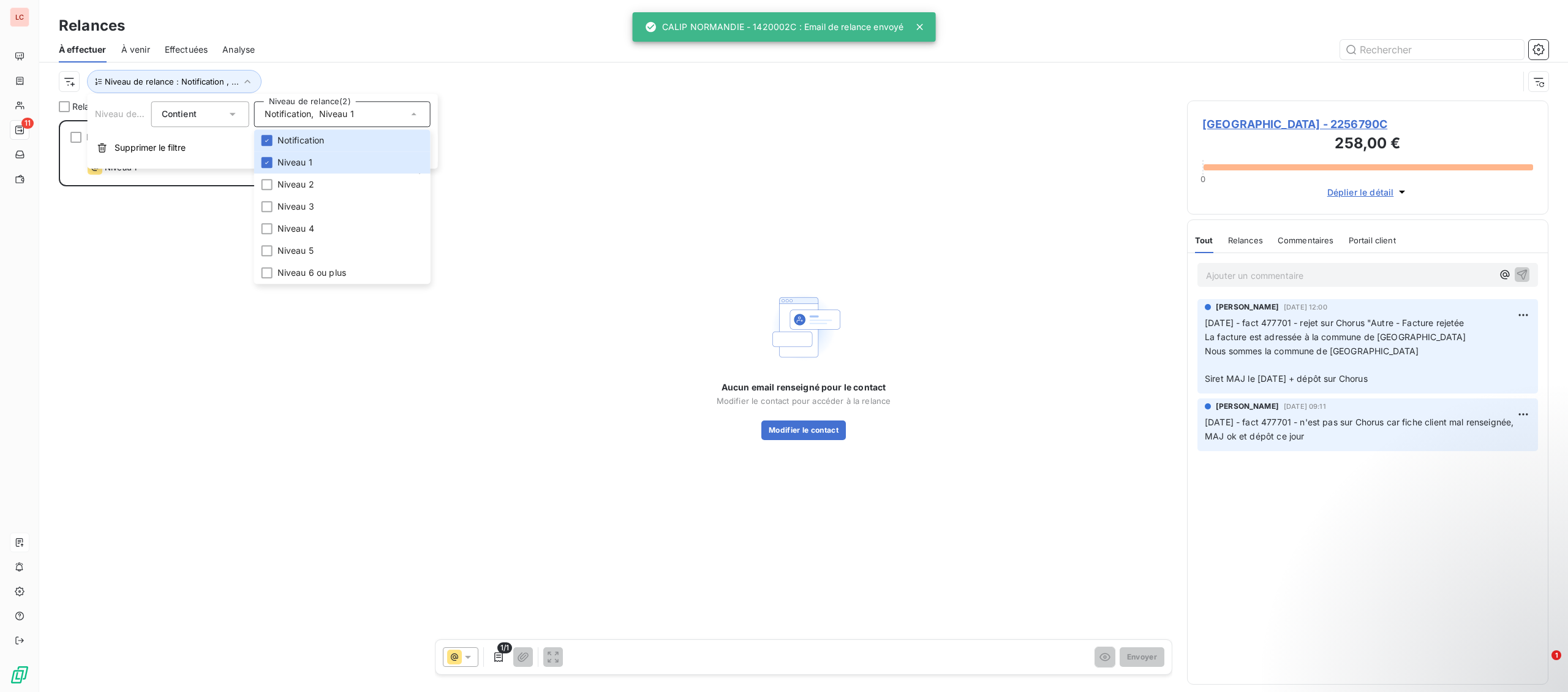
click at [1315, 123] on span "[GEOGRAPHIC_DATA] - 2256790C" at bounding box center [1368, 124] width 331 height 16
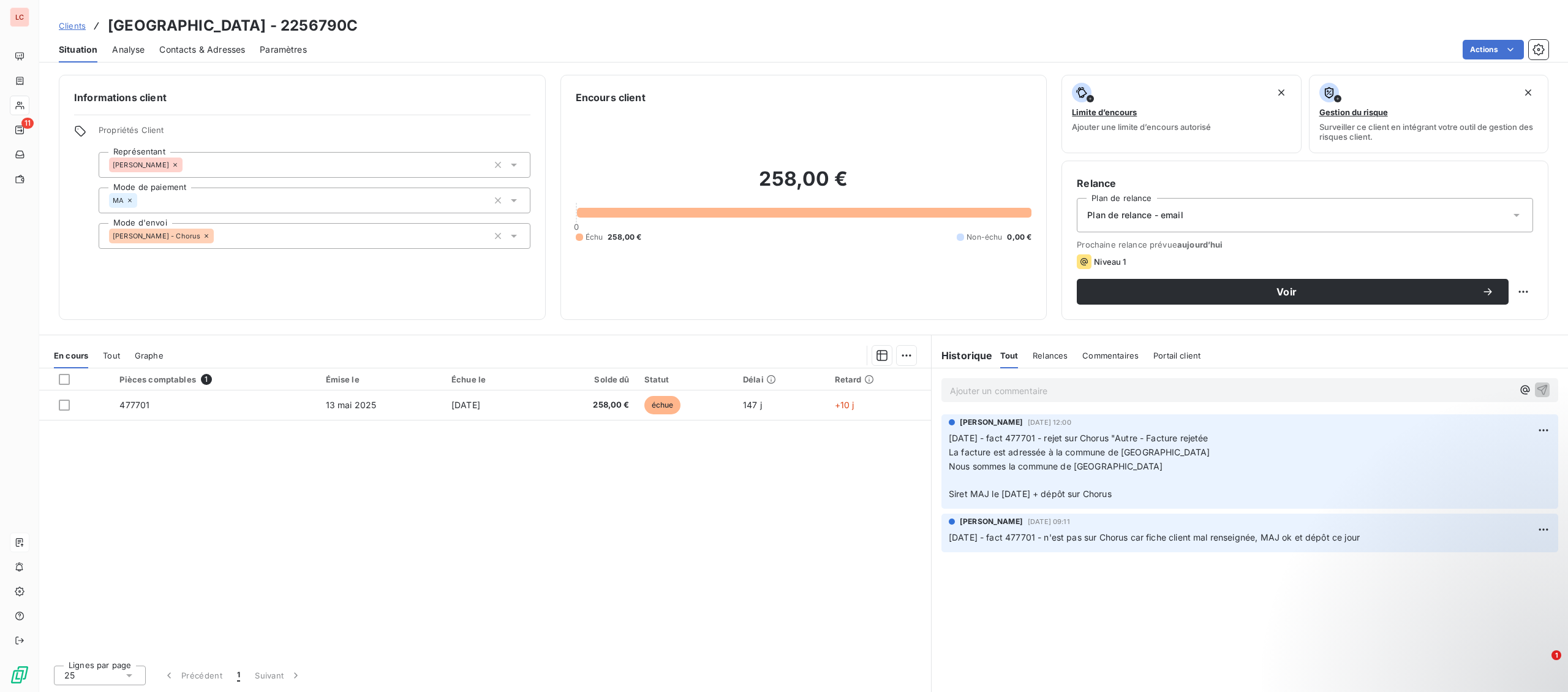
drag, startPoint x: 222, startPoint y: 36, endPoint x: 212, endPoint y: 45, distance: 13.5
click at [221, 36] on h3 "[GEOGRAPHIC_DATA] - 2256790C" at bounding box center [233, 25] width 250 height 22
click at [212, 45] on span "Contacts & Adresses" at bounding box center [202, 49] width 86 height 12
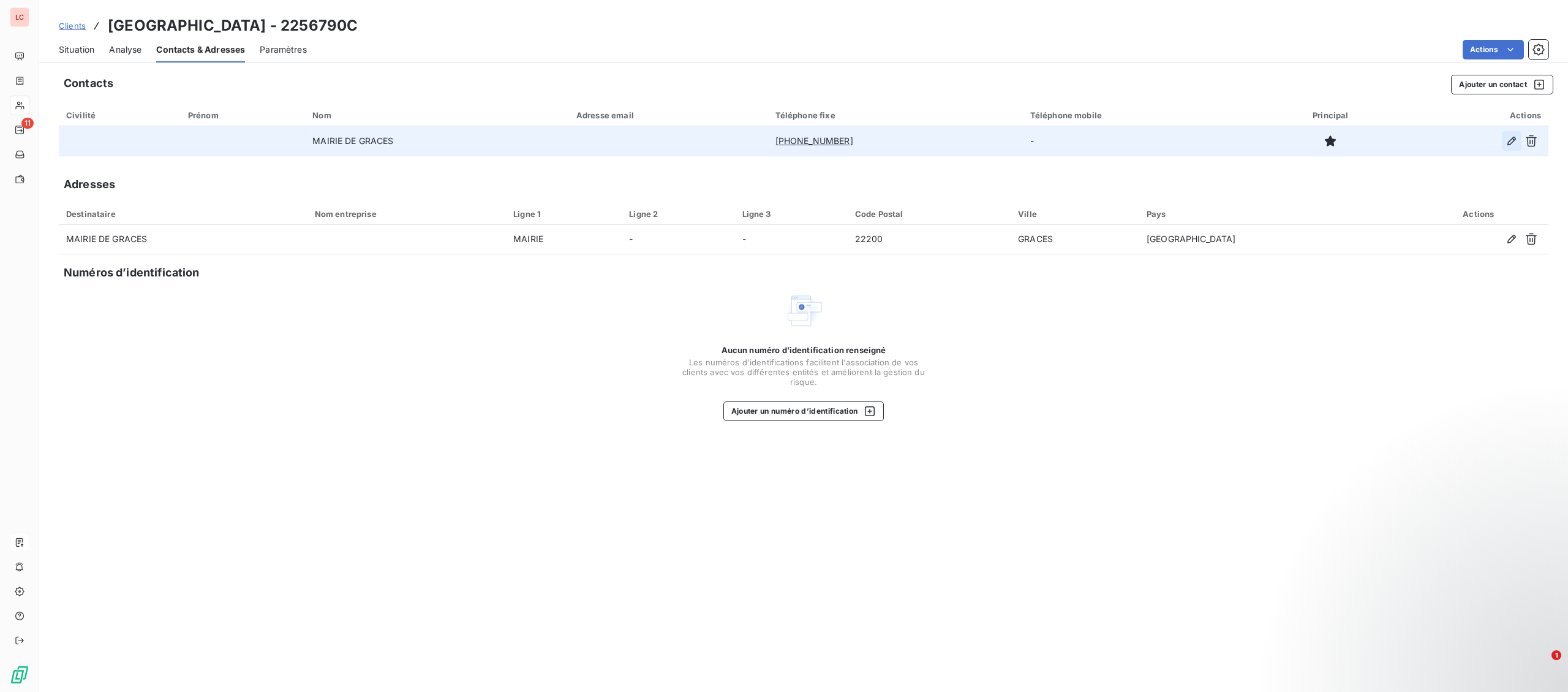
click at [1509, 140] on icon "button" at bounding box center [1511, 140] width 12 height 12
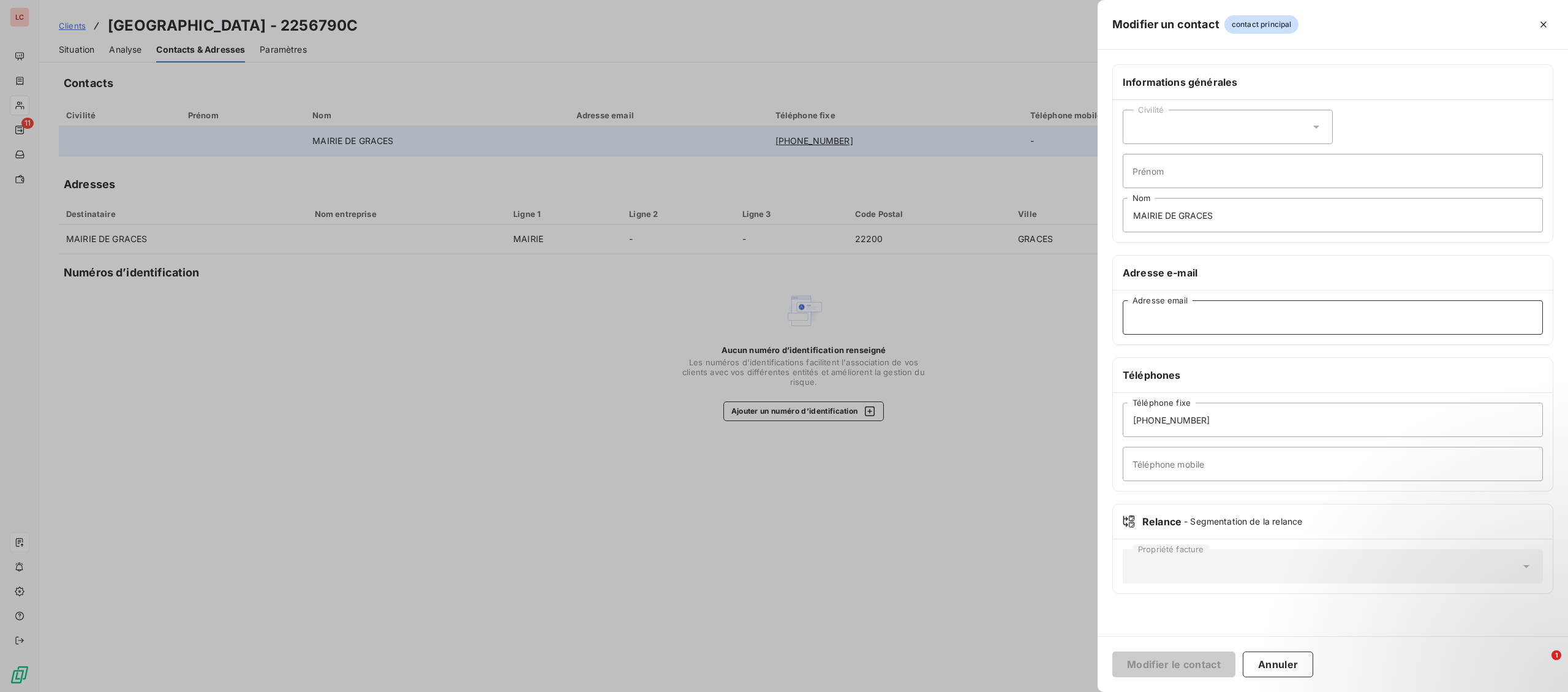
click at [1191, 324] on input "Adresse email" at bounding box center [1332, 317] width 420 height 34
paste input "[EMAIL_ADDRESS][DOMAIN_NAME]"
type input "[EMAIL_ADDRESS][DOMAIN_NAME]"
click at [1212, 667] on button "Modifier le contact" at bounding box center [1174, 664] width 123 height 26
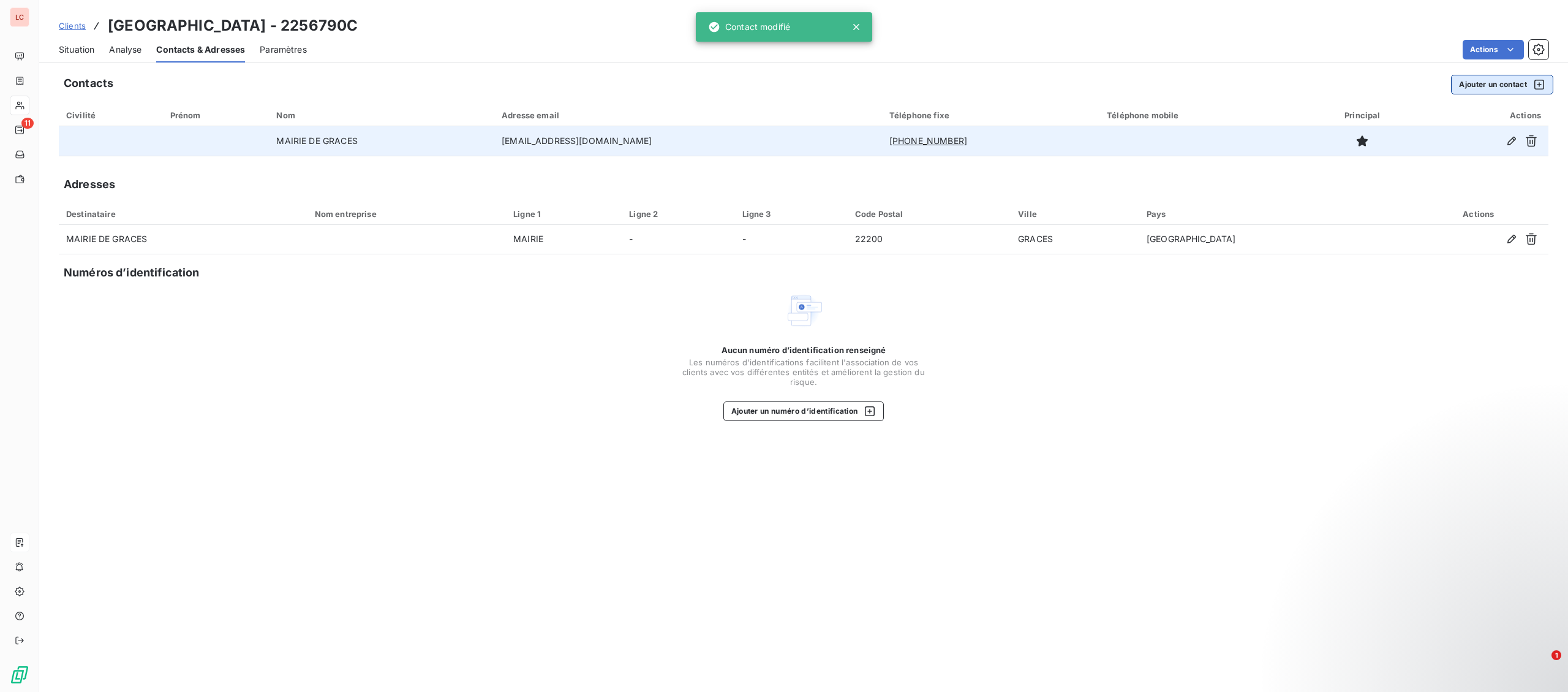
click at [1515, 83] on button "Ajouter un contact" at bounding box center [1502, 84] width 102 height 20
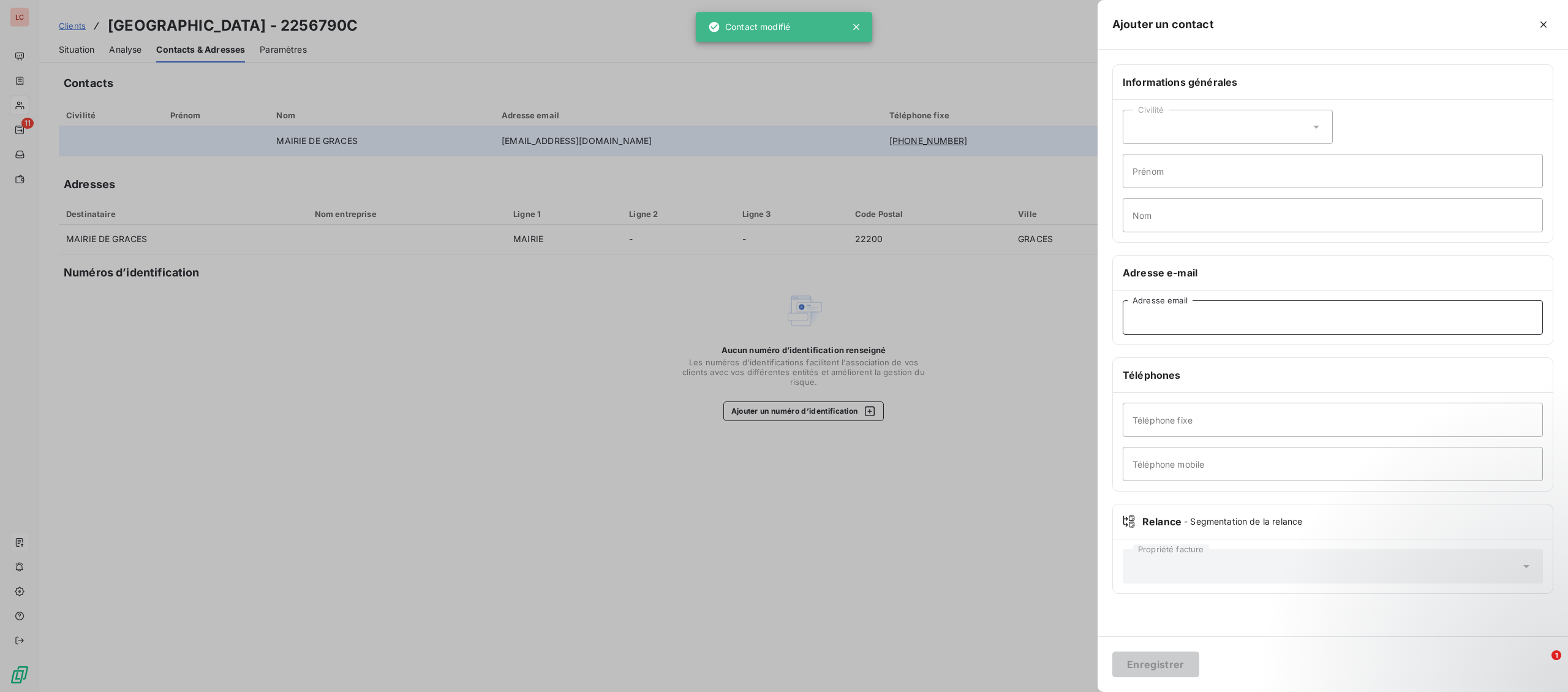
click at [1337, 331] on input "Adresse email" at bounding box center [1332, 317] width 420 height 34
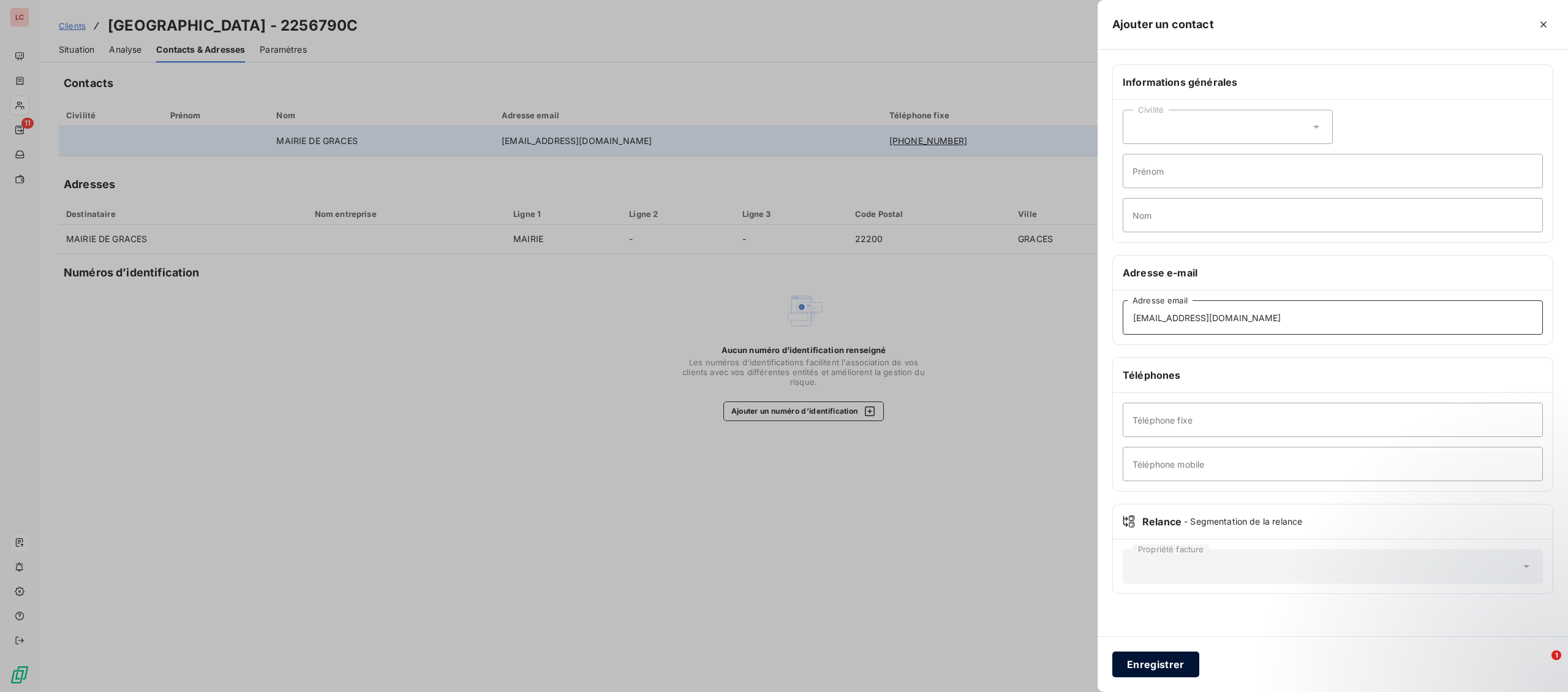
type input "[EMAIL_ADDRESS][DOMAIN_NAME]"
click at [1147, 662] on button "Enregistrer" at bounding box center [1156, 664] width 87 height 26
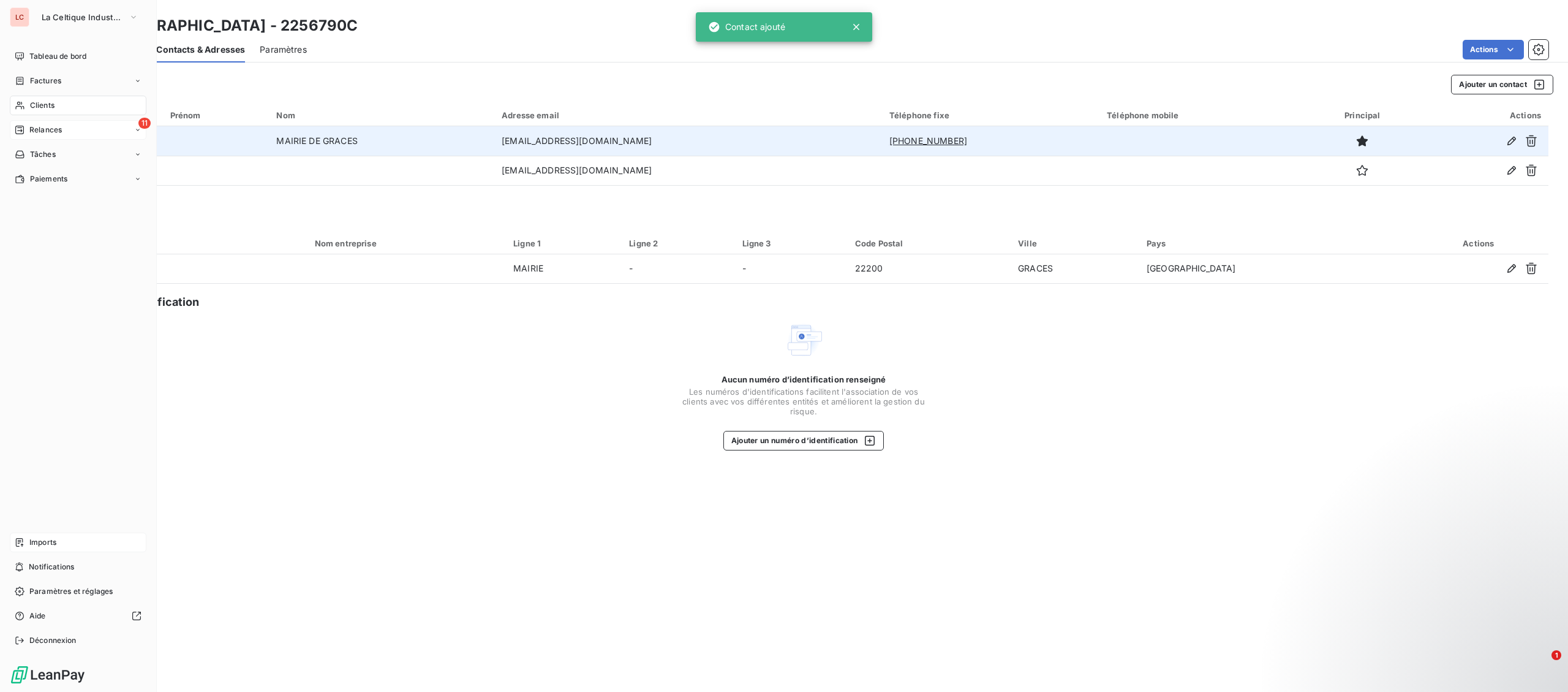
click at [36, 128] on span "Relances" at bounding box center [45, 130] width 32 height 11
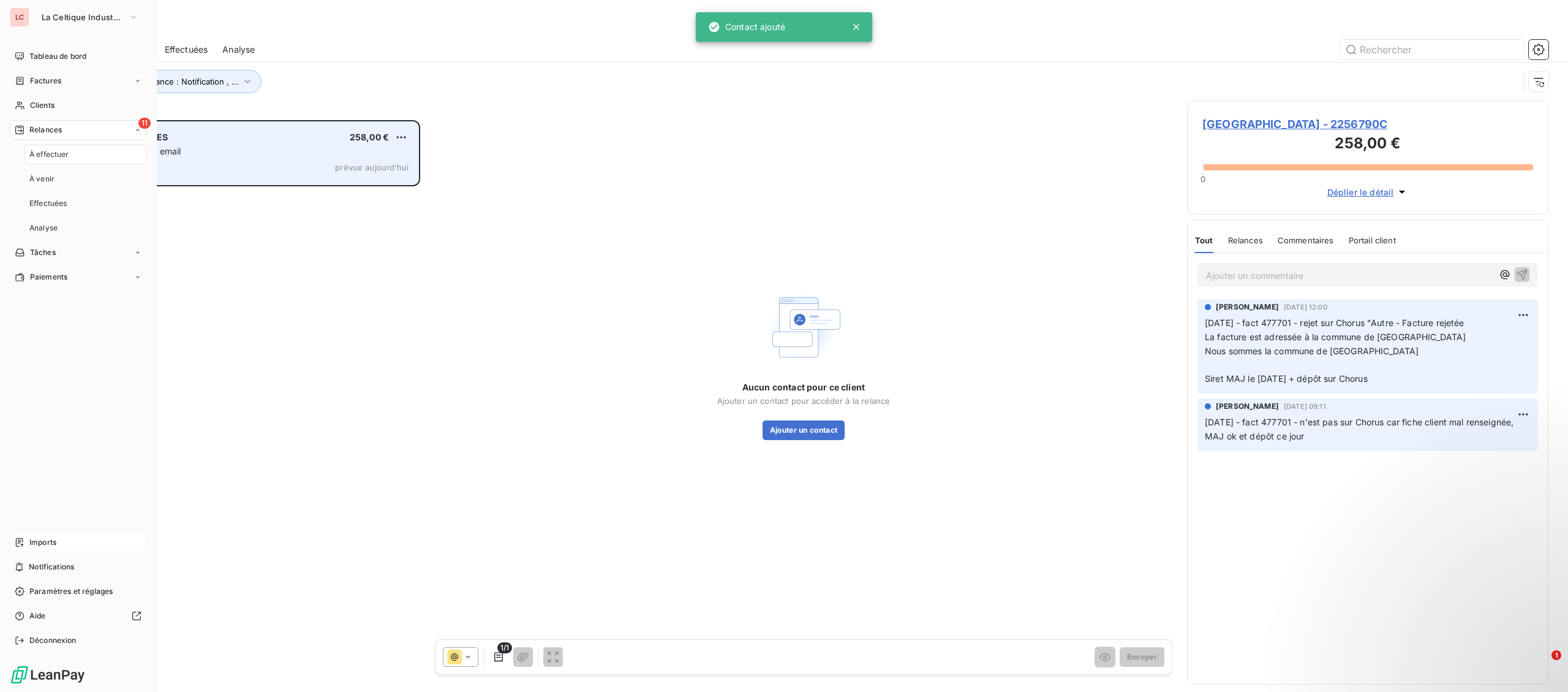
scroll to position [572, 361]
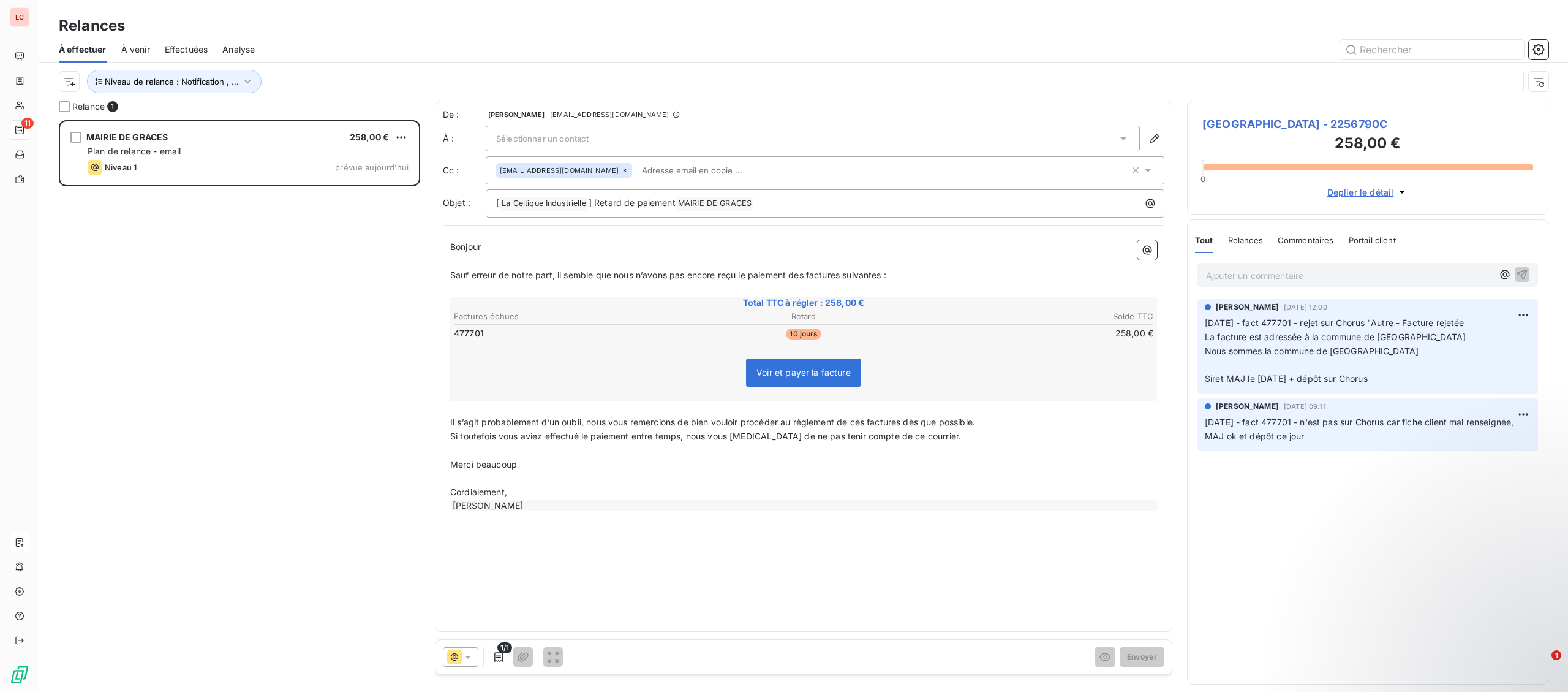
click at [586, 137] on span "Sélectionner un contact" at bounding box center [542, 138] width 92 height 10
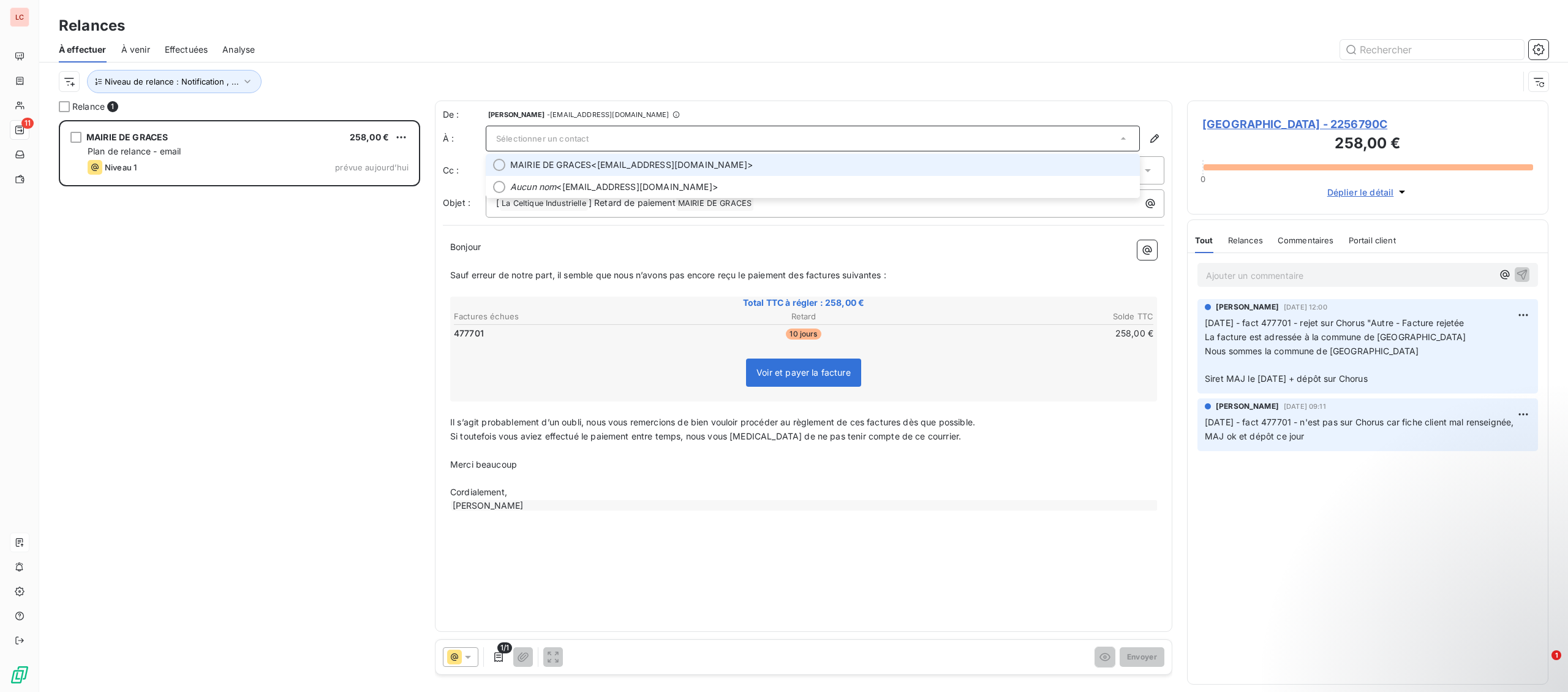
click at [581, 169] on span "MAIRIE DE GRACES" at bounding box center [551, 164] width 81 height 12
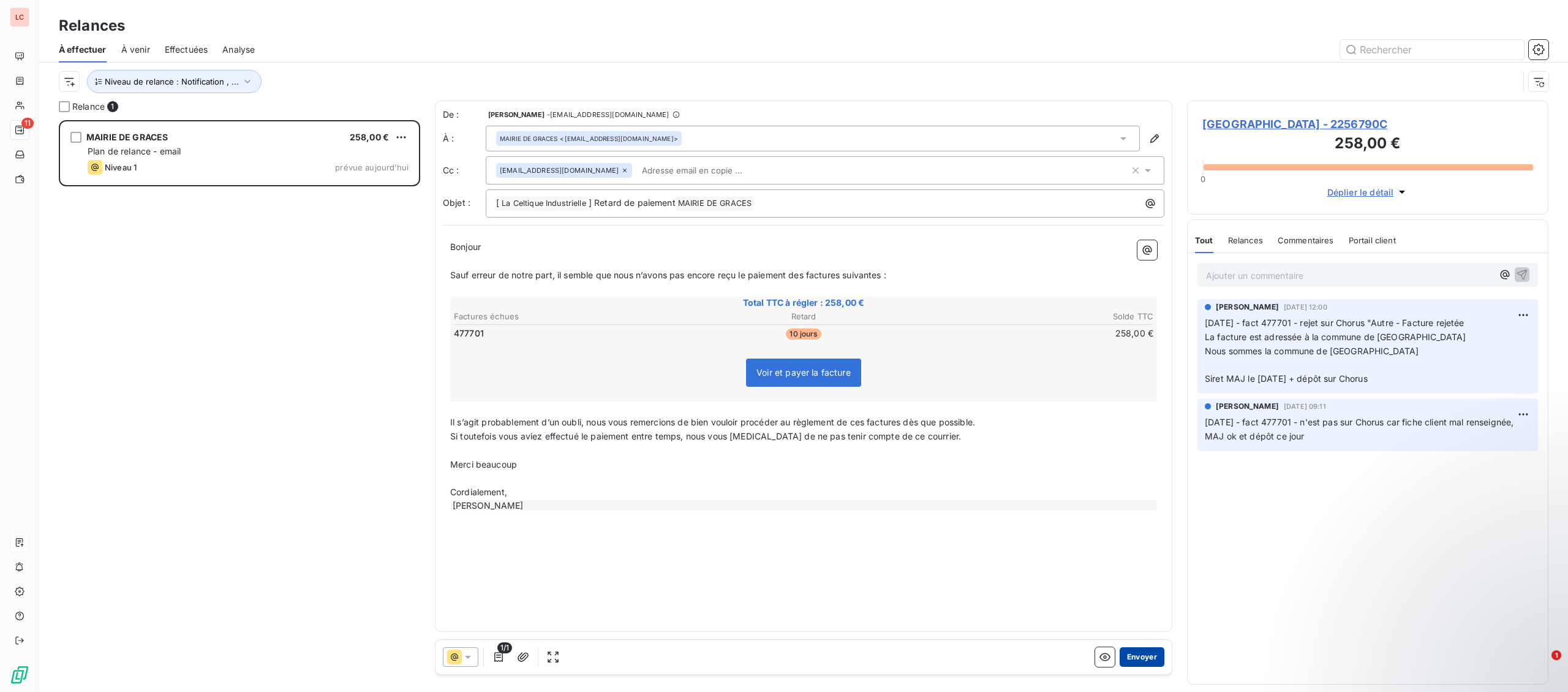
click at [1149, 656] on button "Envoyer" at bounding box center [1142, 657] width 45 height 20
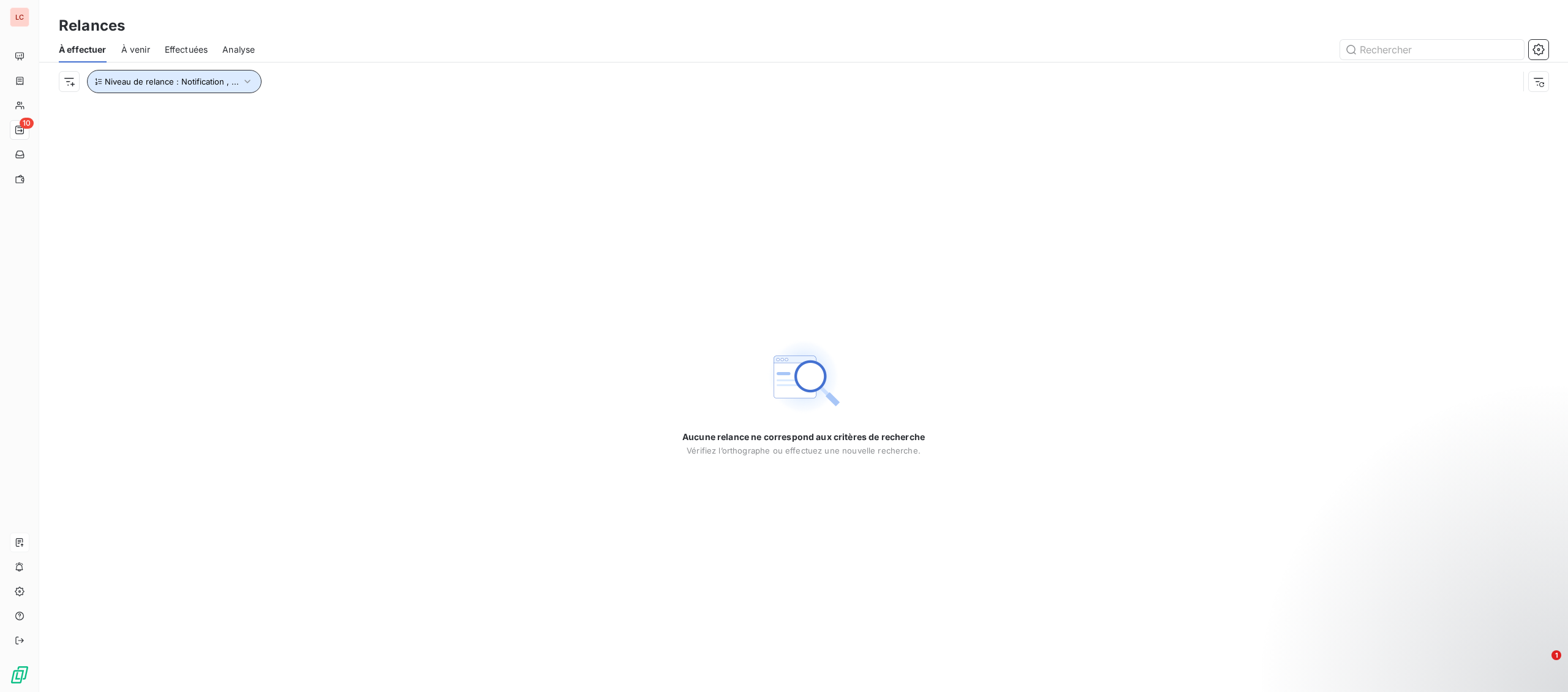
click at [239, 90] on button "Niveau de relance : Notification , ..." at bounding box center [174, 82] width 174 height 23
click at [301, 114] on span "Notification" at bounding box center [288, 114] width 47 height 12
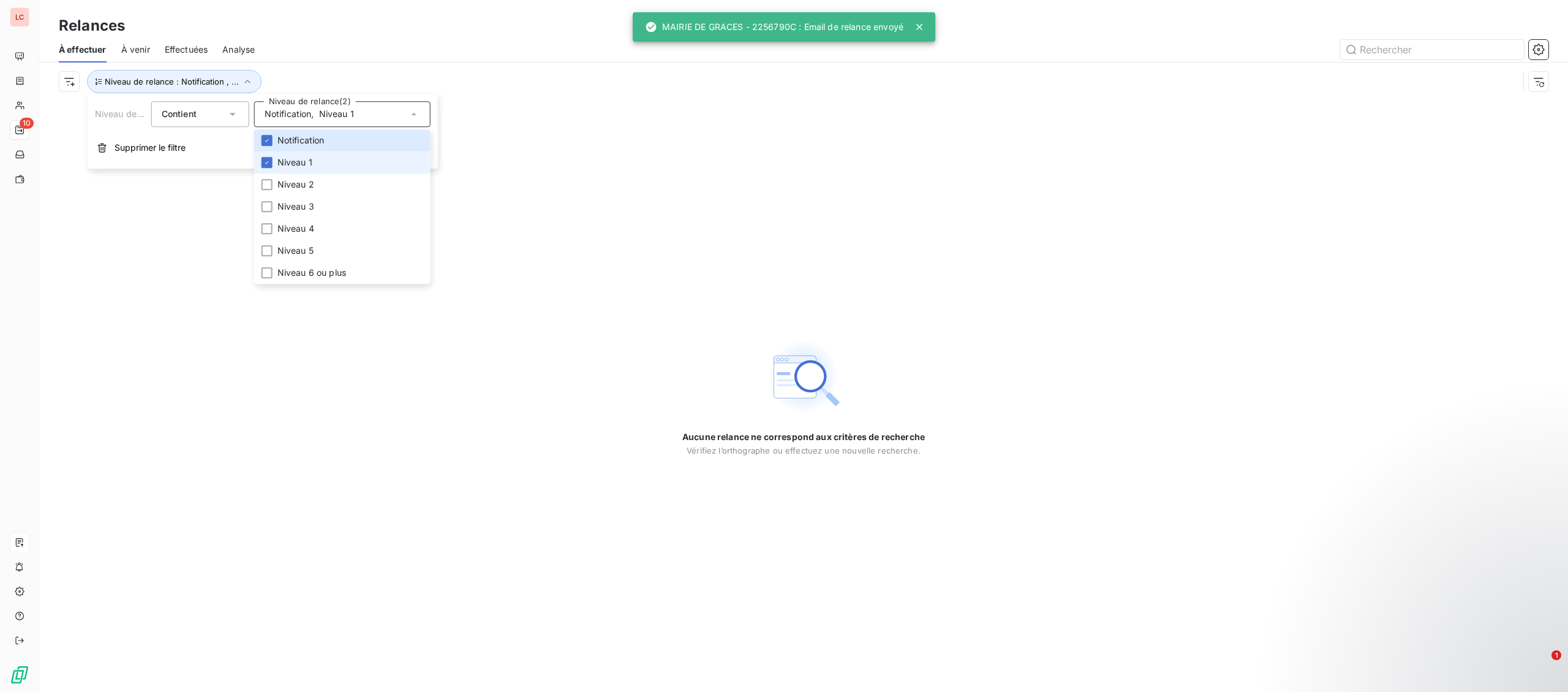
click at [294, 170] on li "Niveau 1" at bounding box center [342, 162] width 176 height 22
click at [294, 181] on span "Niveau 2" at bounding box center [296, 184] width 37 height 12
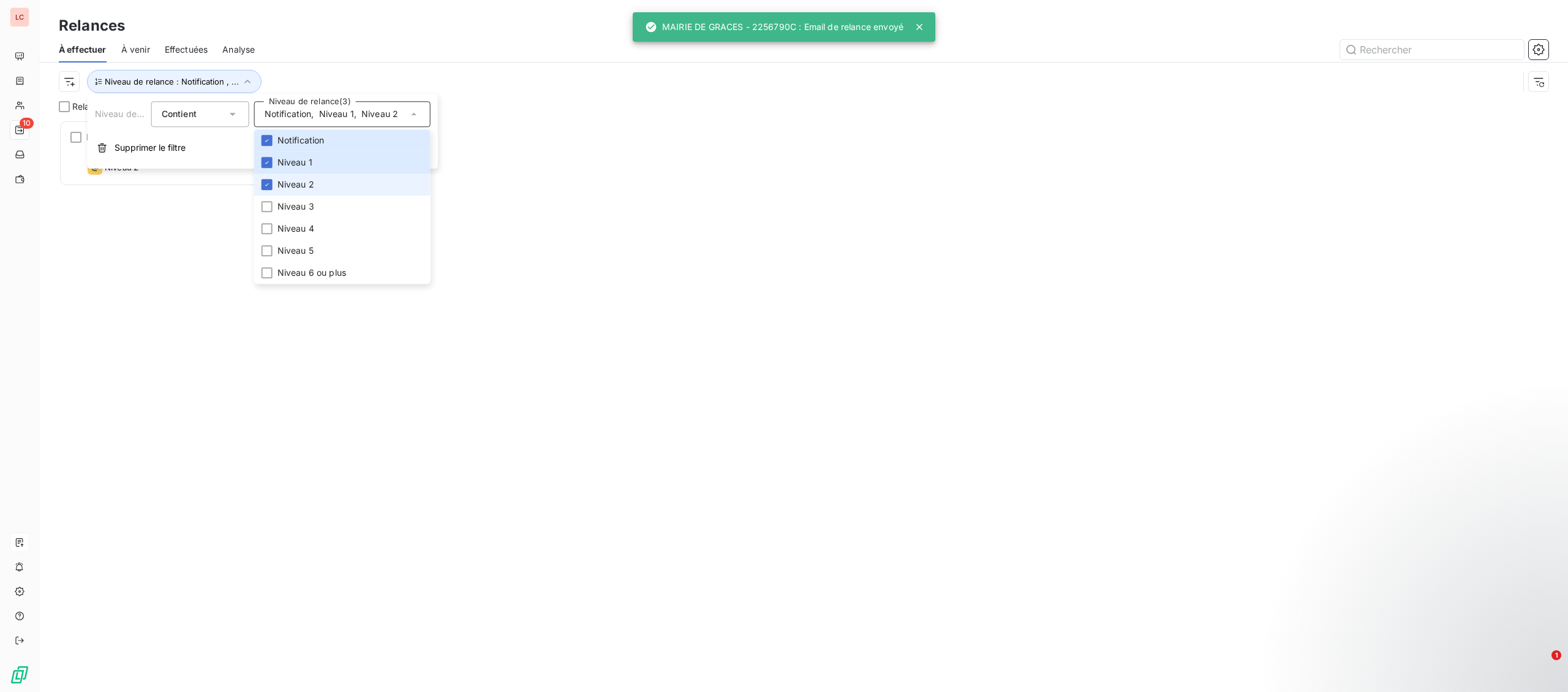
scroll to position [572, 361]
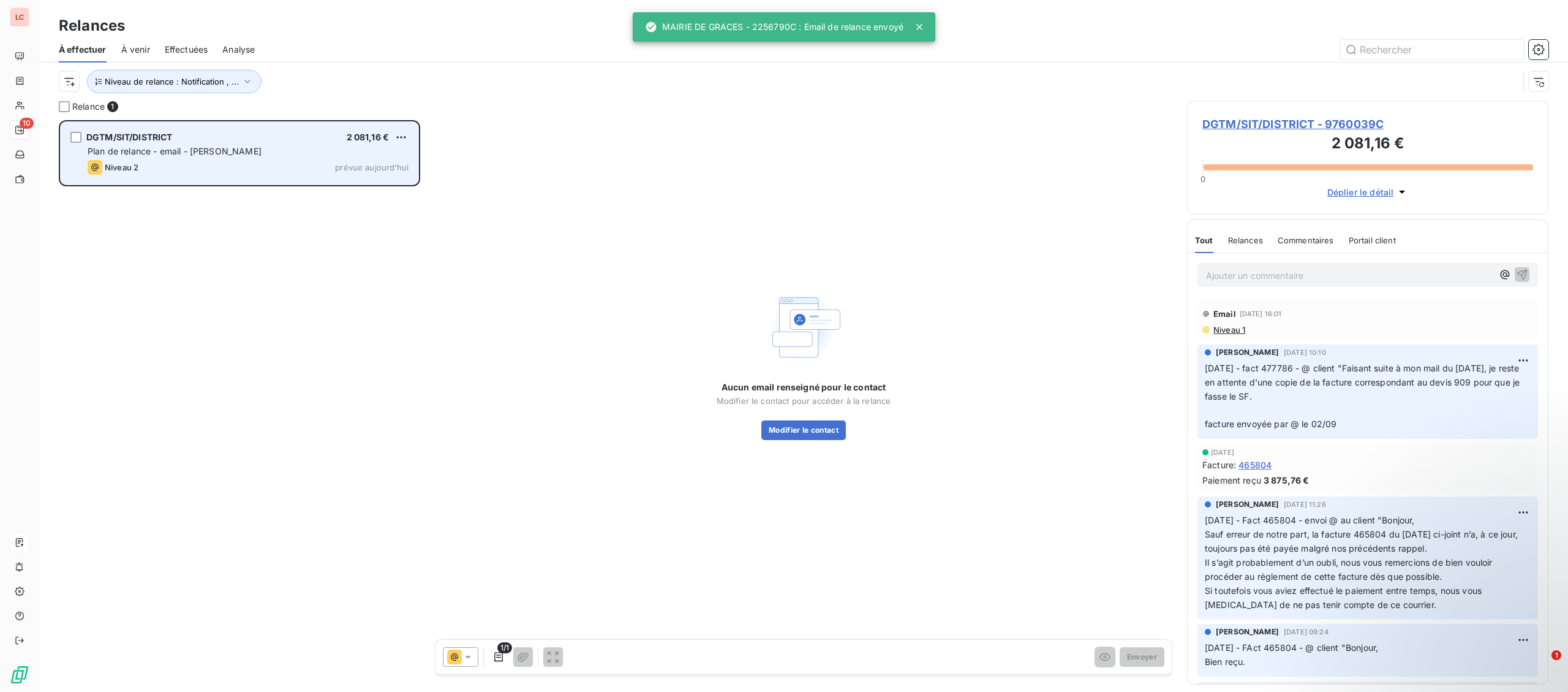
click at [232, 185] on div "DGTM/SIT/DISTRICT 2 081,16 € Plan de relance - email - [PERSON_NAME] 2 prévue […" at bounding box center [239, 153] width 359 height 64
click at [394, 133] on html "LC 10 Relances À effectuer À venir Effectuées Analyse Niveau de relance : Notif…" at bounding box center [784, 346] width 1568 height 692
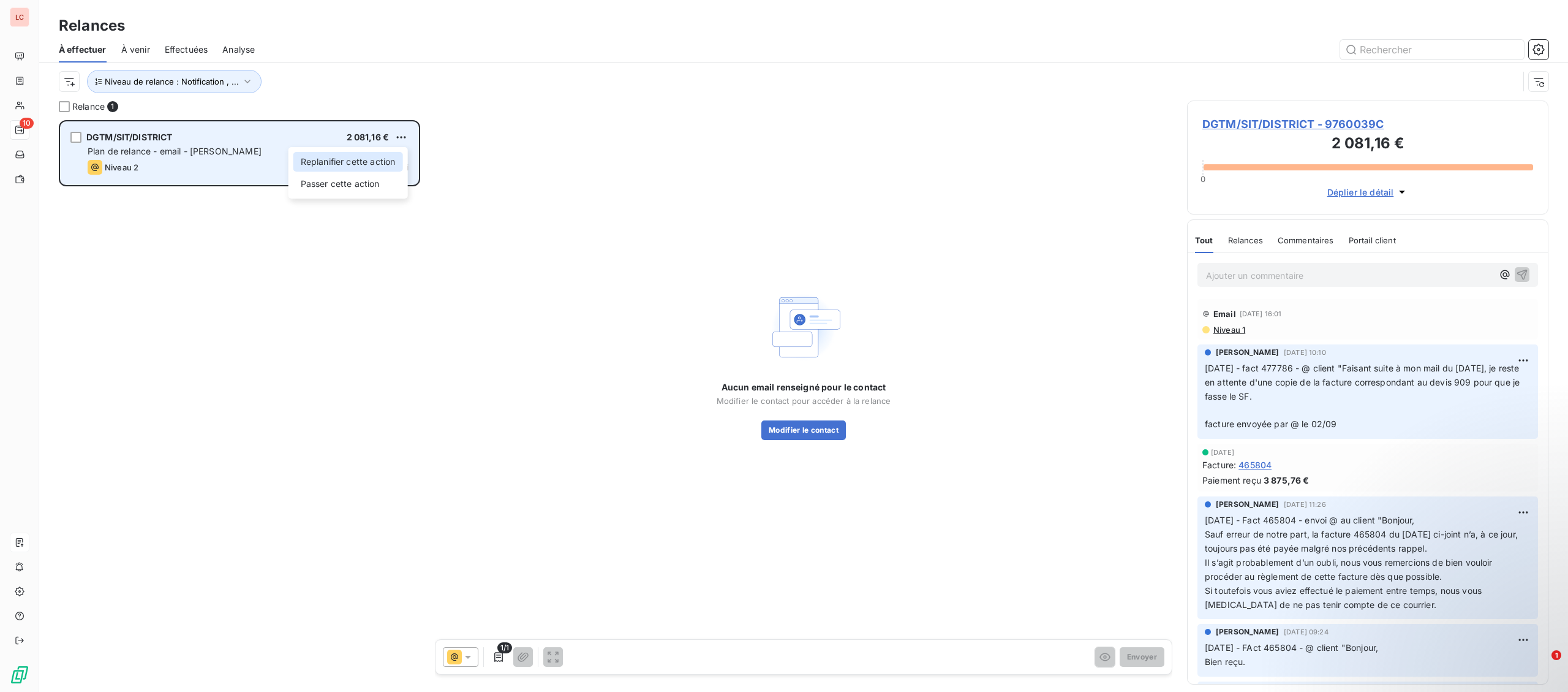
click at [372, 171] on div "Replanifier cette action" at bounding box center [348, 161] width 110 height 20
select select "9"
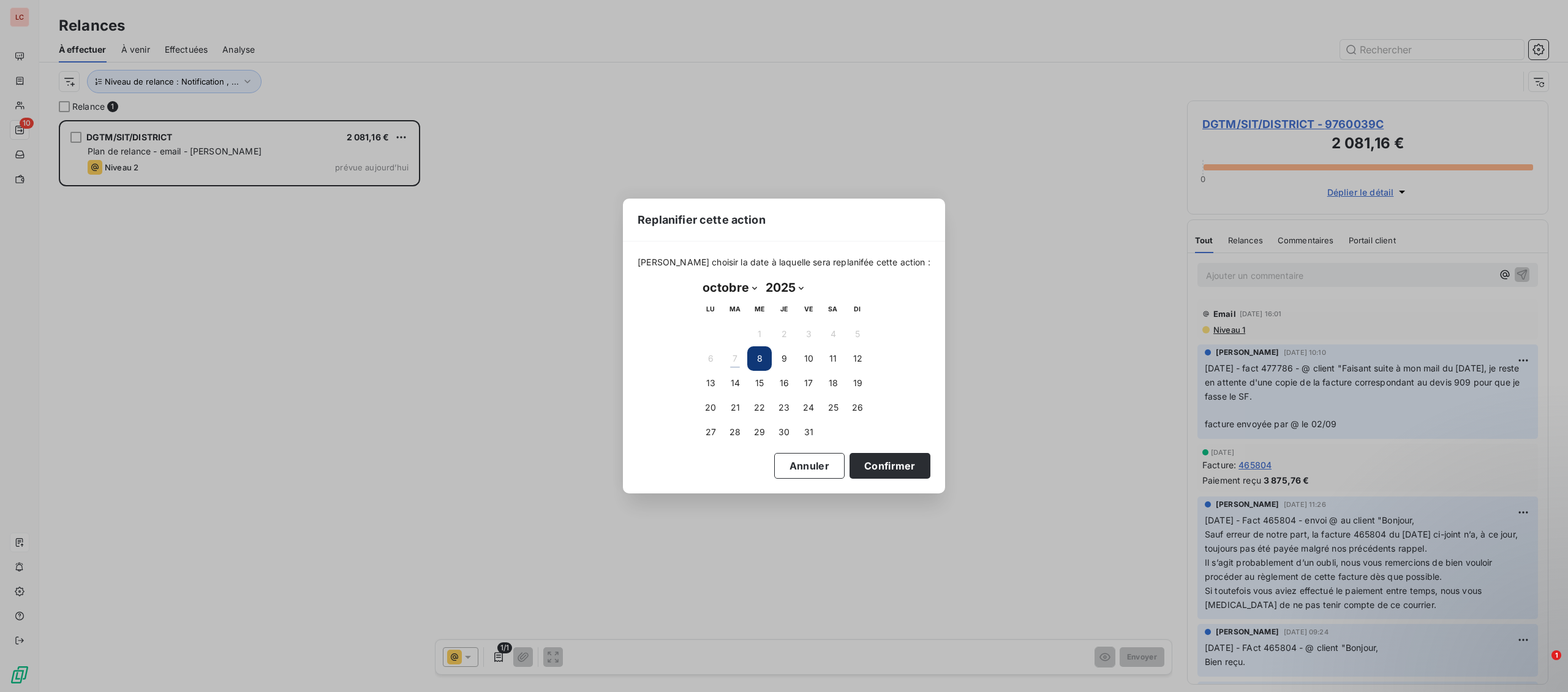
click at [737, 394] on td "14" at bounding box center [735, 383] width 25 height 25
click at [735, 382] on button "14" at bounding box center [735, 383] width 25 height 25
drag, startPoint x: 865, startPoint y: 473, endPoint x: 178, endPoint y: 75, distance: 794.0
click at [865, 466] on button "Confirmer" at bounding box center [890, 465] width 81 height 26
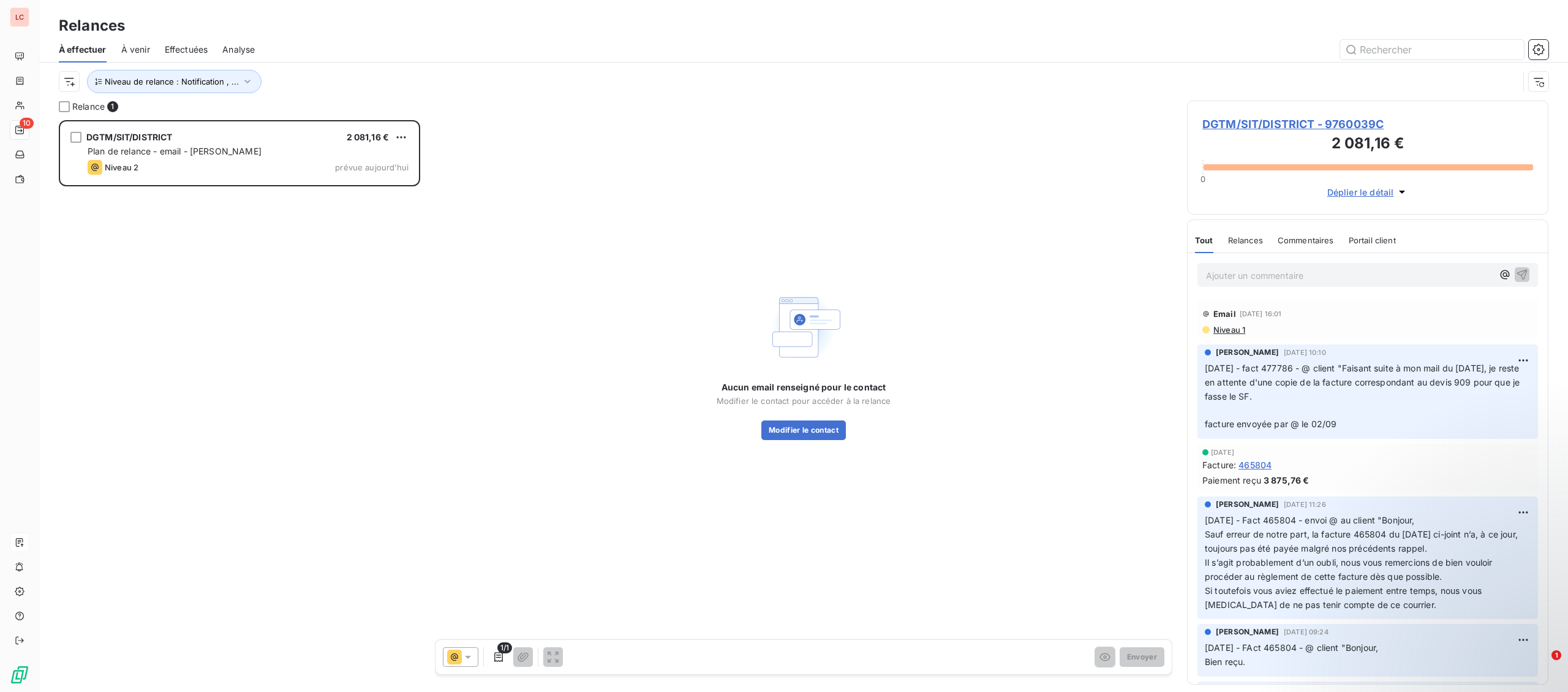
click at [167, 68] on div "Niveau de relance : Notification , ..." at bounding box center [804, 82] width 1490 height 38
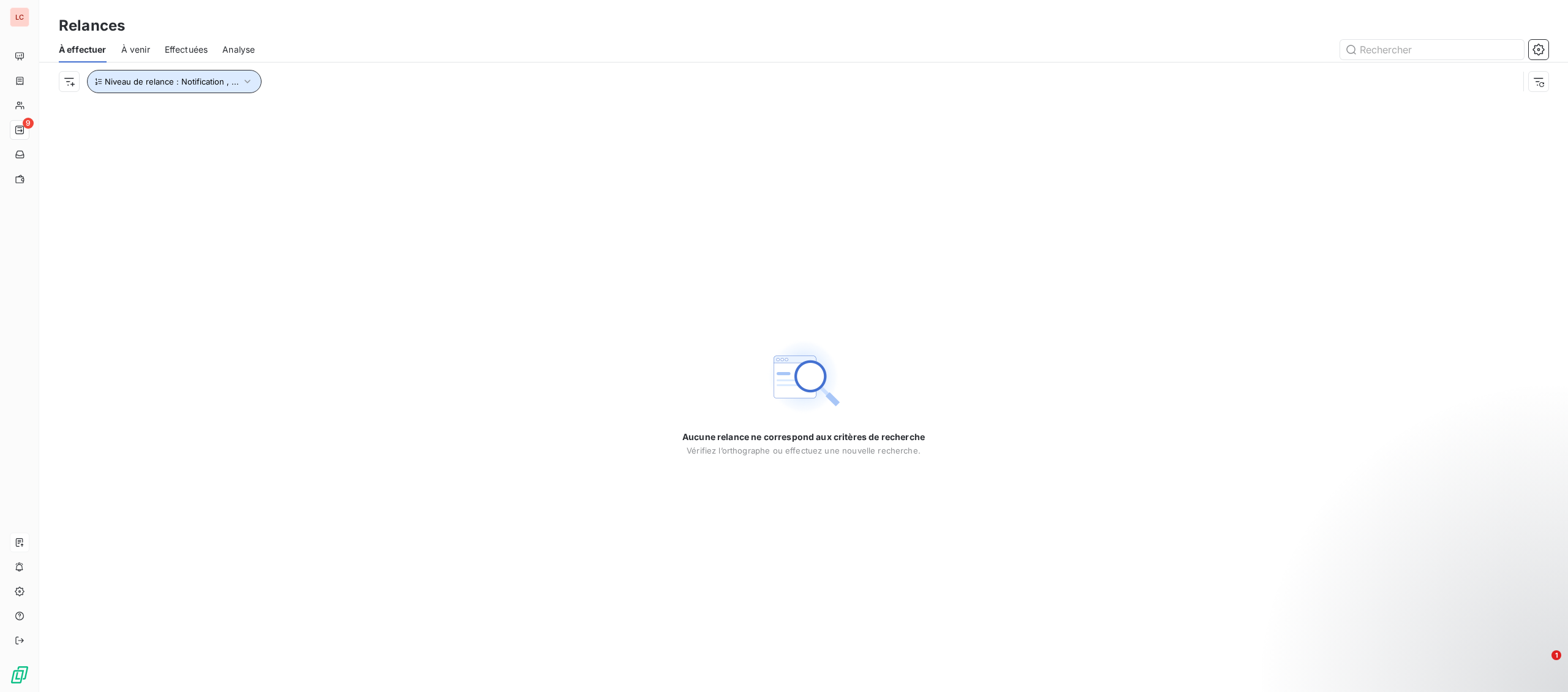
click at [167, 76] on button "Niveau de relance : Notification , ..." at bounding box center [174, 82] width 174 height 23
click at [294, 118] on span "Notification" at bounding box center [288, 114] width 47 height 12
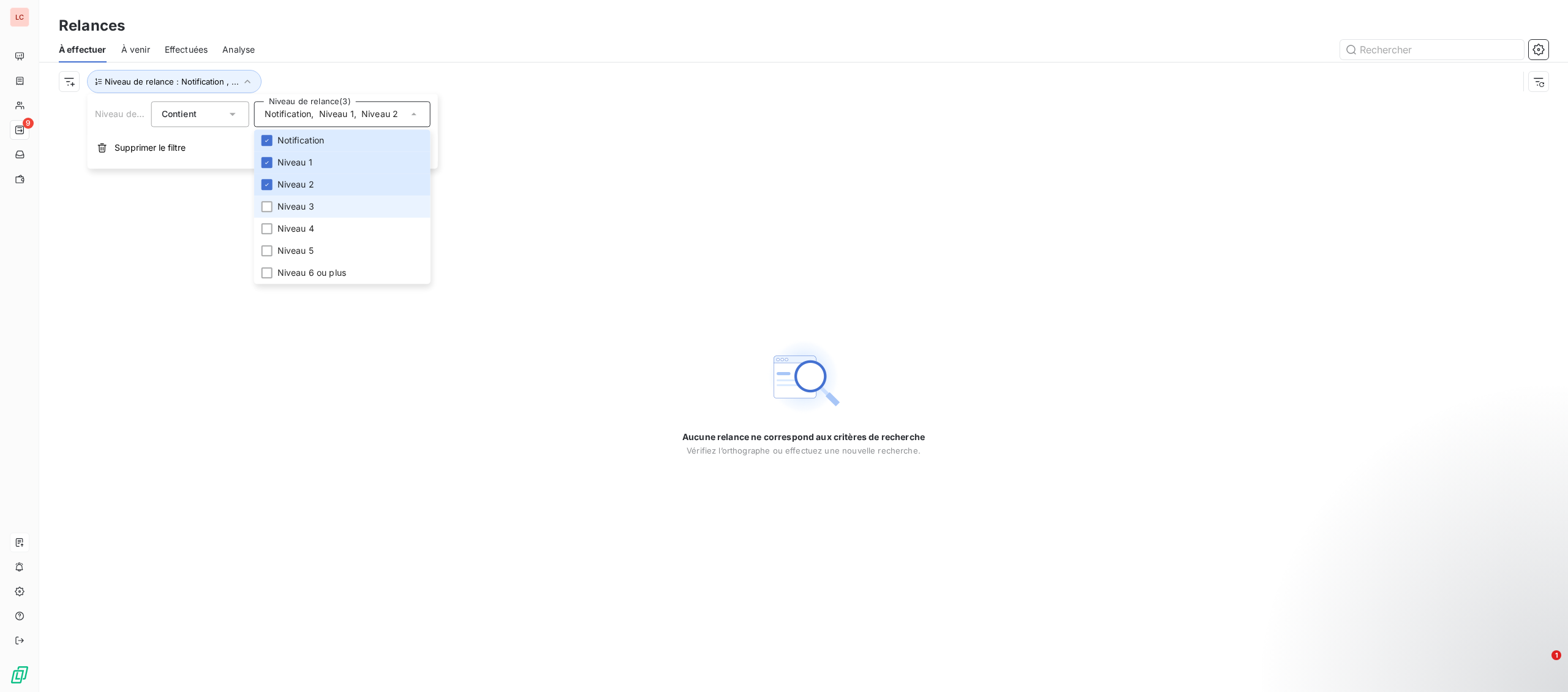
click at [294, 207] on span "Niveau 3" at bounding box center [296, 206] width 37 height 12
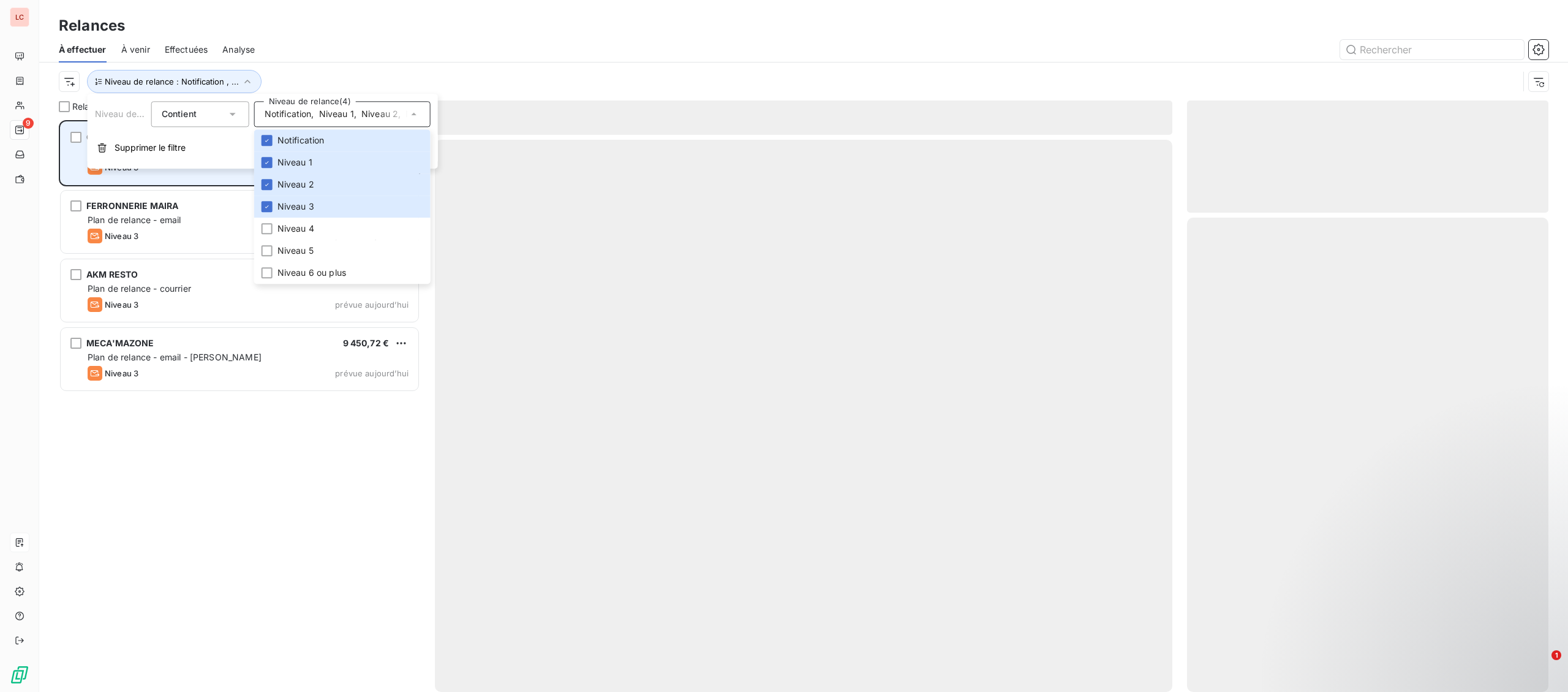
scroll to position [572, 361]
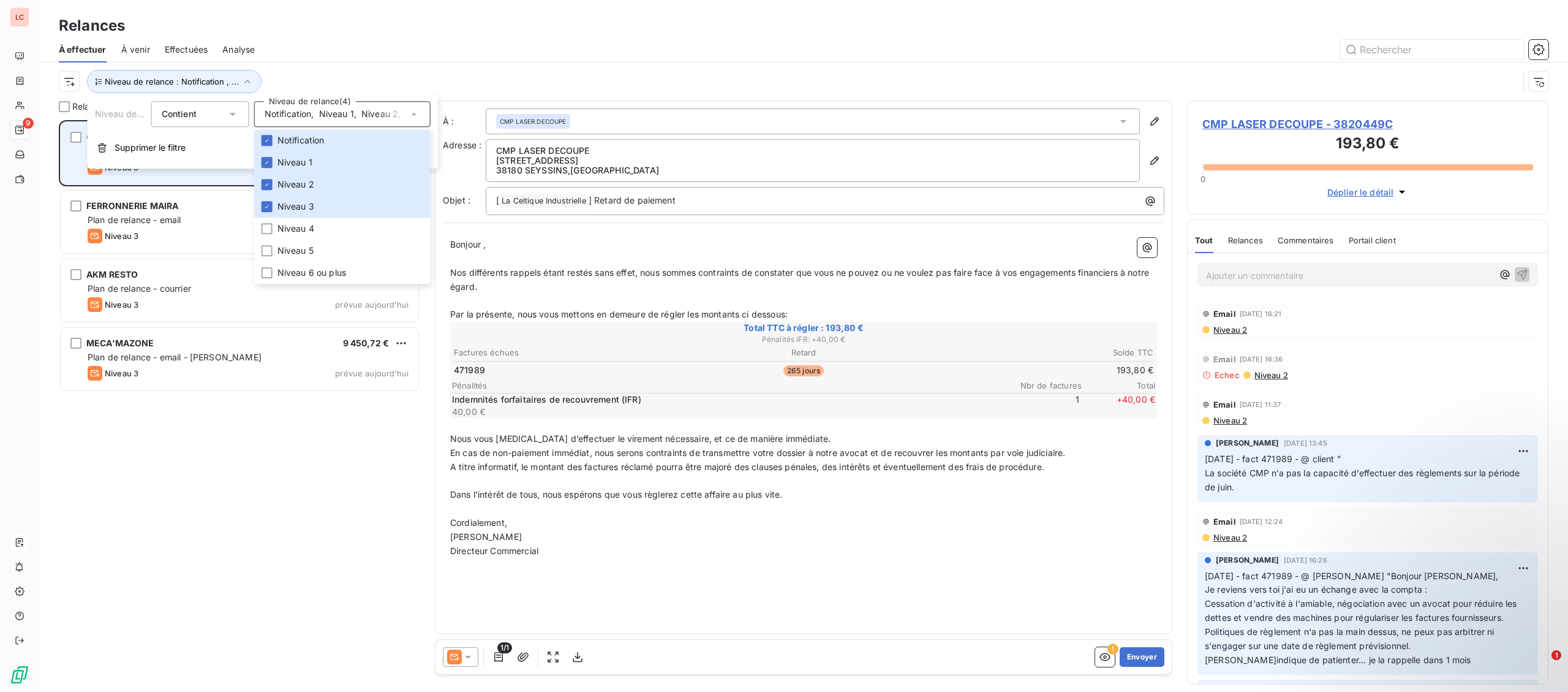
click at [209, 172] on div "Niveau 3 prévue aujourd’hui" at bounding box center [248, 167] width 321 height 15
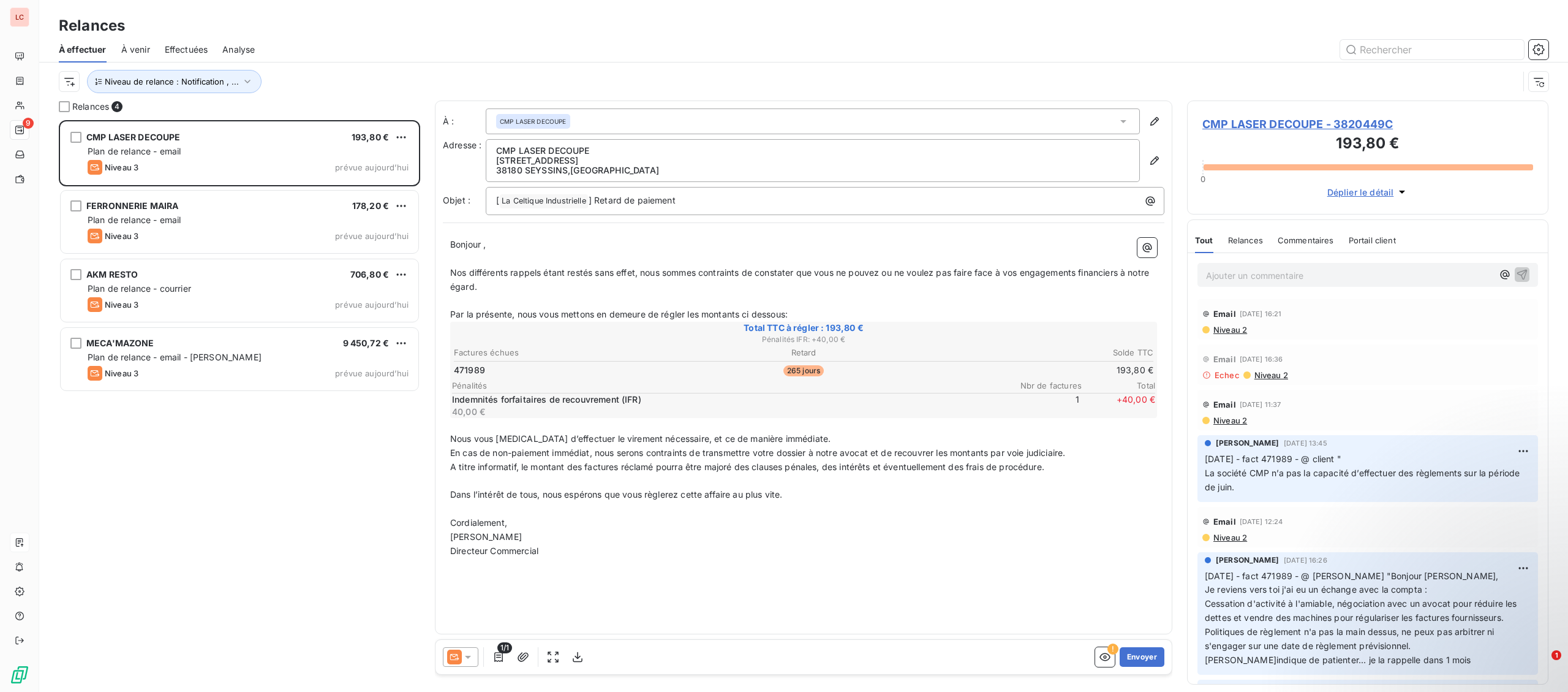
click at [1336, 276] on p "Ajouter un commentaire ﻿" at bounding box center [1349, 276] width 287 height 15
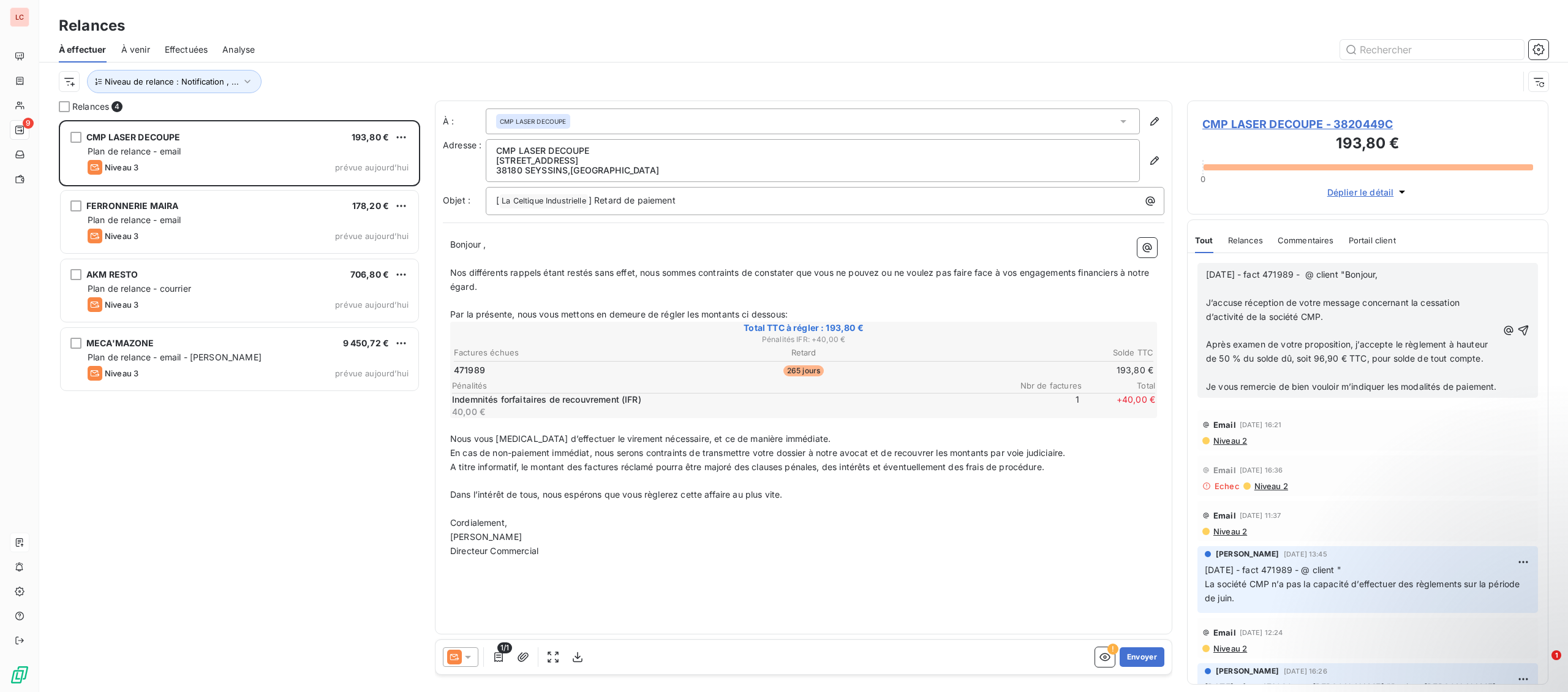
drag, startPoint x: 1365, startPoint y: 410, endPoint x: 1362, endPoint y: 400, distance: 10.4
click at [1362, 398] on div "[DATE] - fact 471989 - @ client "Bonjour, ﻿ J’accuse réception de votre message…" at bounding box center [1367, 330] width 341 height 135
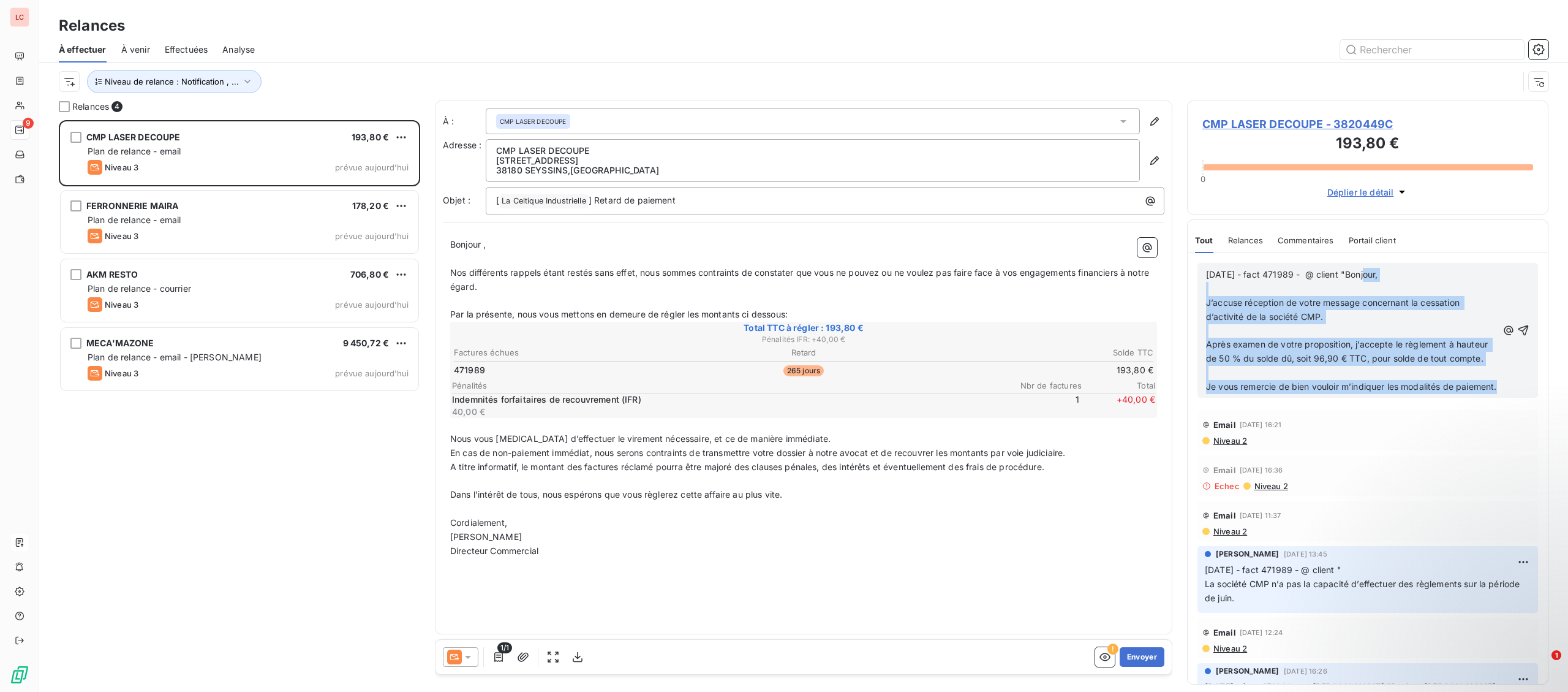
drag, startPoint x: 1362, startPoint y: 400, endPoint x: 1365, endPoint y: 272, distance: 128.0
click at [1365, 272] on div "[DATE] - fact 471989 - @ client "Bonjour, ﻿ J’accuse réception de votre message…" at bounding box center [1351, 331] width 291 height 126
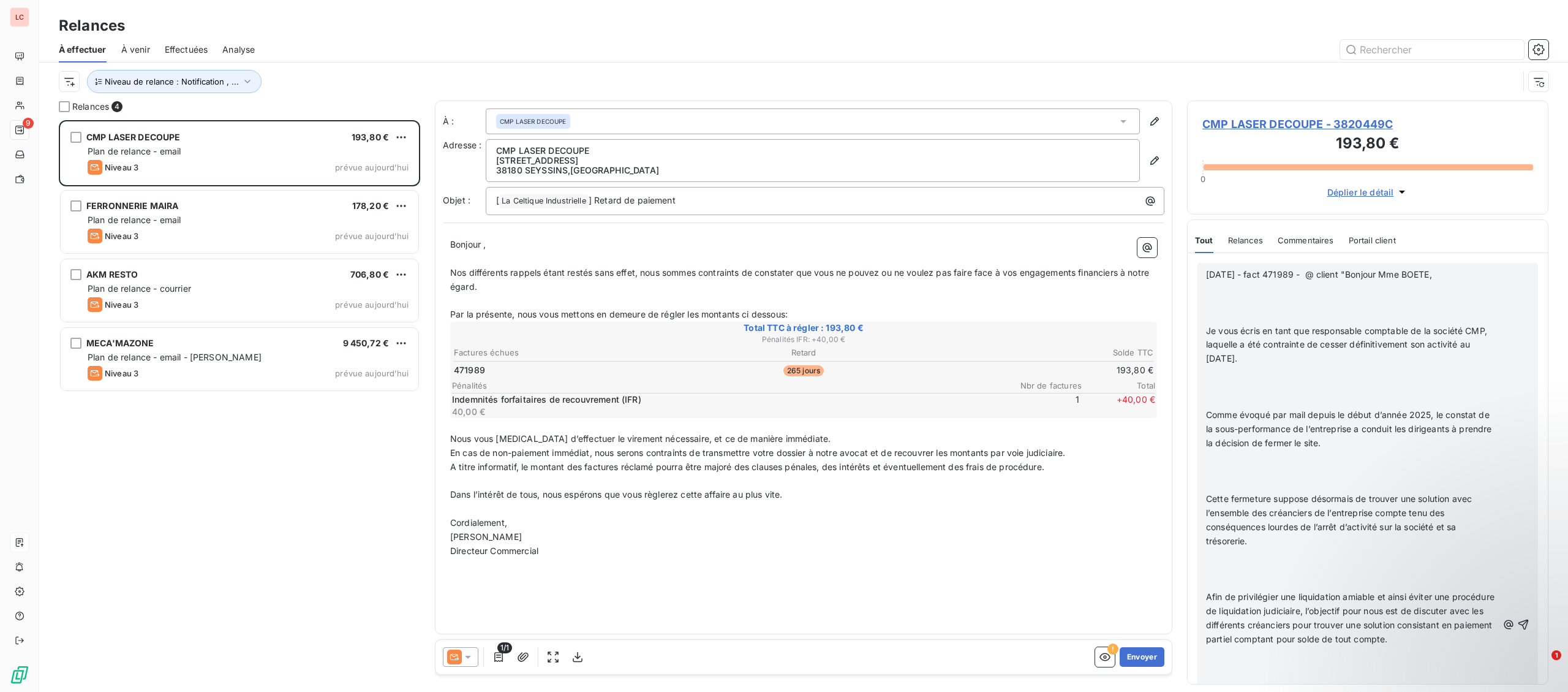
click at [1367, 279] on span "[DATE] - fact 471989 - @ client "Bonjour Mme BOETE," at bounding box center [1319, 274] width 226 height 10
click at [1360, 291] on p "﻿" at bounding box center [1351, 289] width 291 height 14
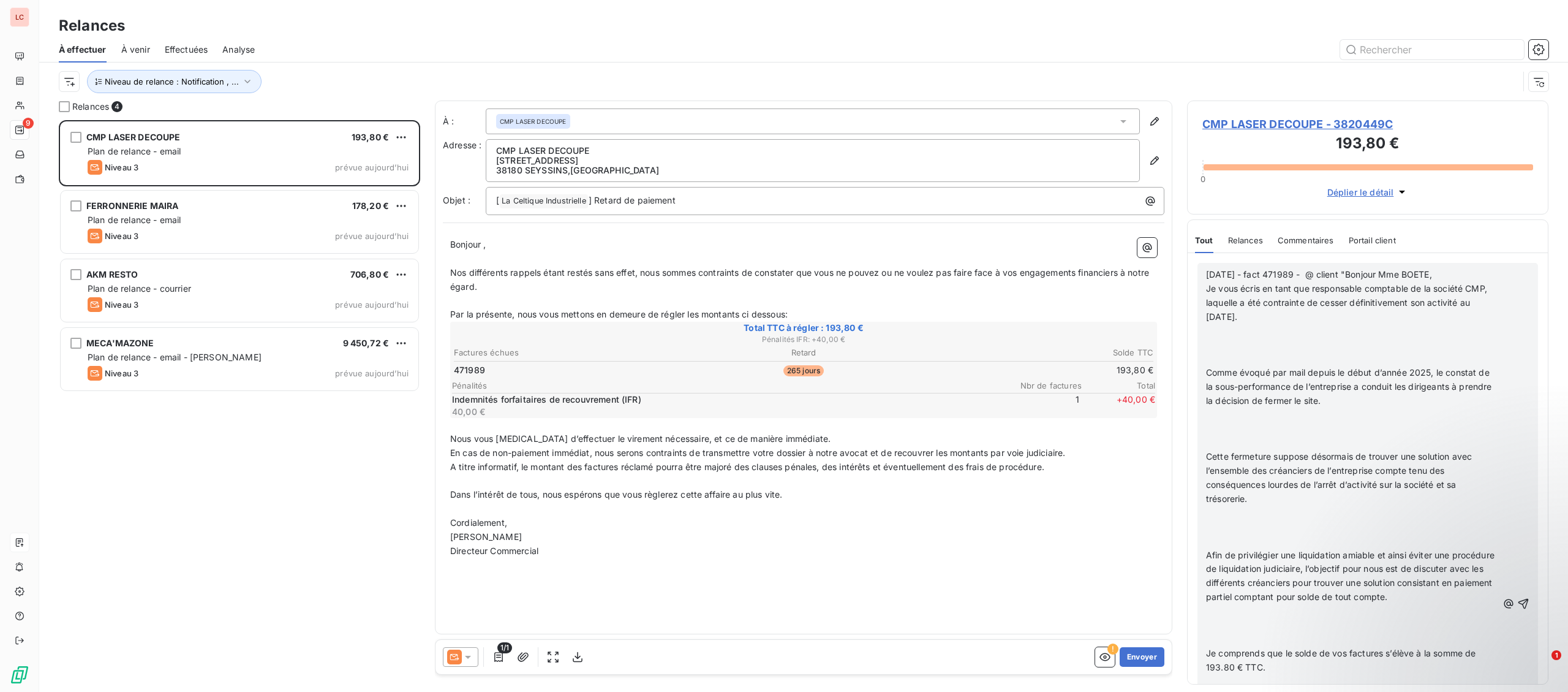
click at [1326, 318] on p "Je vous écris en tant que responsable comptable de la société CMP, laquelle a é…" at bounding box center [1351, 303] width 291 height 42
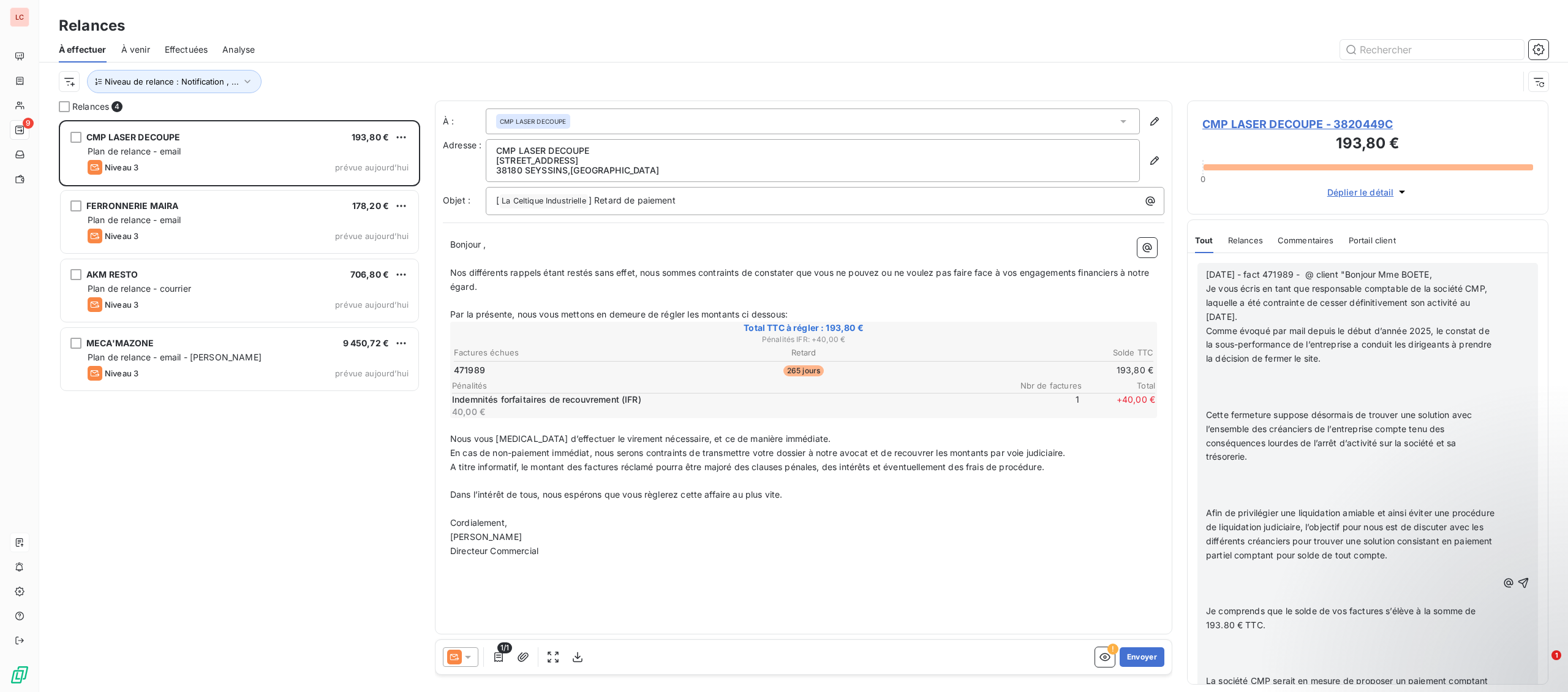
click at [1336, 362] on p "Comme évoqué par mail depuis le début d’année 2025, le constat de la sous-perfo…" at bounding box center [1351, 345] width 291 height 42
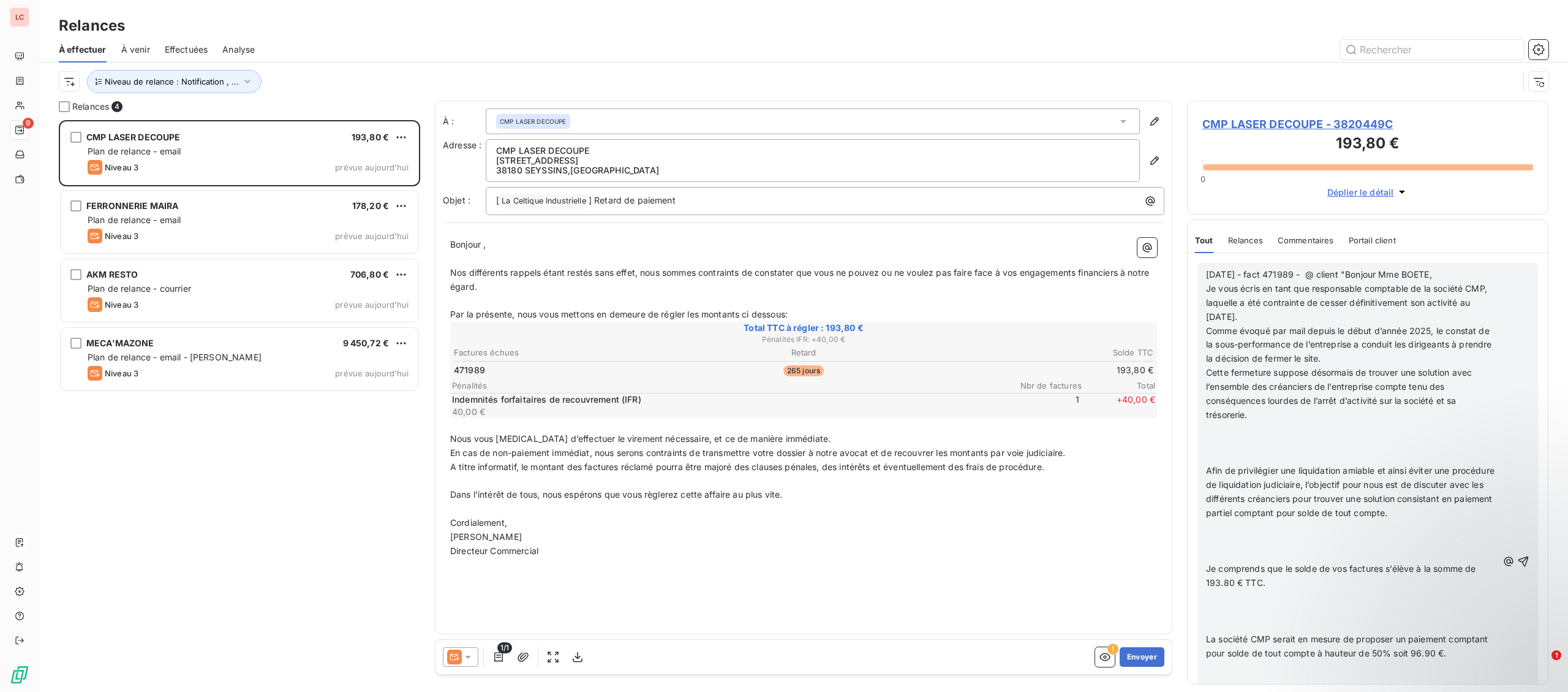
click at [1330, 405] on span "Cette fermeture suppose désormais de trouver une solution avec l’ensemble des c…" at bounding box center [1340, 393] width 268 height 52
click at [1327, 425] on p "﻿" at bounding box center [1351, 429] width 291 height 14
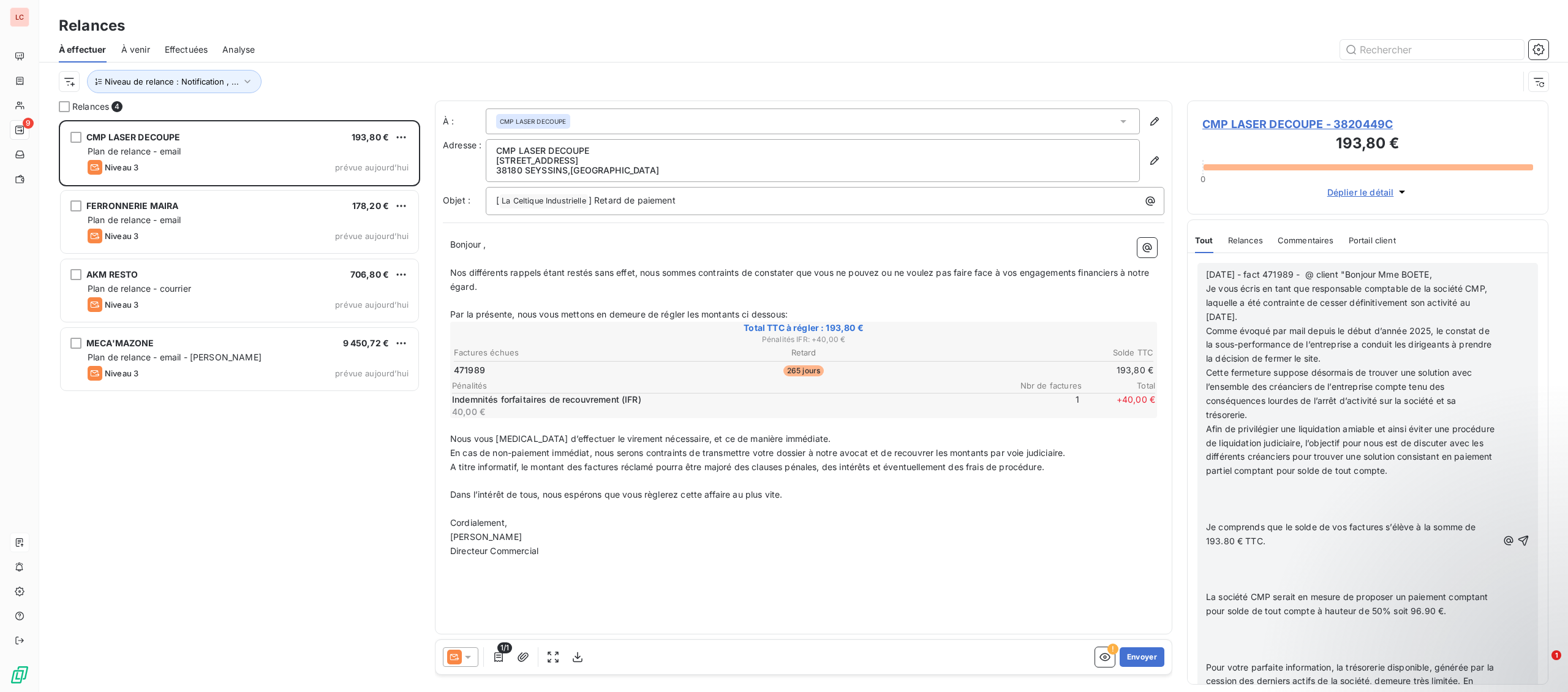
click at [1317, 490] on p "﻿" at bounding box center [1351, 485] width 291 height 14
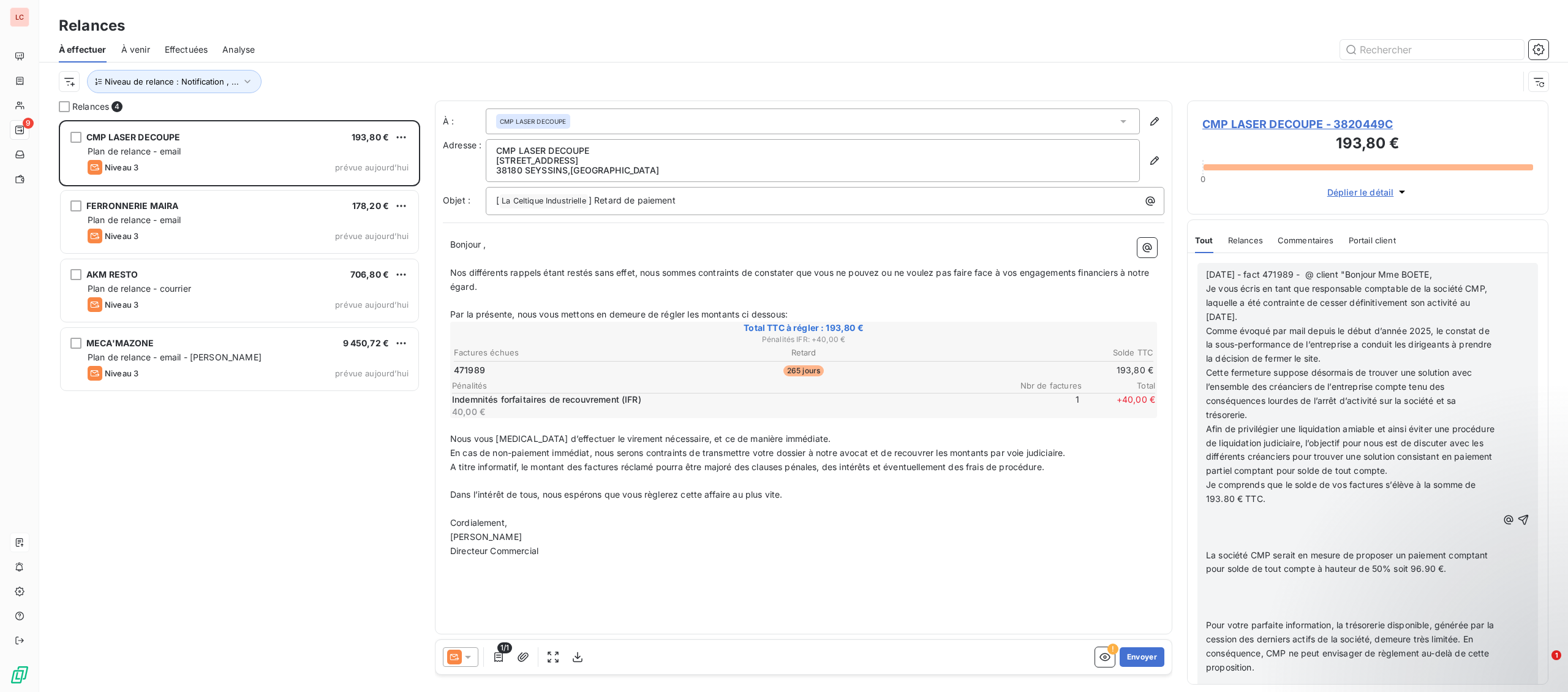
click at [1306, 514] on p "﻿" at bounding box center [1351, 513] width 291 height 14
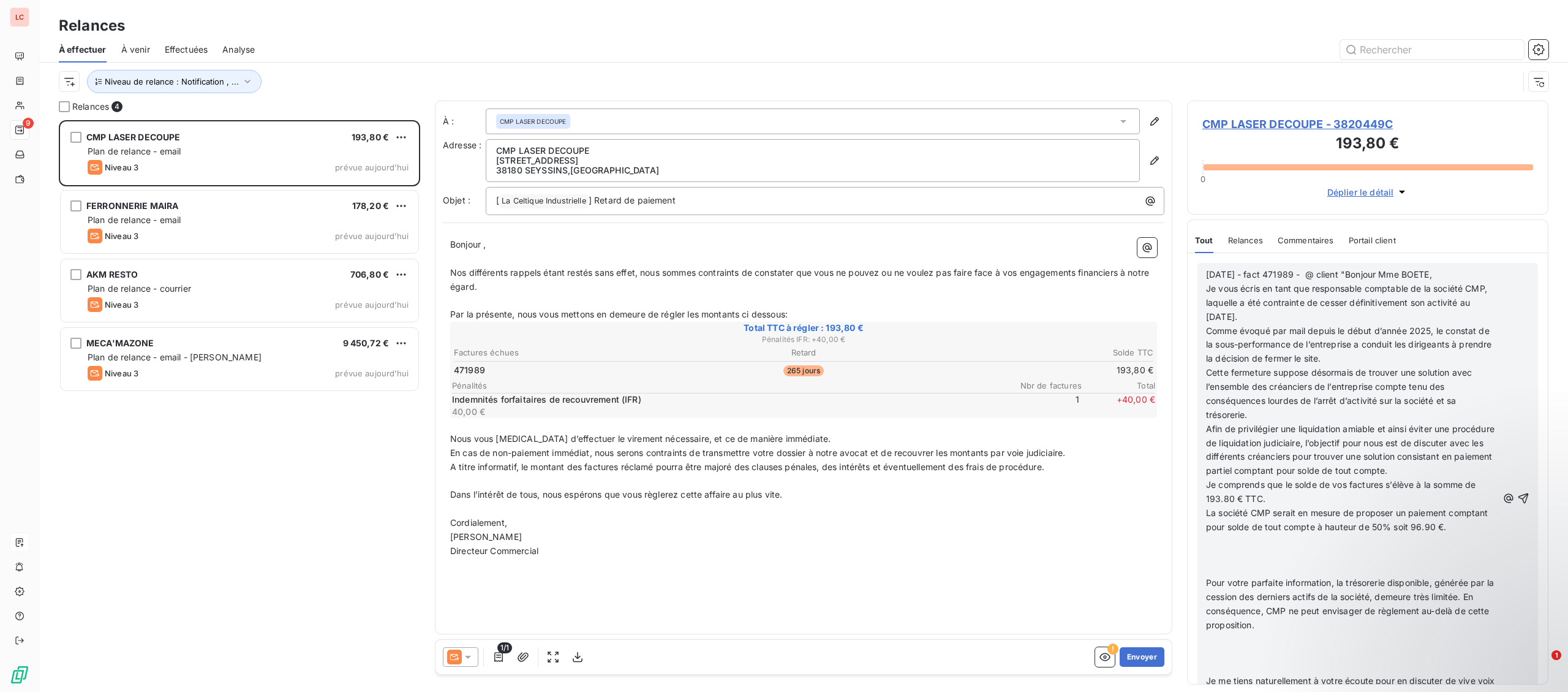
click at [1299, 552] on p at bounding box center [1351, 555] width 291 height 14
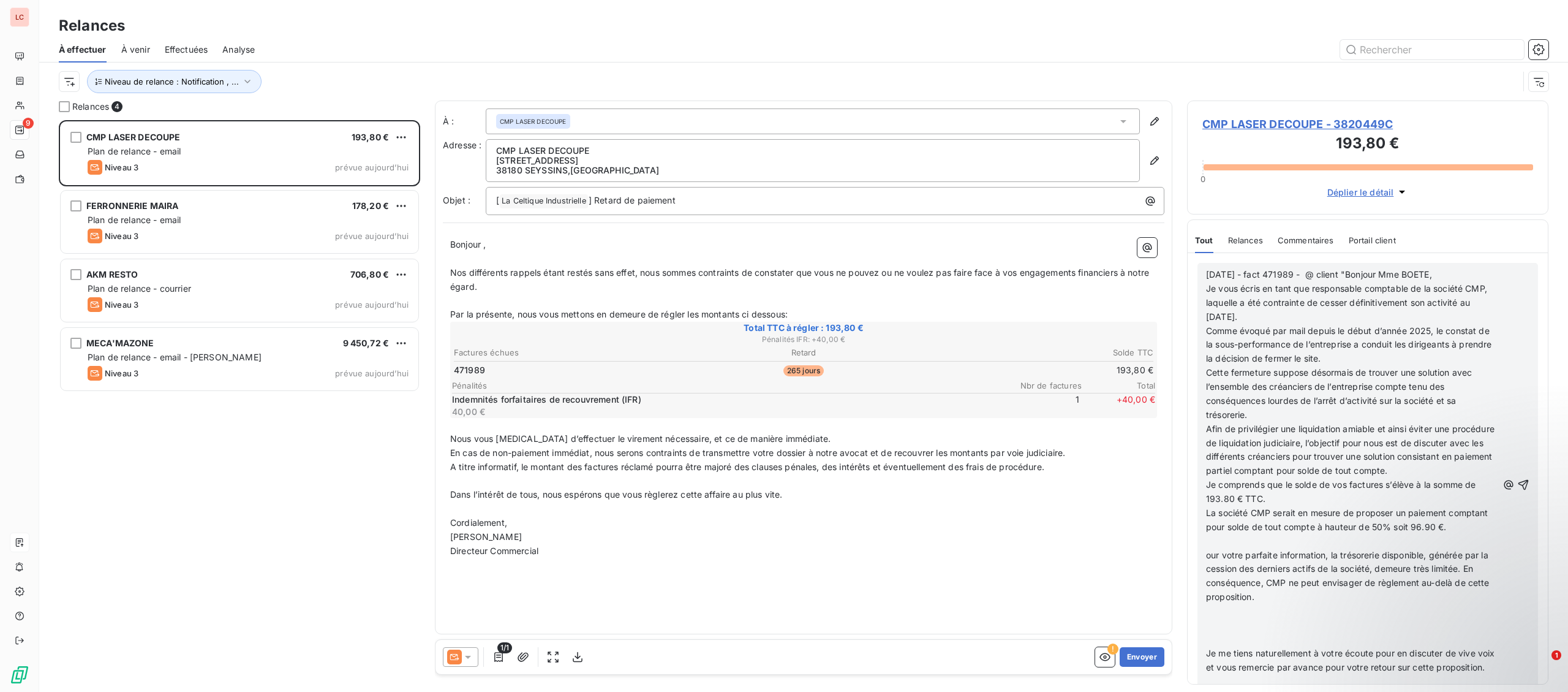
click at [1296, 544] on p "﻿" at bounding box center [1351, 541] width 291 height 14
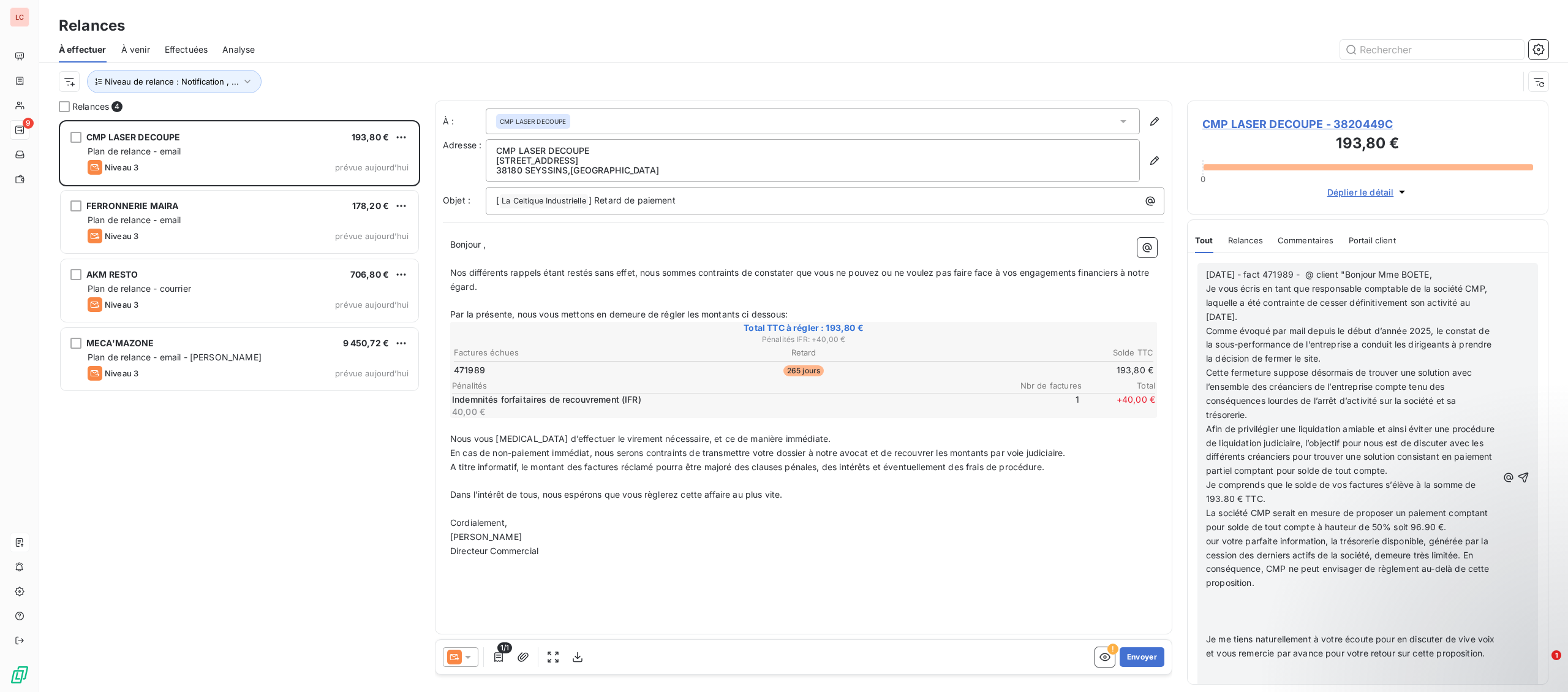
click at [1271, 591] on div "[DATE] - fact 471989 - @ client "Bonjour Mme BOETE, Je vous écris en tant que r…" at bounding box center [1351, 478] width 291 height 420
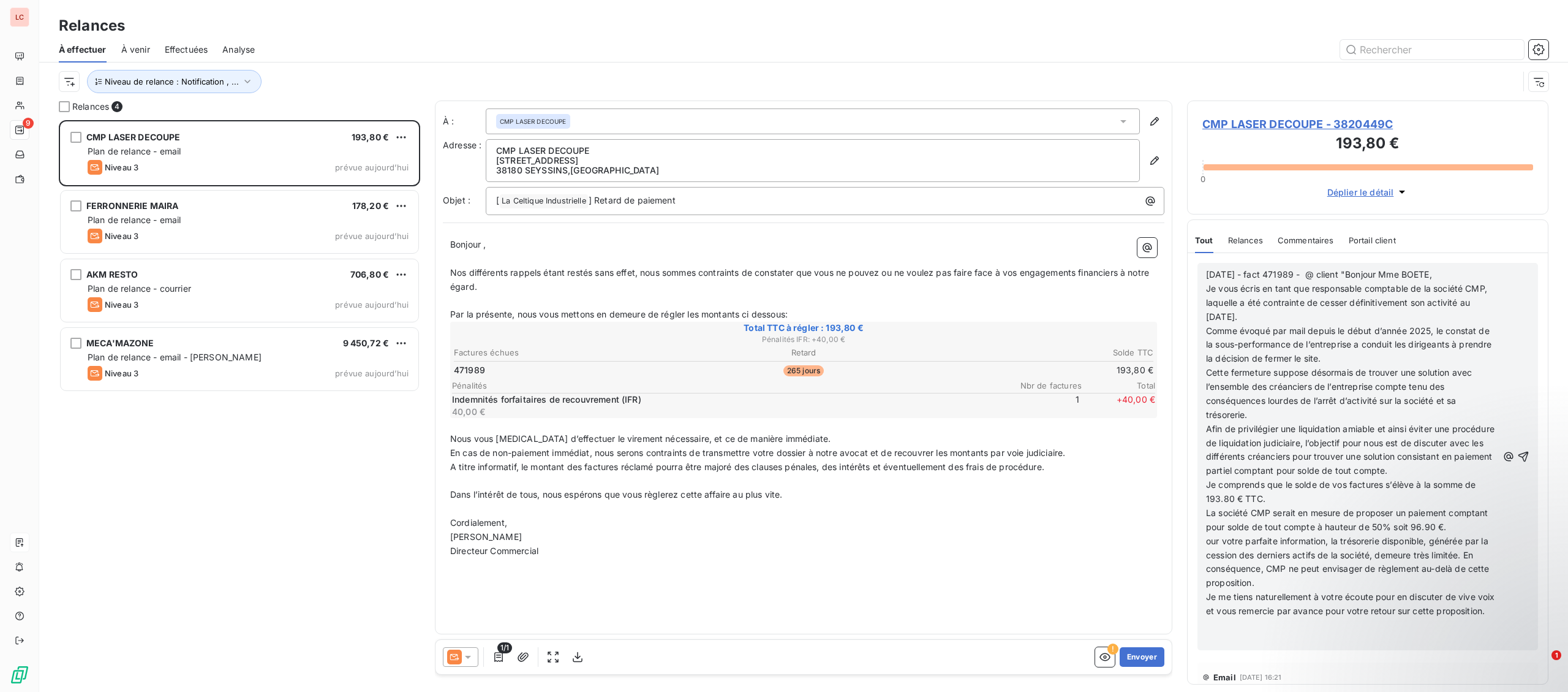
click at [1289, 628] on p "﻿" at bounding box center [1351, 625] width 291 height 14
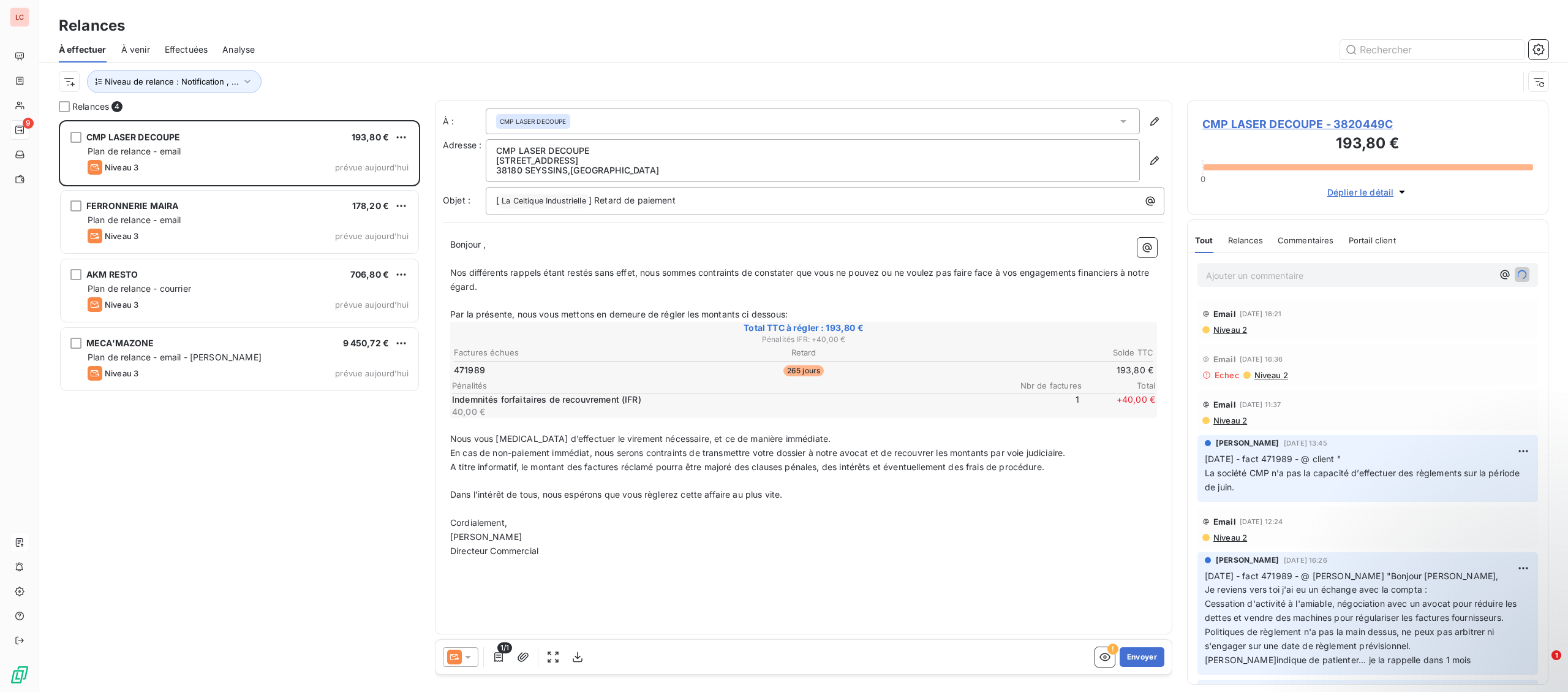
click at [1253, 279] on p "Ajouter un commentaire ﻿" at bounding box center [1349, 276] width 287 height 15
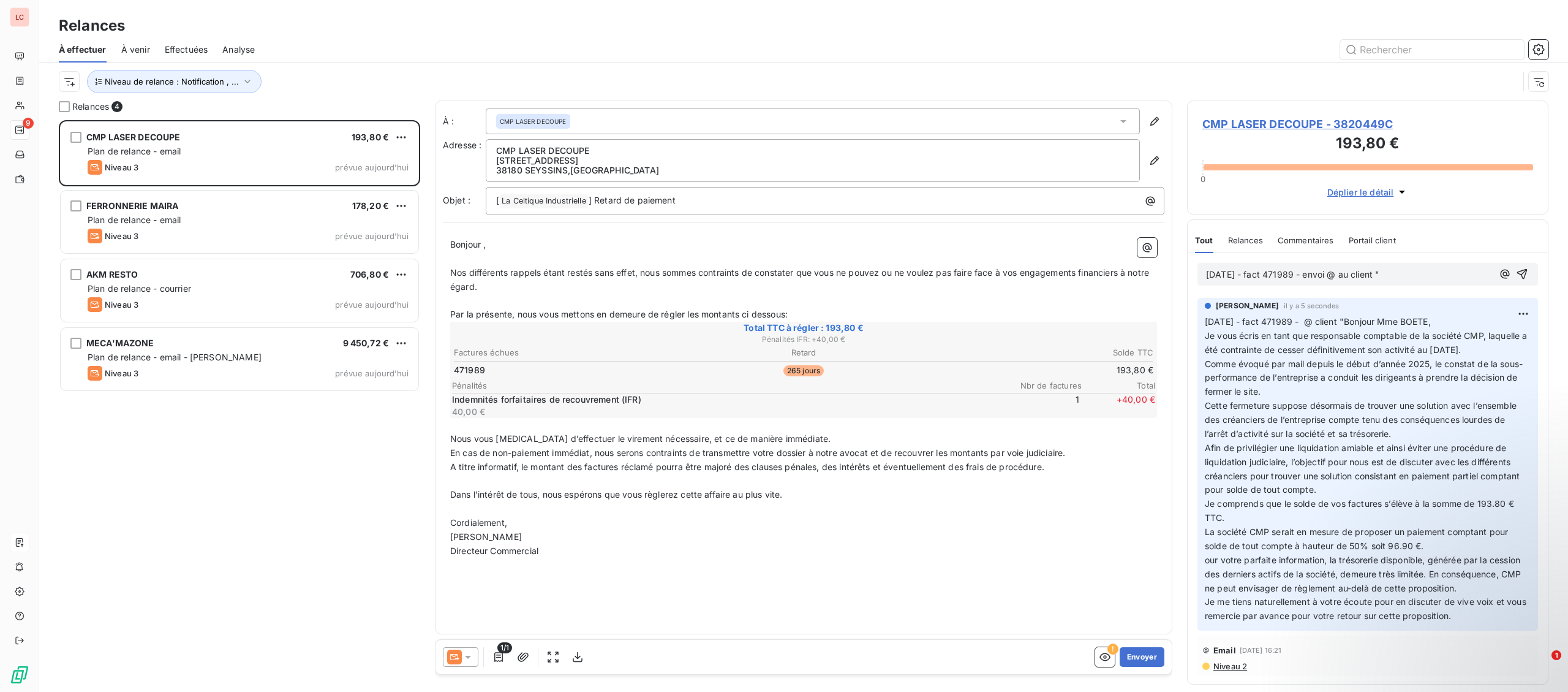
click at [1428, 279] on p "[DATE] - fact 471989 - envoi @ au client "" at bounding box center [1349, 275] width 287 height 14
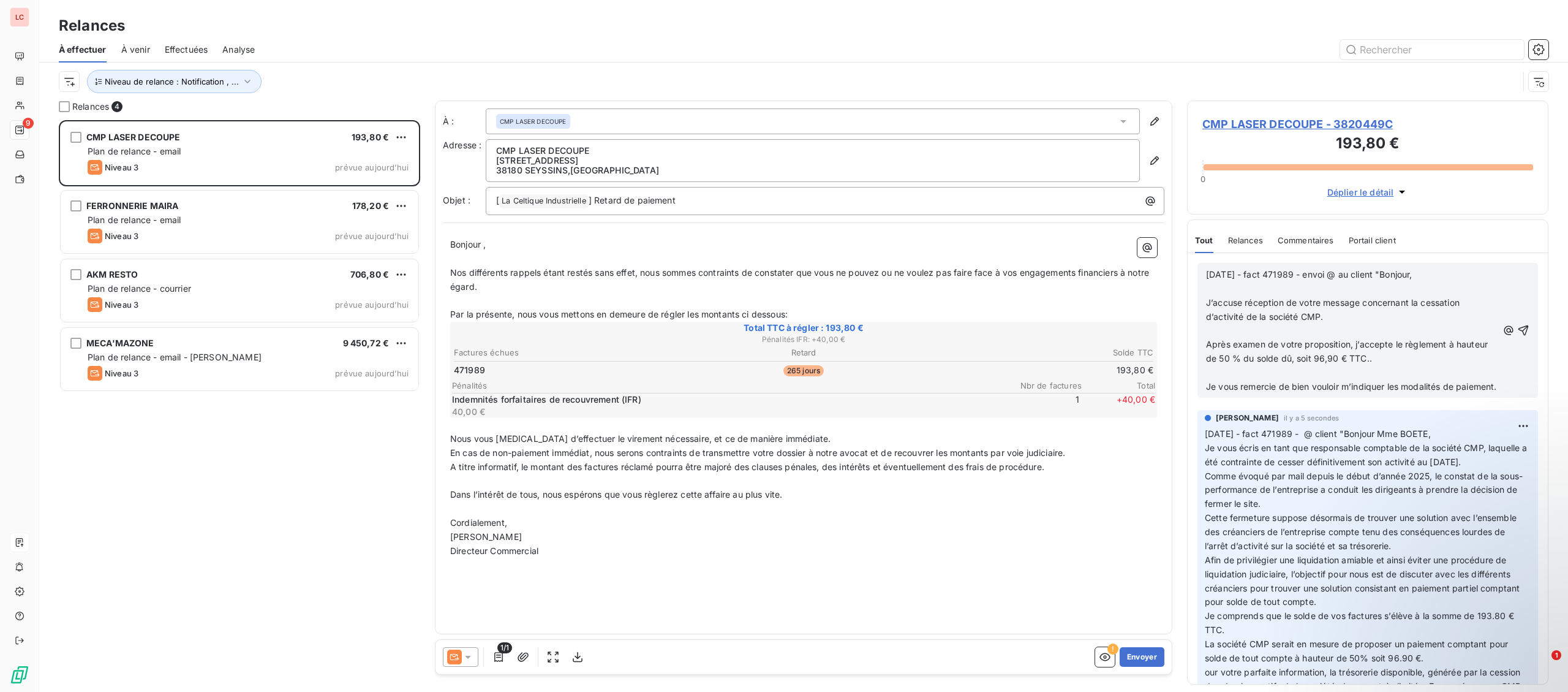
click at [1450, 272] on p "[DATE] - fact 471989 - envoi @ au client "Bonjour," at bounding box center [1351, 275] width 291 height 14
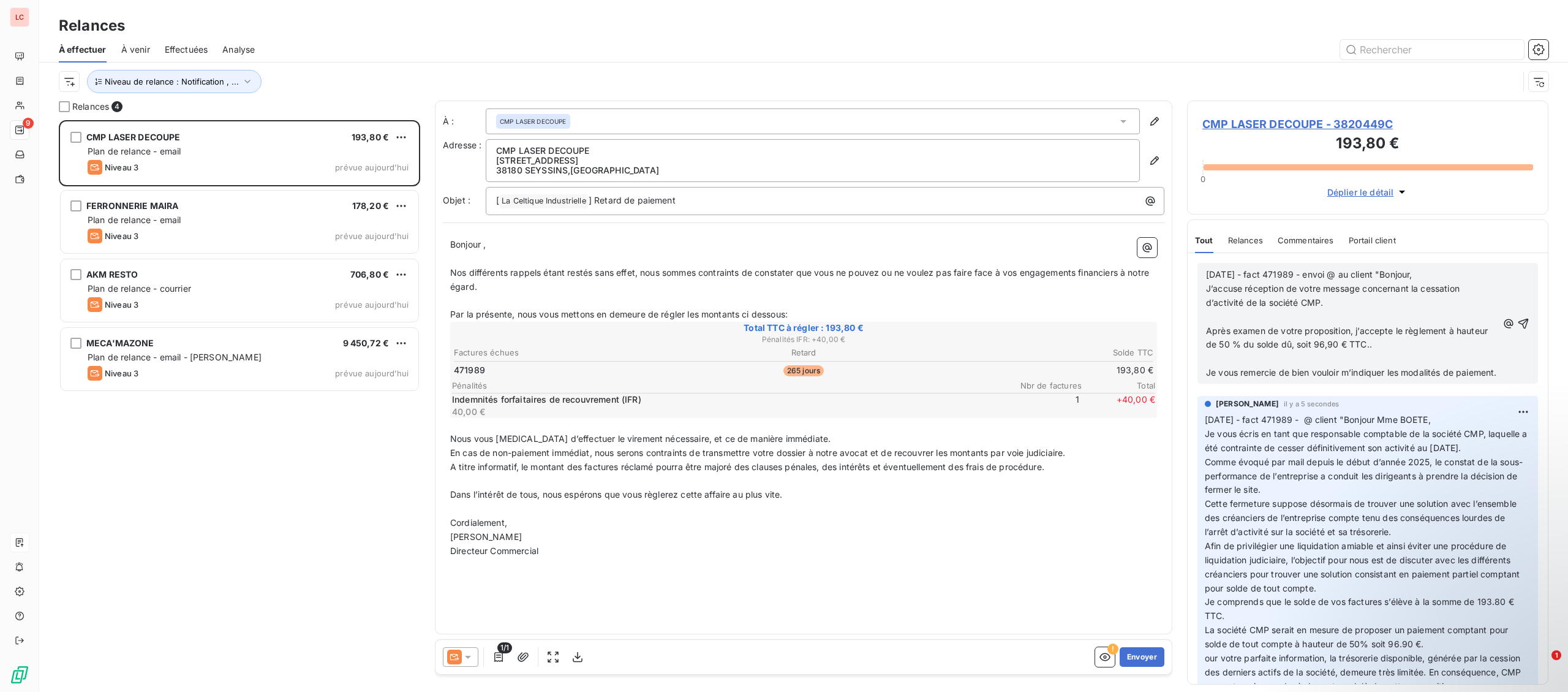
click at [1481, 296] on p "J’accuse réception de votre message concernant la cessation d’activité de la so…" at bounding box center [1351, 296] width 291 height 28
click at [1477, 306] on p "J’accuse réception de votre message concernant la cessation d’activité de la so…" at bounding box center [1351, 296] width 291 height 28
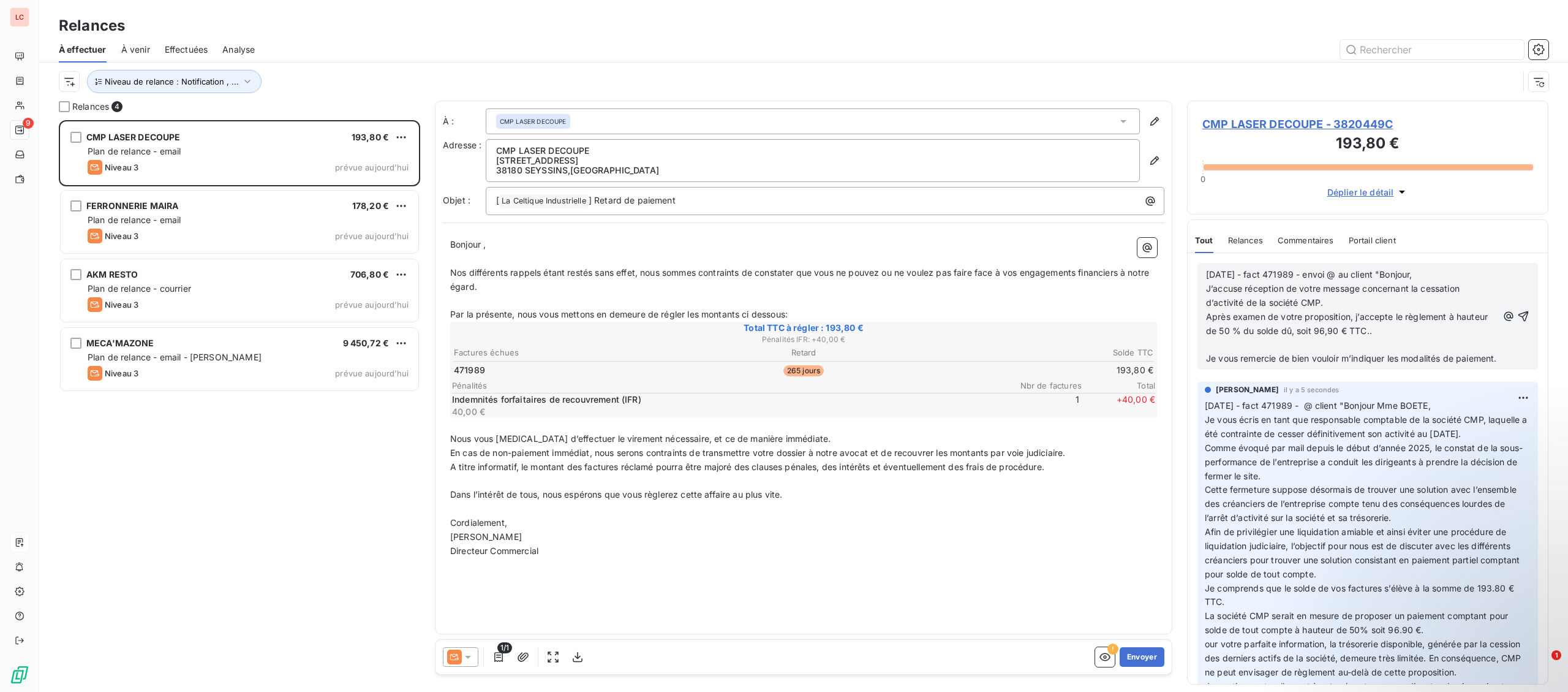
click at [1475, 334] on p "Après examen de votre proposition, j’accepte le règlement à hauteur de 50 % du …" at bounding box center [1351, 324] width 291 height 28
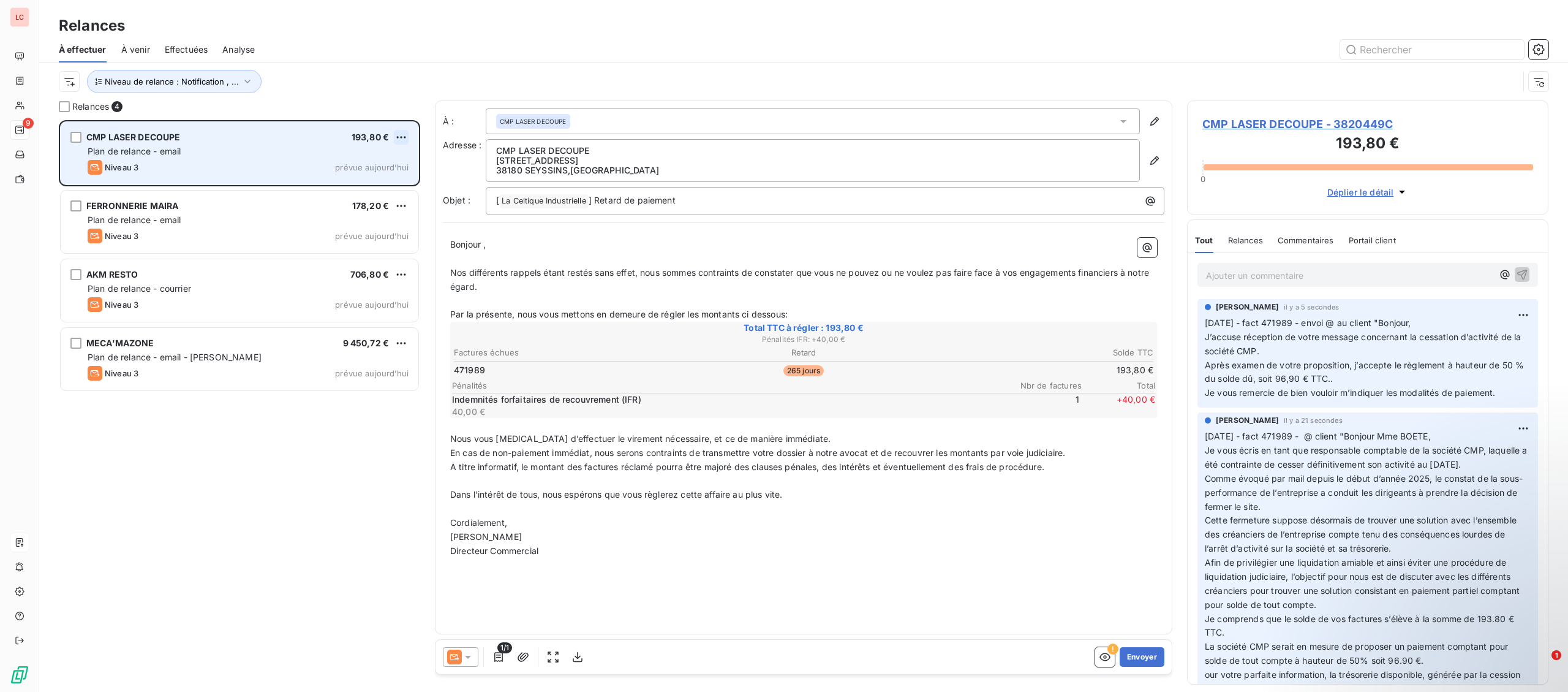
click at [404, 132] on html "LC 9 Relances À effectuer À venir Effectuées Analyse Niveau de relance : Notifi…" at bounding box center [784, 346] width 1568 height 692
click at [390, 150] on div "Replanifier cette action Passer cette action" at bounding box center [348, 173] width 119 height 51
click at [350, 150] on html "LC 9 Relances À effectuer À venir Effectuées Analyse Niveau de relance : Notifi…" at bounding box center [784, 346] width 1568 height 692
drag, startPoint x: 390, startPoint y: 140, endPoint x: 397, endPoint y: 138, distance: 7.3
click at [392, 140] on div "CMP LASER DECOUPE 193,80 €" at bounding box center [248, 137] width 321 height 11
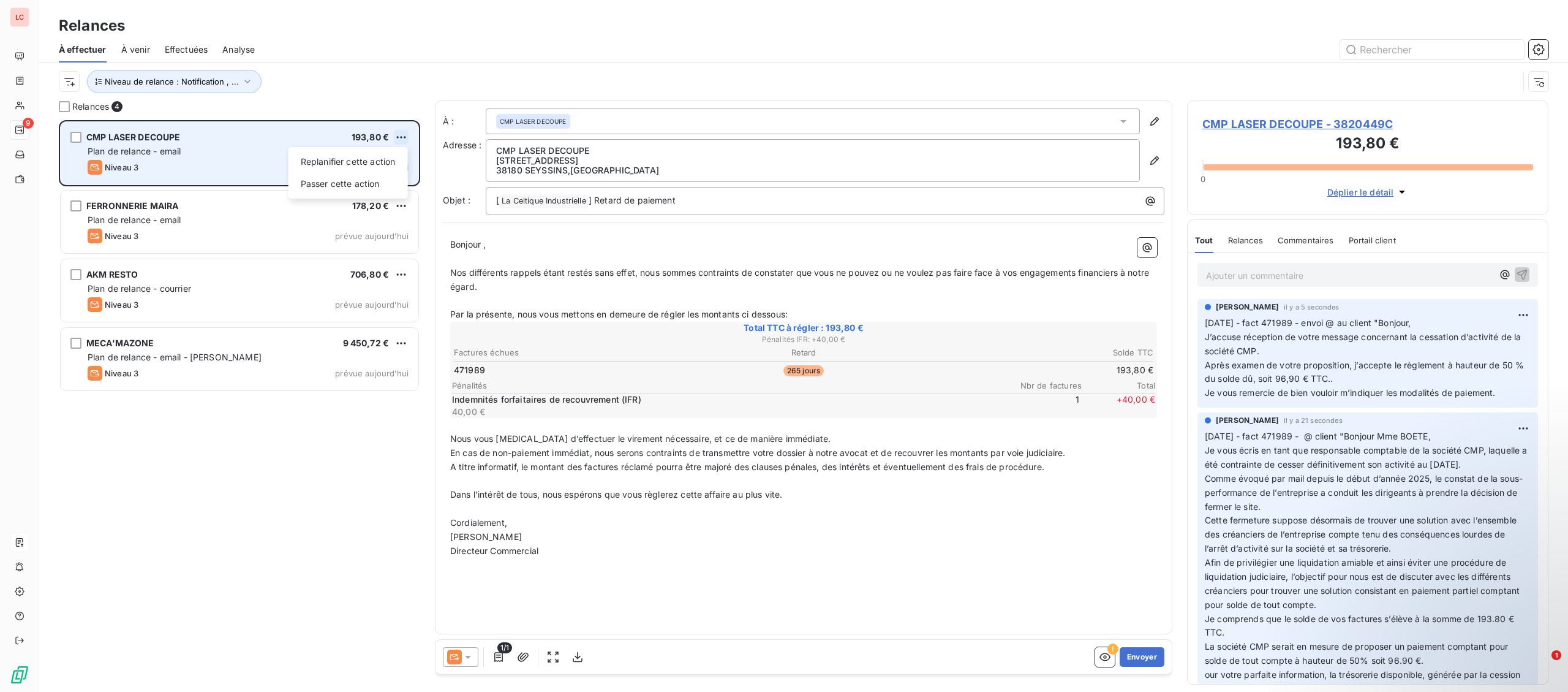
click at [397, 138] on html "LC 9 Relances À effectuer À venir Effectuées Analyse Niveau de relance : Notifi…" at bounding box center [784, 346] width 1568 height 692
click at [382, 160] on div "Replanifier cette action" at bounding box center [348, 161] width 110 height 20
select select "9"
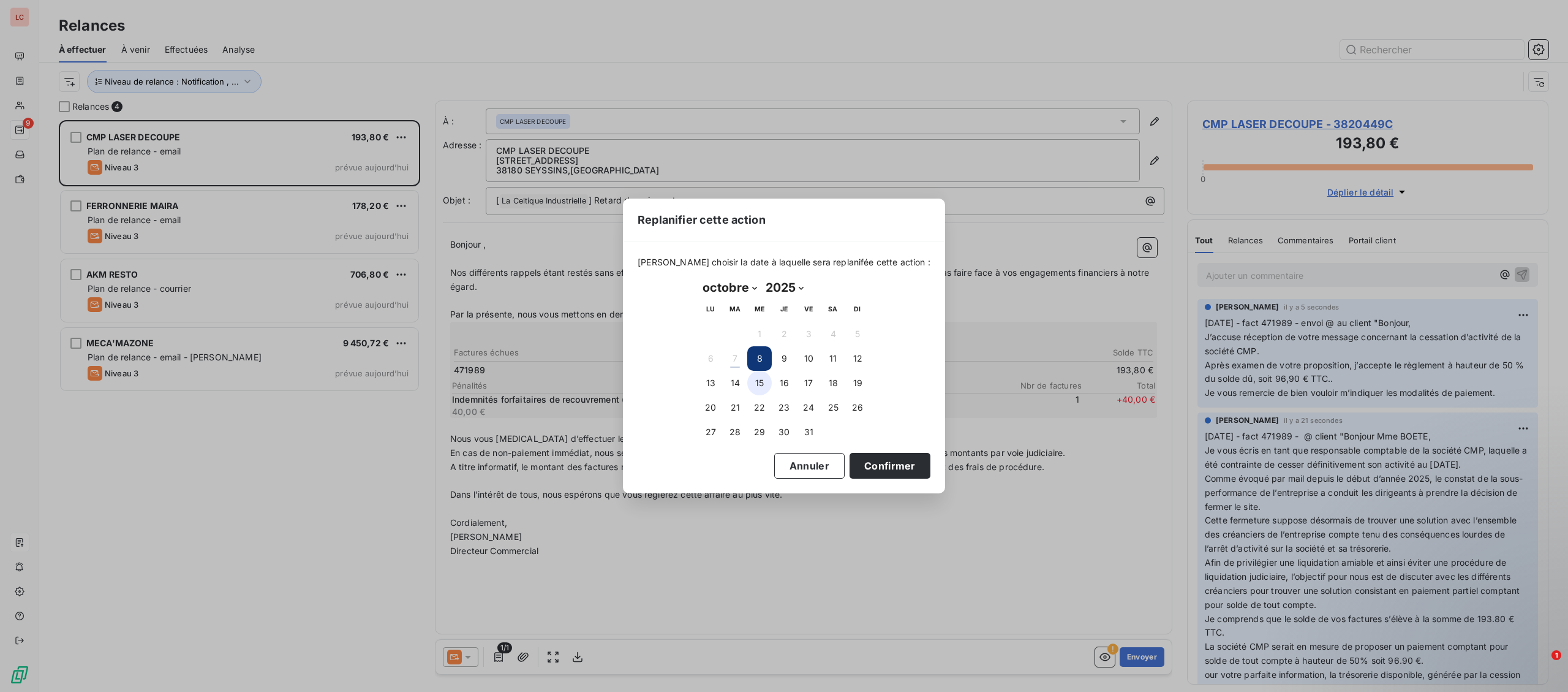
click at [760, 380] on button "15" at bounding box center [759, 383] width 25 height 25
click at [855, 471] on button "Confirmer" at bounding box center [890, 465] width 81 height 26
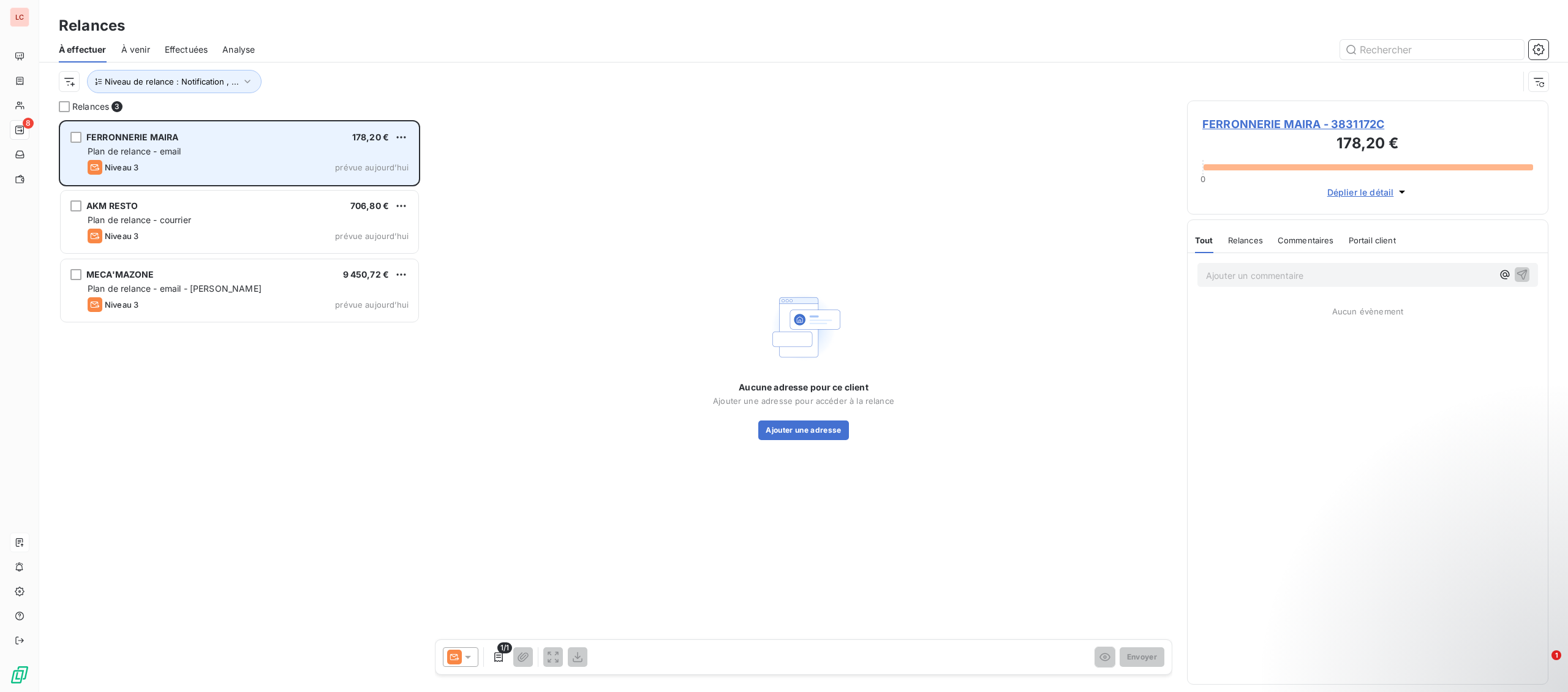
click at [210, 167] on div "Niveau 3 prévue aujourd’hui" at bounding box center [248, 167] width 321 height 15
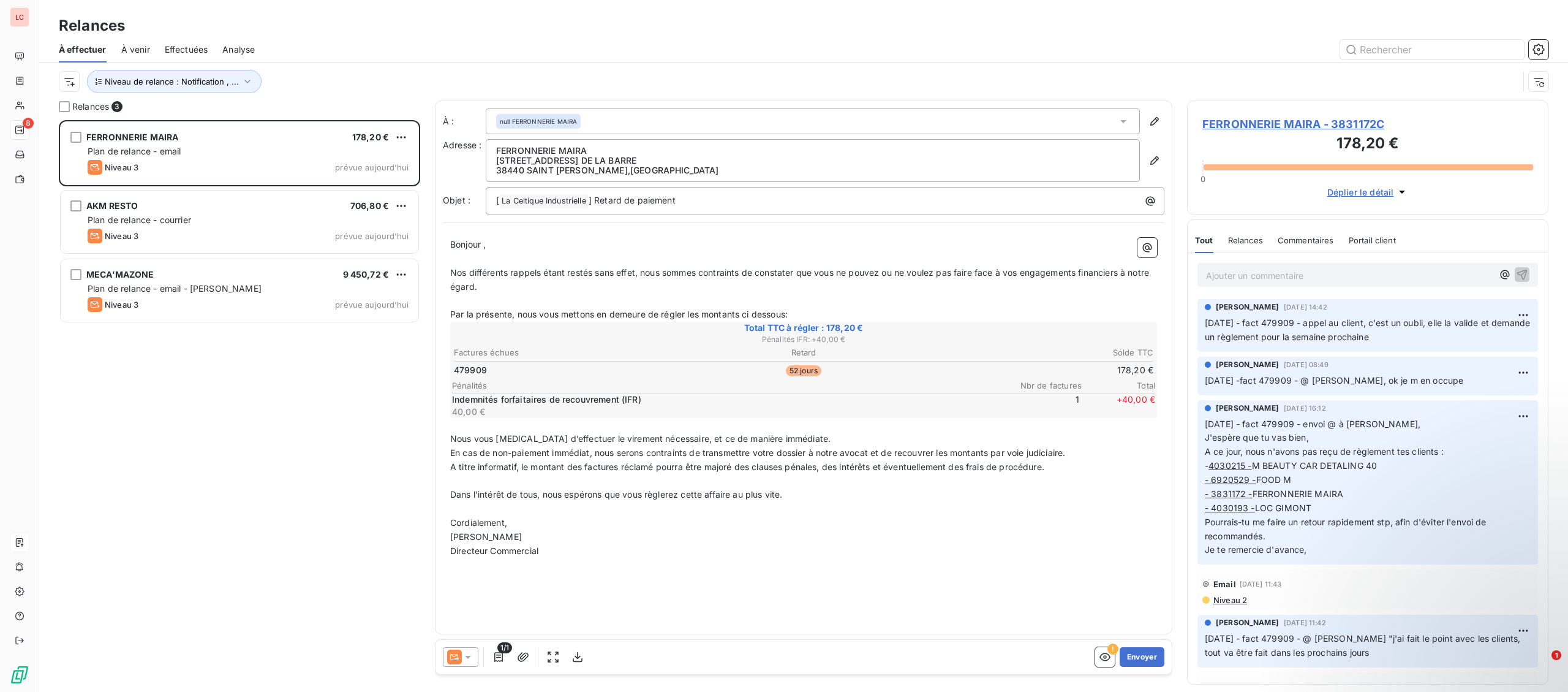
click at [477, 657] on div at bounding box center [461, 657] width 35 height 20
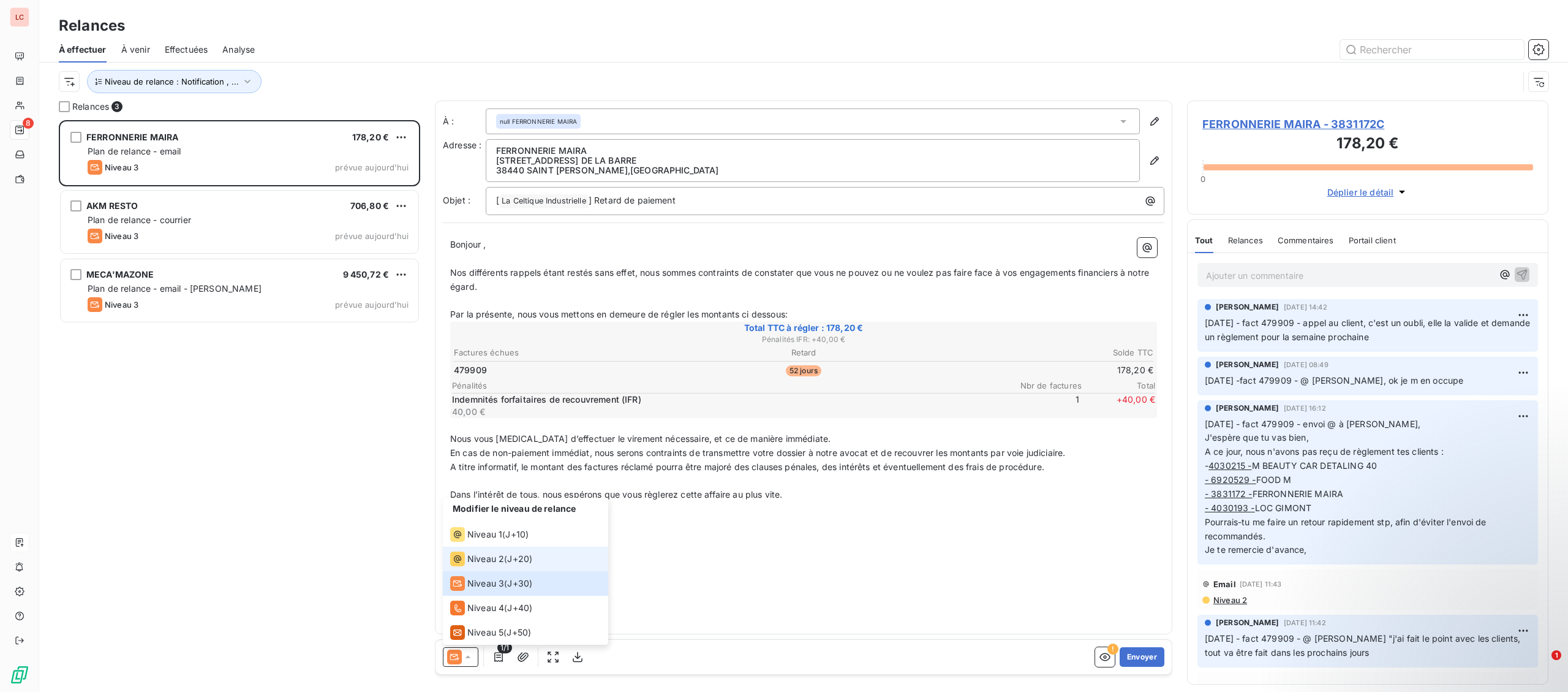
click at [492, 564] on span "Niveau 2" at bounding box center [486, 559] width 37 height 12
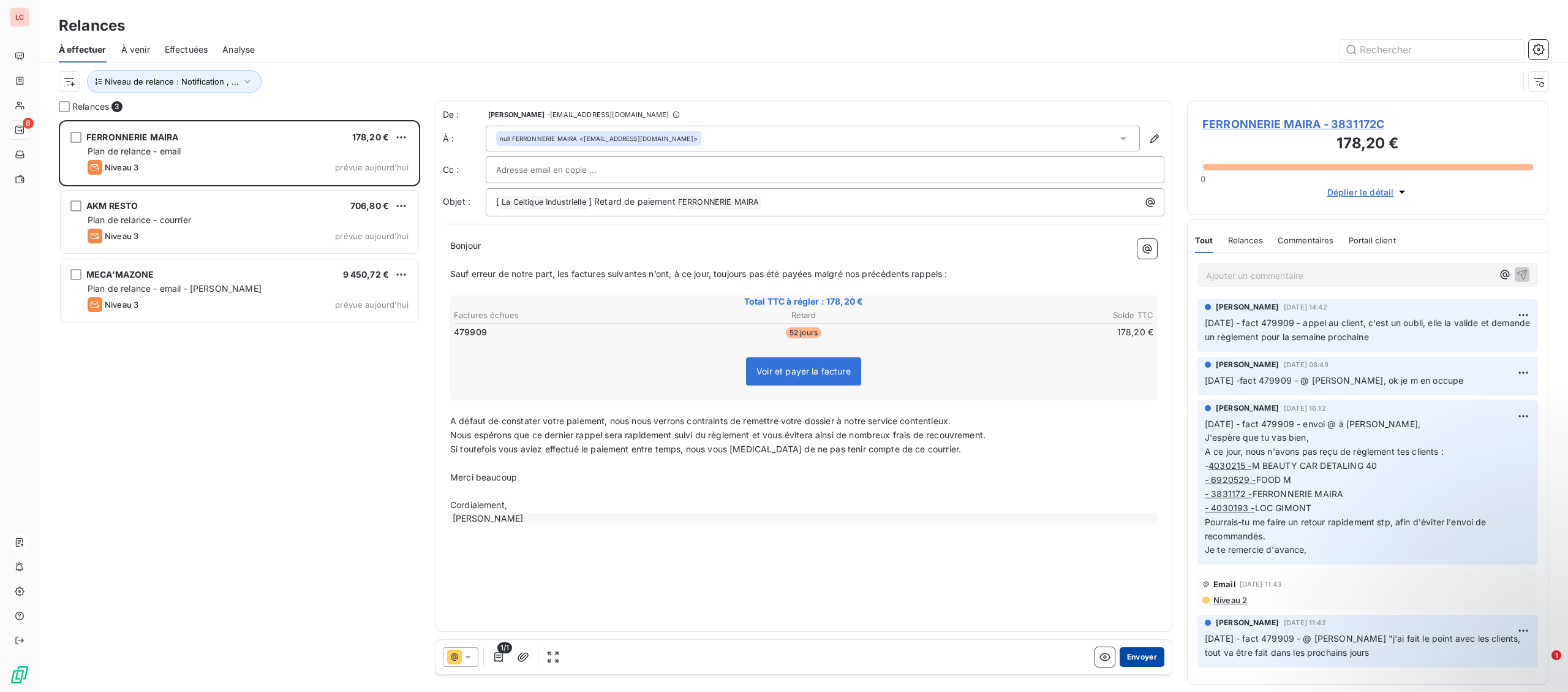
click at [1149, 652] on button "Envoyer" at bounding box center [1142, 657] width 45 height 20
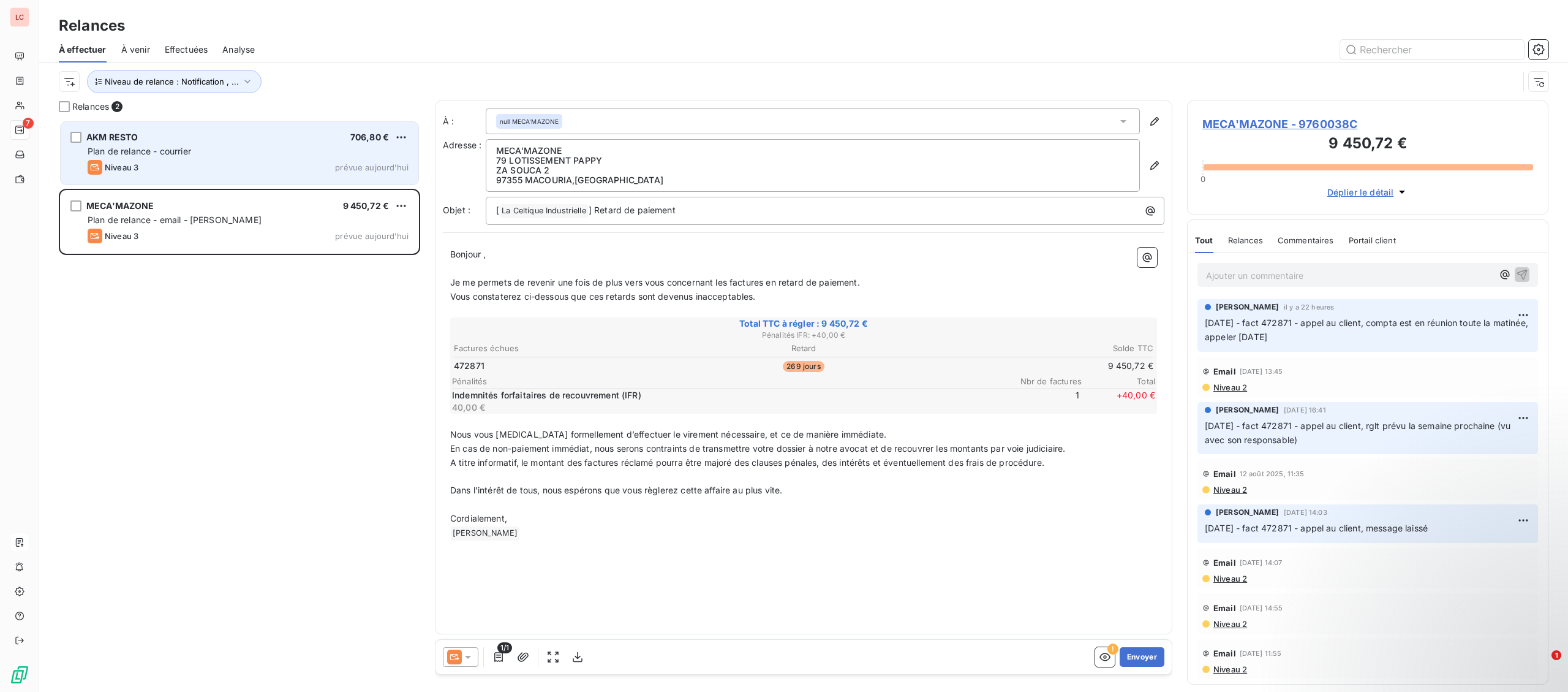
click at [230, 150] on div "Plan de relance - courrier" at bounding box center [248, 151] width 321 height 12
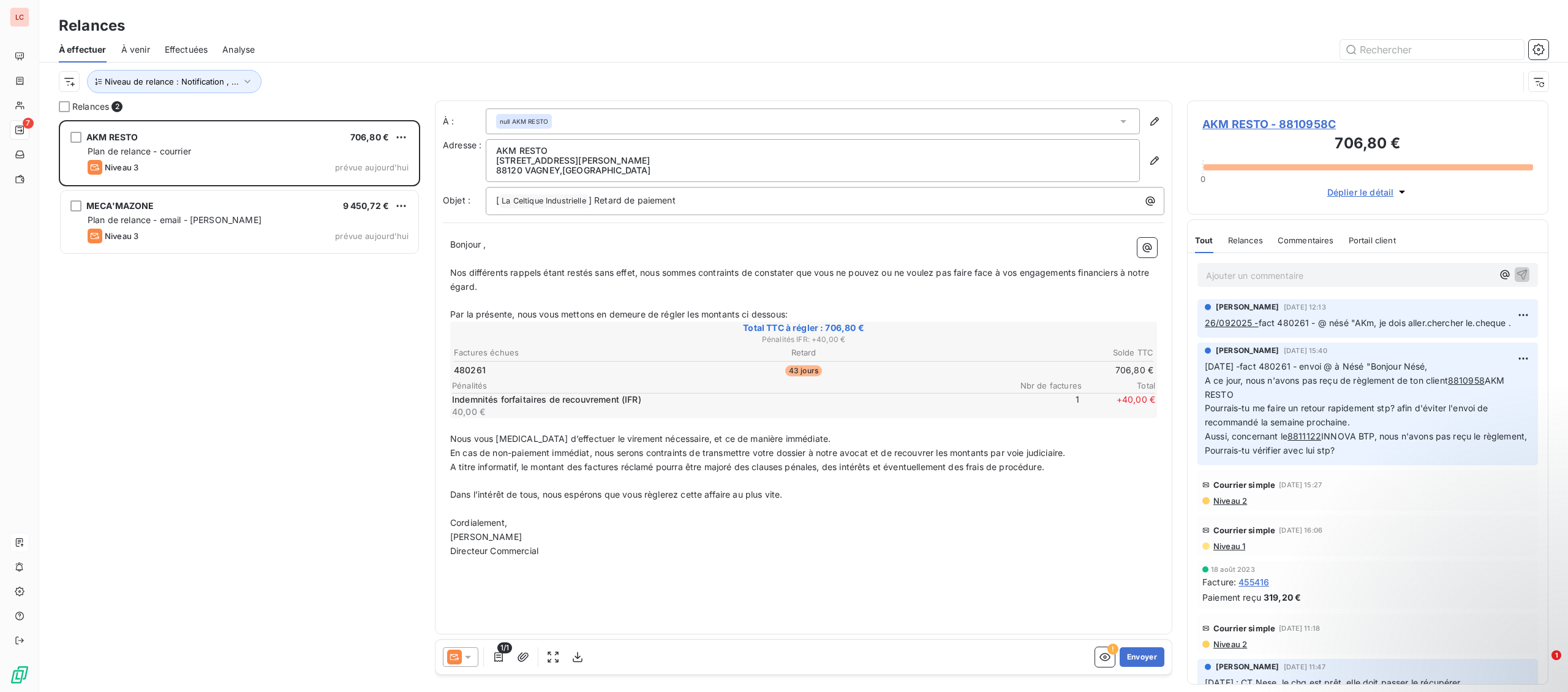
click at [1274, 269] on p "Ajouter un commentaire ﻿" at bounding box center [1349, 276] width 287 height 15
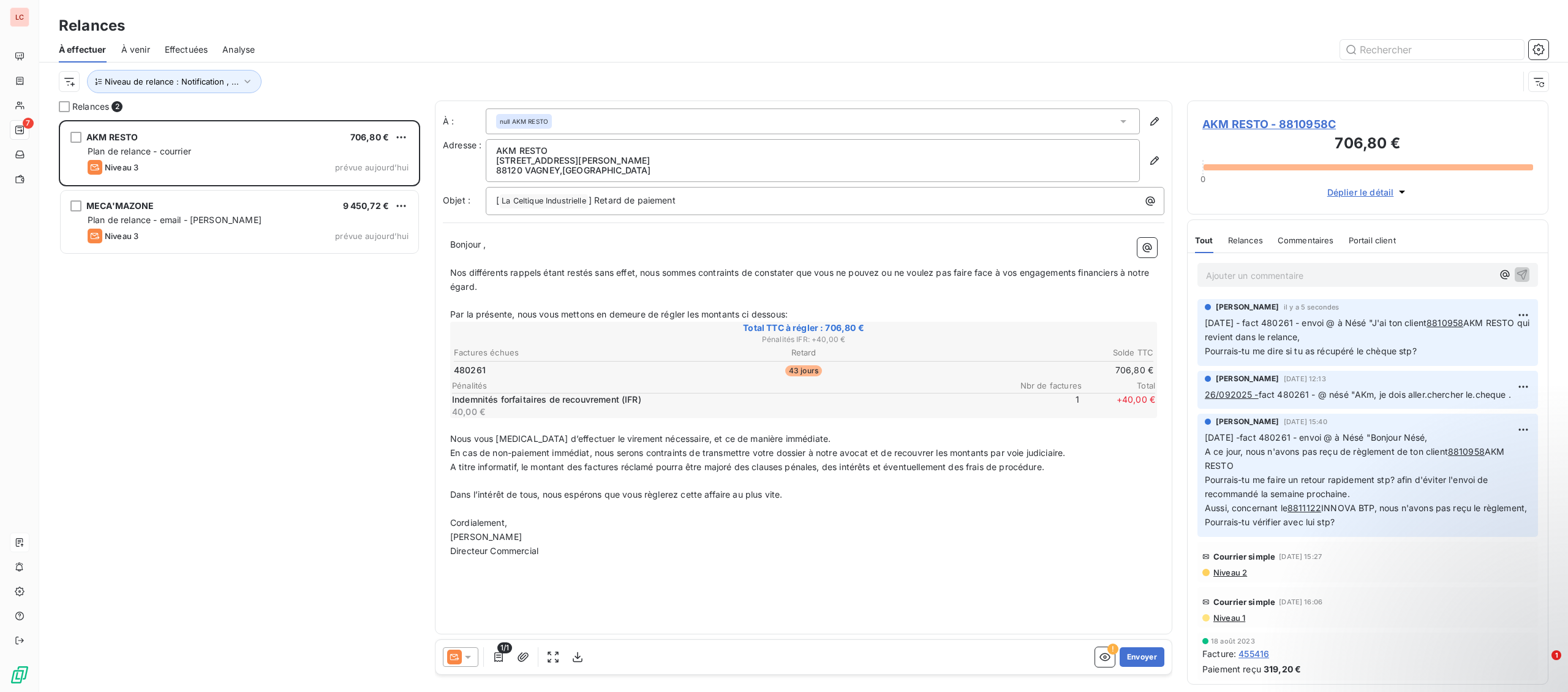
click at [406, 145] on html "LC 7 Relances À effectuer À venir Effectuées Analyse Niveau de relance : Notifi…" at bounding box center [784, 346] width 1568 height 692
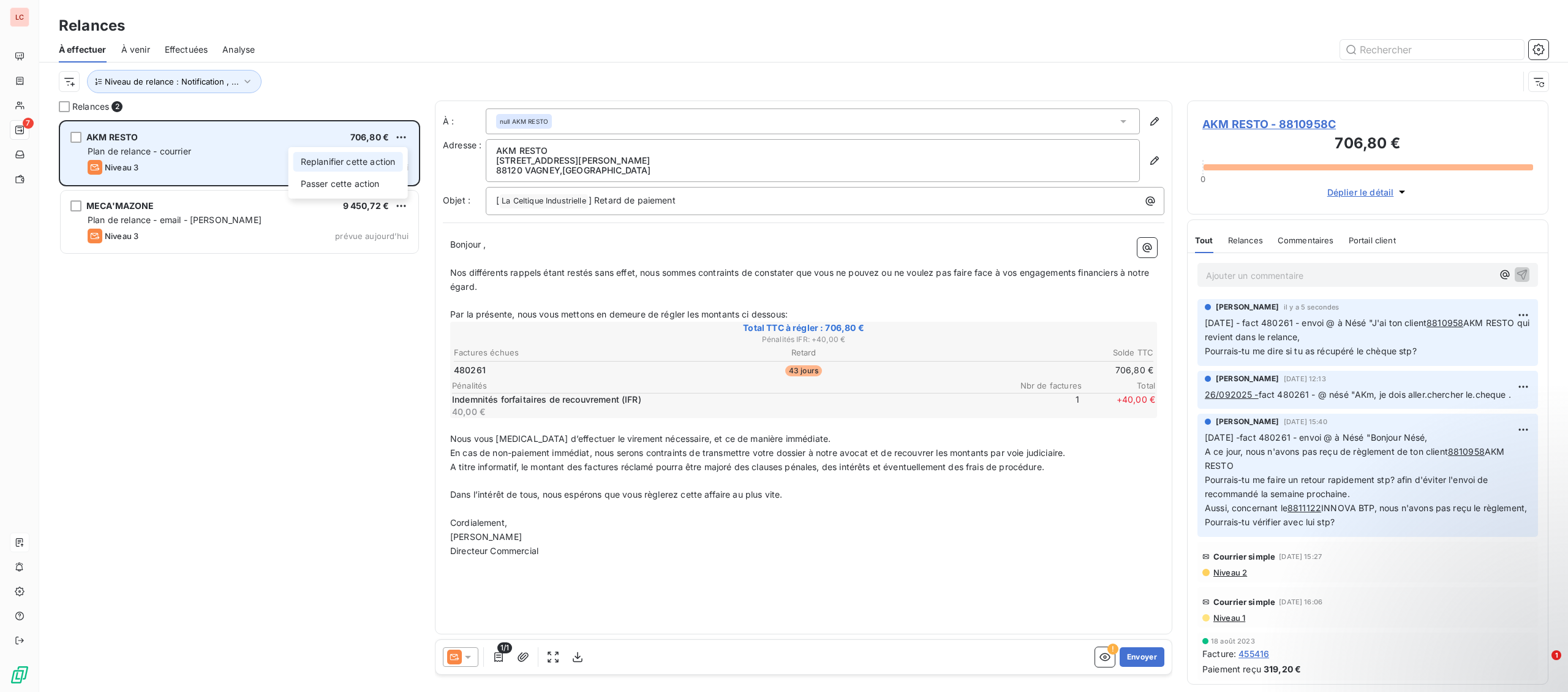
scroll to position [572, 361]
click at [394, 162] on div "Replanifier cette action" at bounding box center [348, 161] width 110 height 20
select select "9"
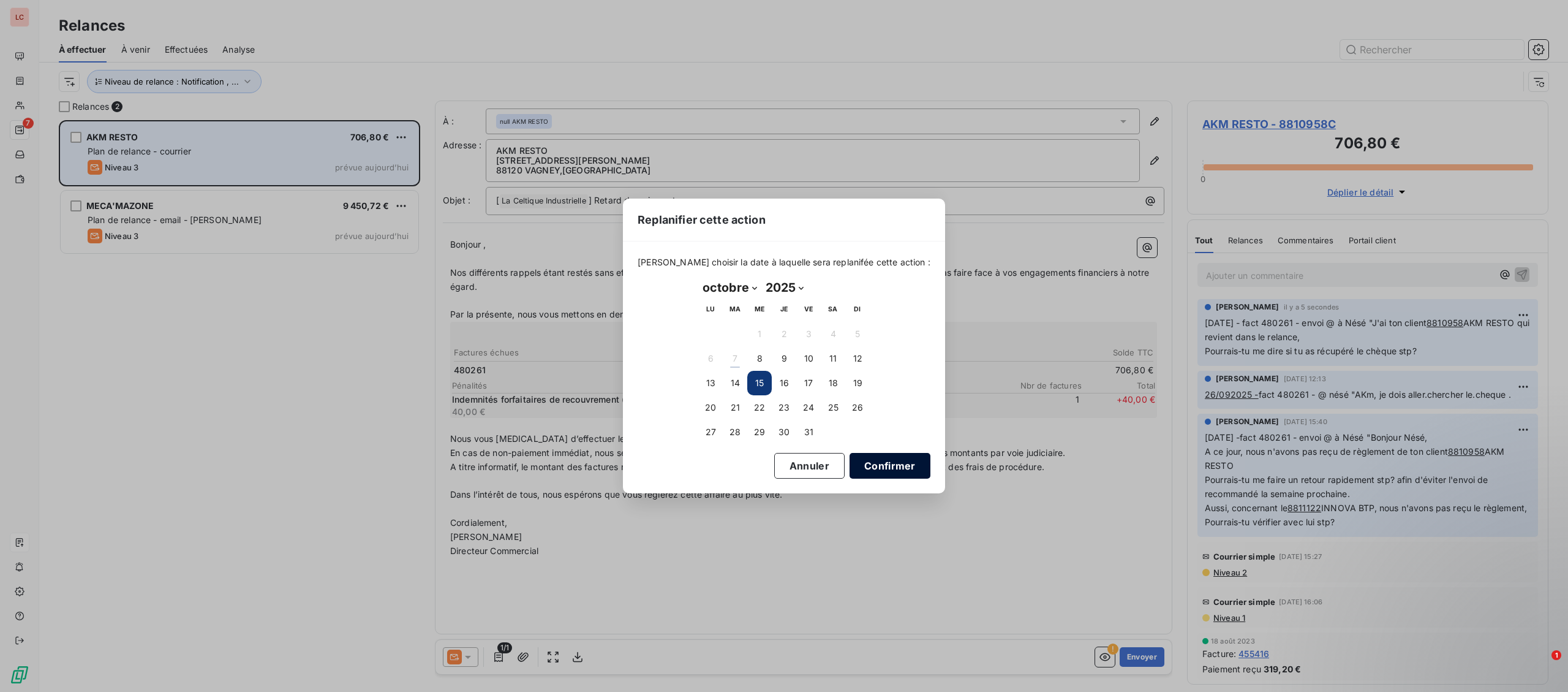
click at [850, 461] on button "Confirmer" at bounding box center [890, 465] width 81 height 26
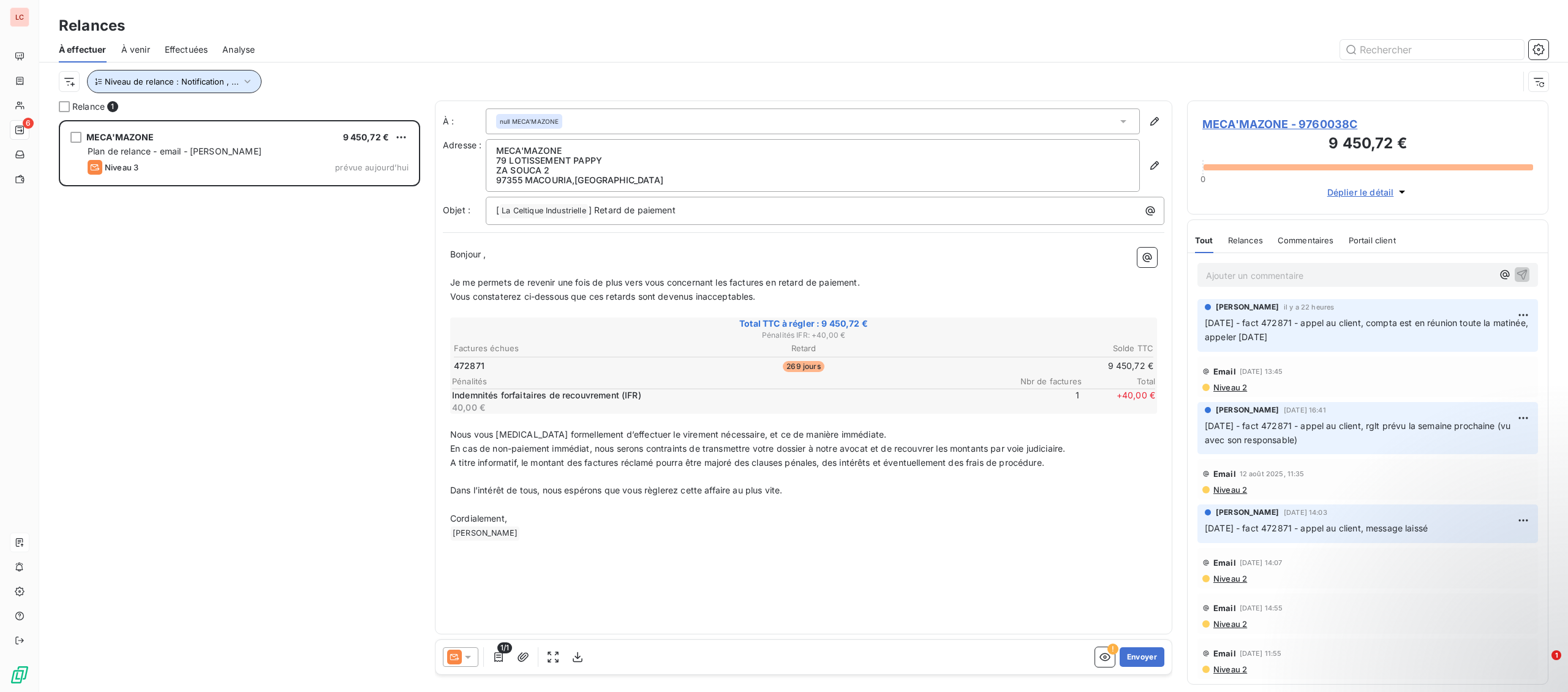
click at [171, 90] on button "Niveau de relance : Notification , ..." at bounding box center [174, 82] width 174 height 23
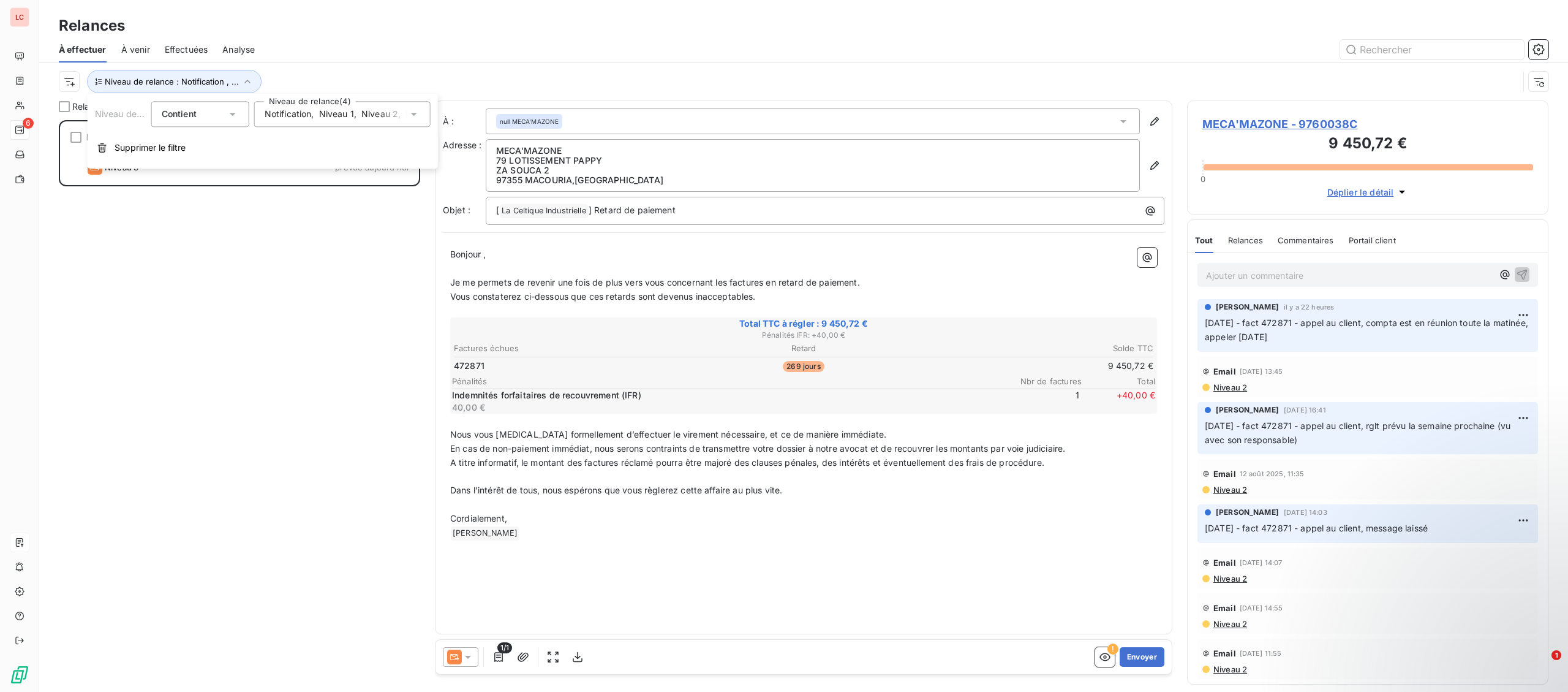
click at [350, 120] on span "Niveau 1" at bounding box center [336, 114] width 35 height 12
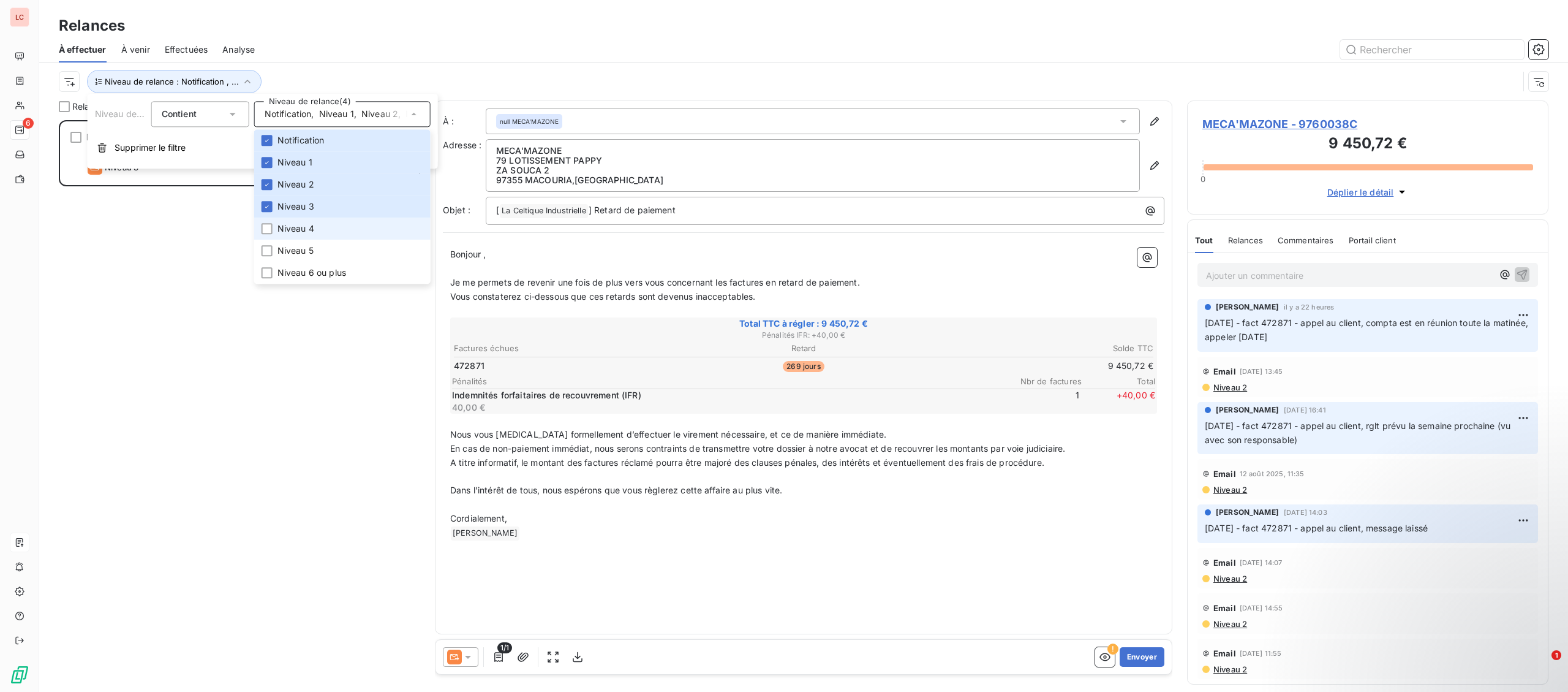
click at [308, 232] on span "Niveau 4" at bounding box center [296, 228] width 37 height 12
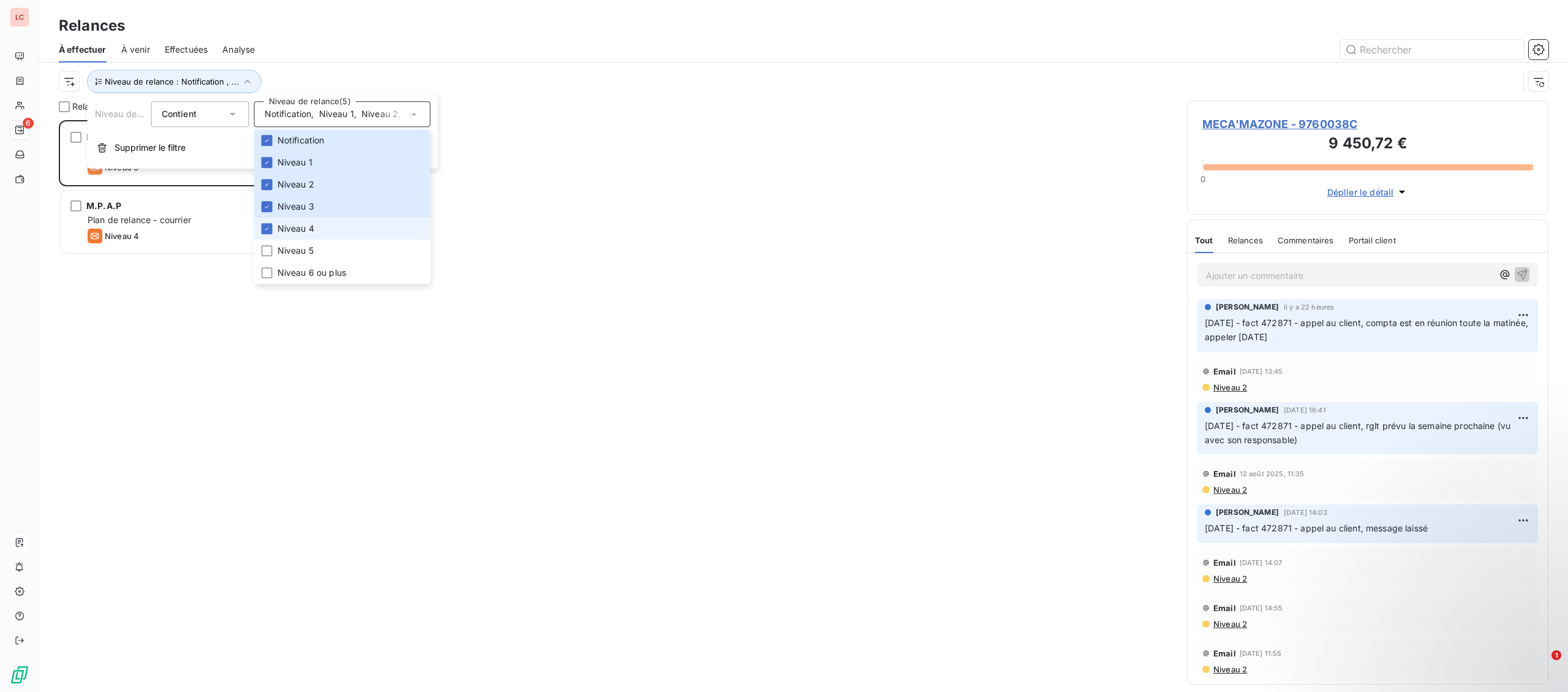
scroll to position [572, 361]
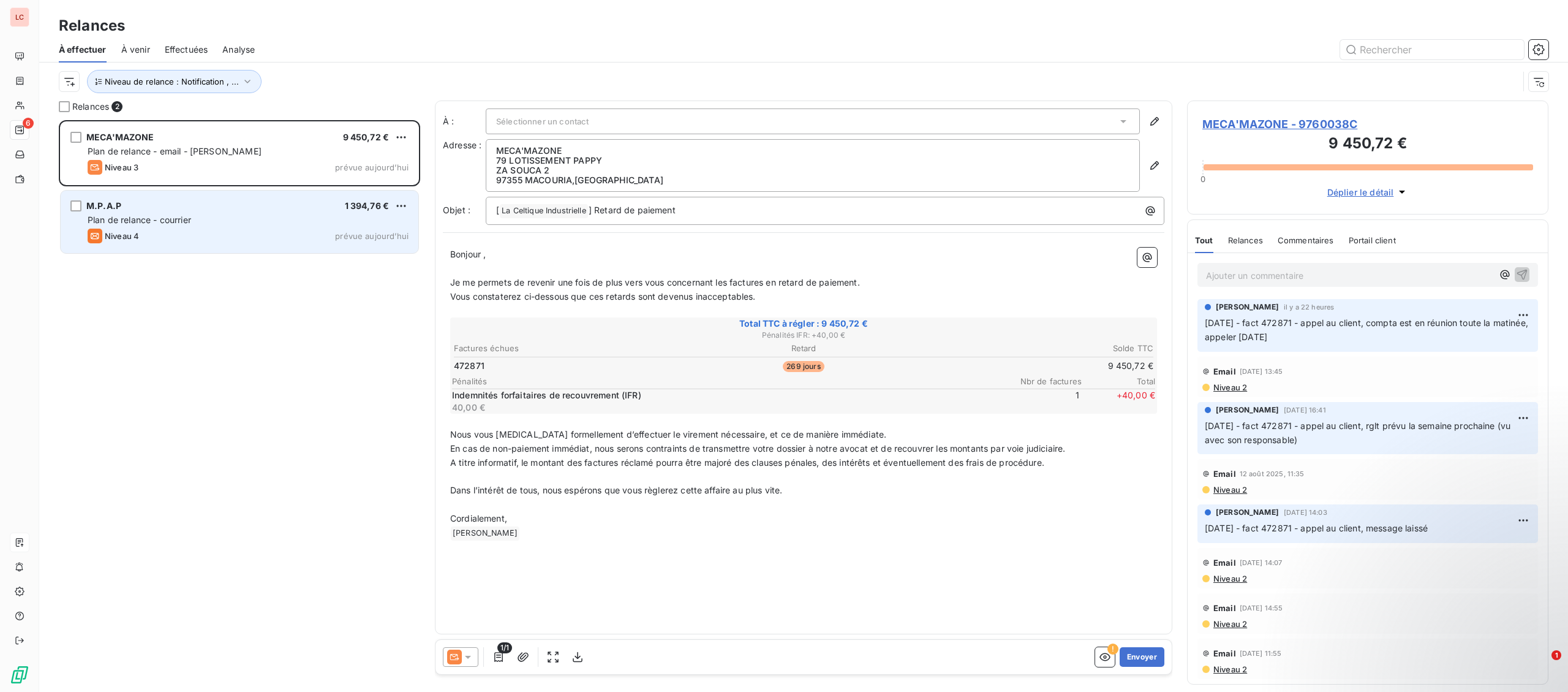
click at [148, 228] on div "M.P.A.P 1 394,76 € Plan de relance - courrier Niveau 4 prévue [DATE]" at bounding box center [239, 222] width 358 height 63
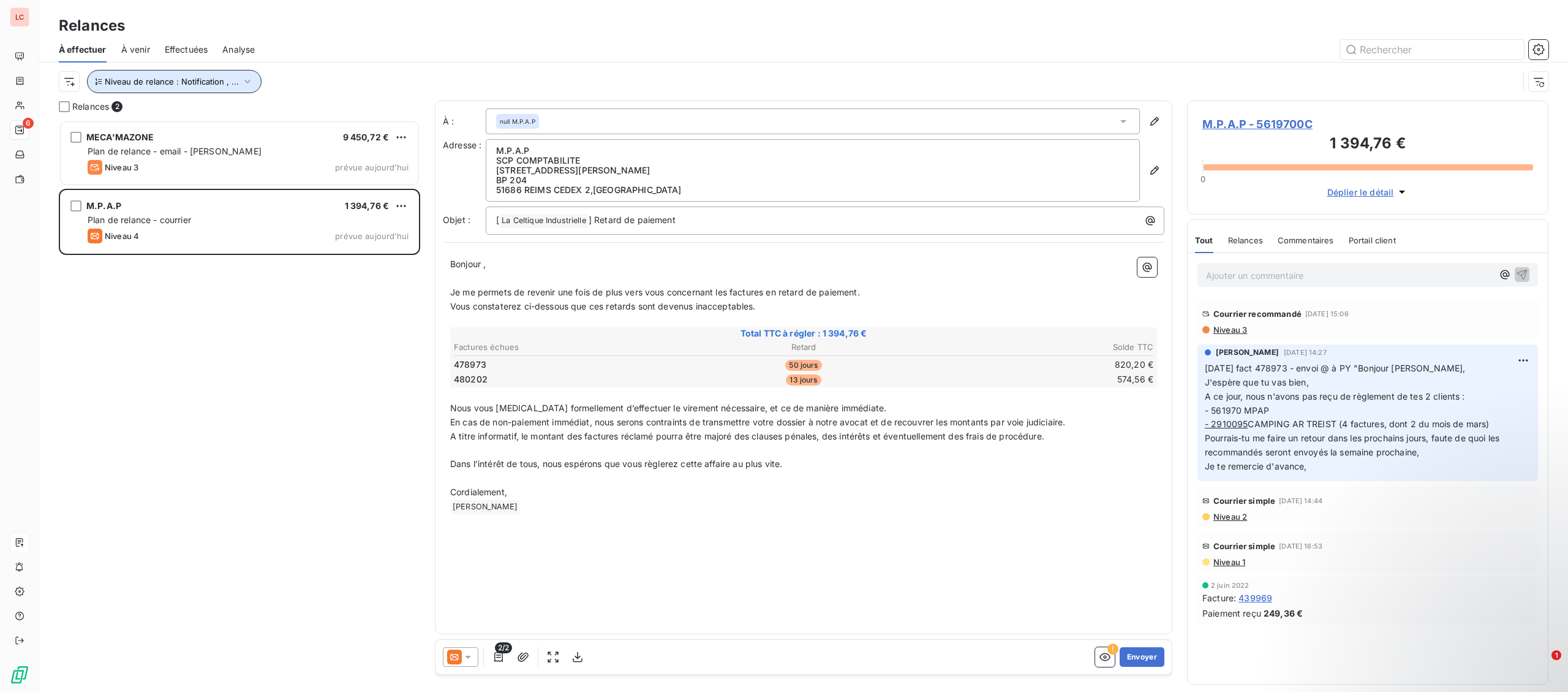
click at [208, 88] on button "Niveau de relance : Notification , ..." at bounding box center [174, 82] width 174 height 23
click at [356, 113] on span "," at bounding box center [355, 114] width 3 height 12
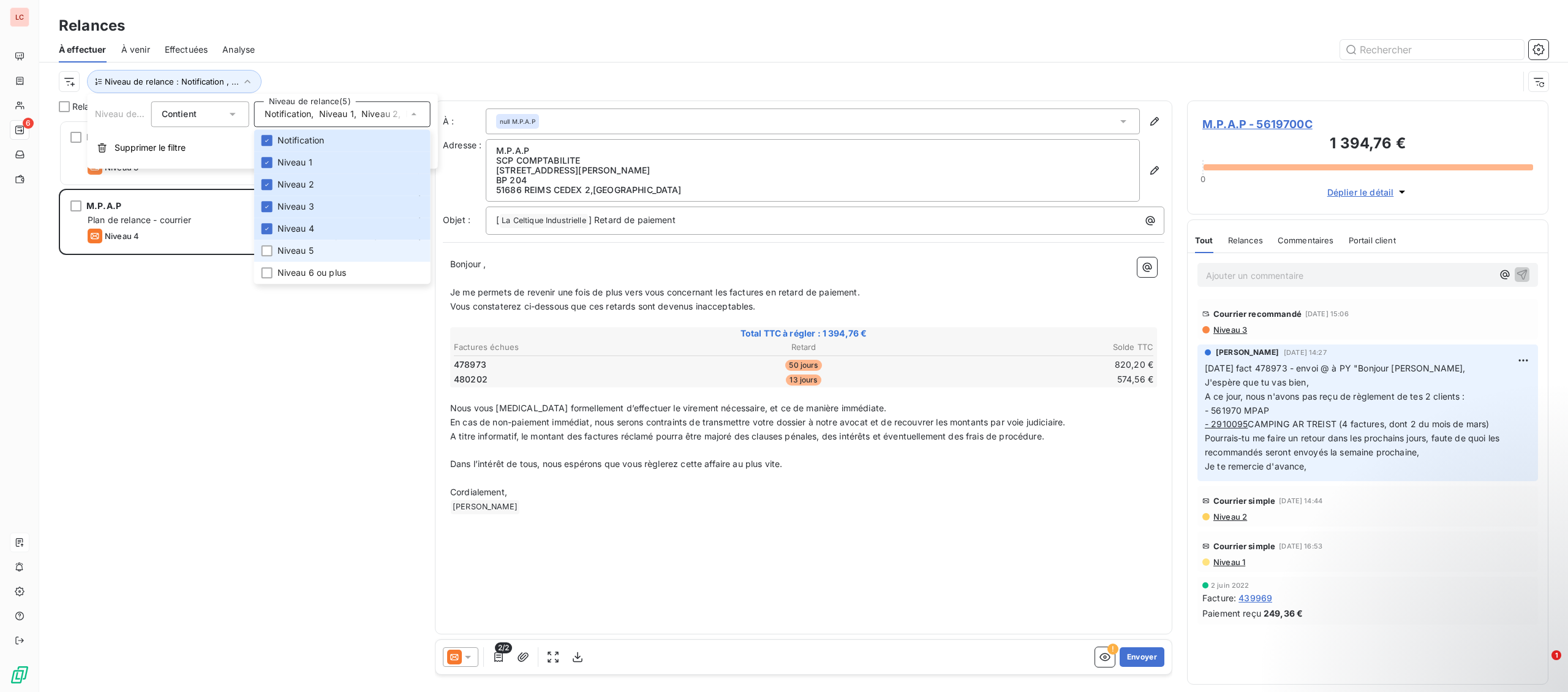
click at [321, 260] on li "Niveau 5" at bounding box center [342, 250] width 176 height 22
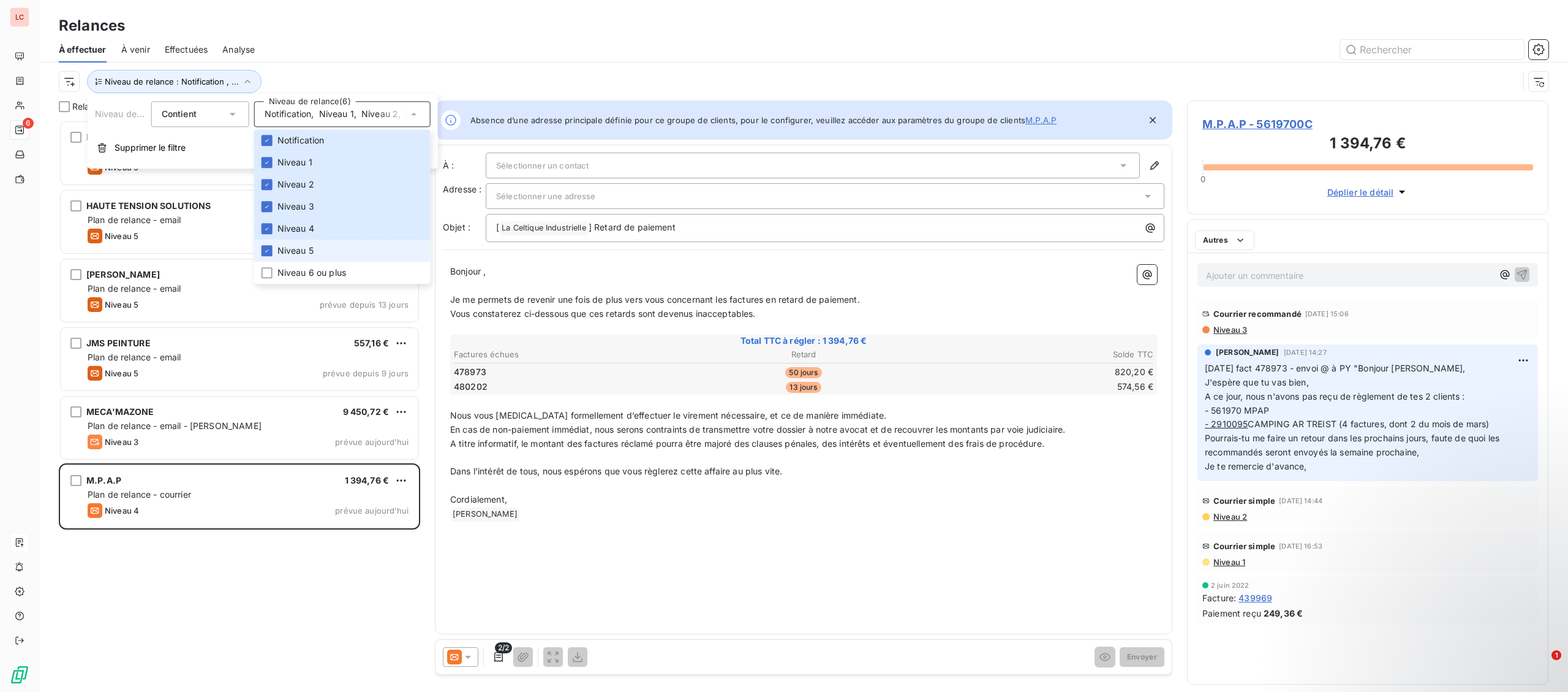
scroll to position [572, 361]
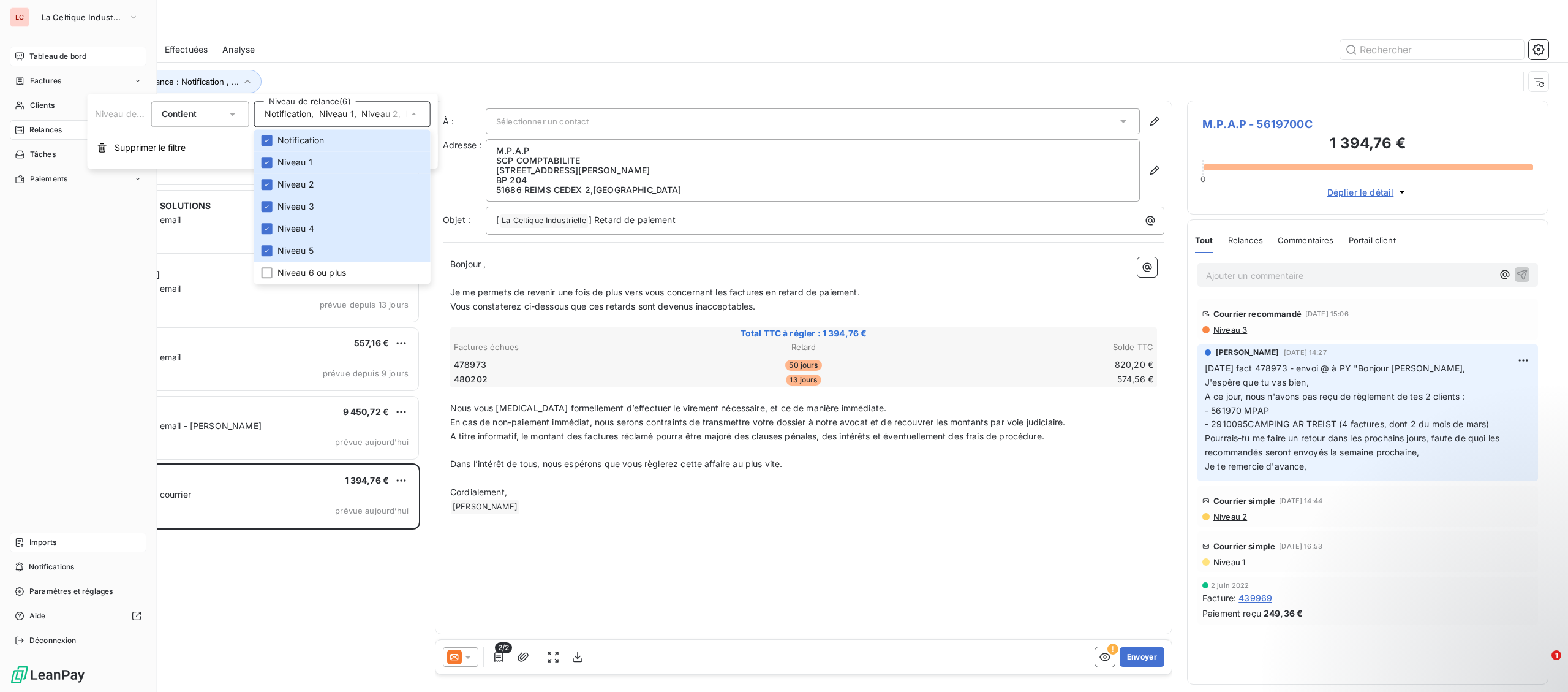
click at [20, 54] on icon at bounding box center [20, 56] width 10 height 10
